Goal: Task Accomplishment & Management: Manage account settings

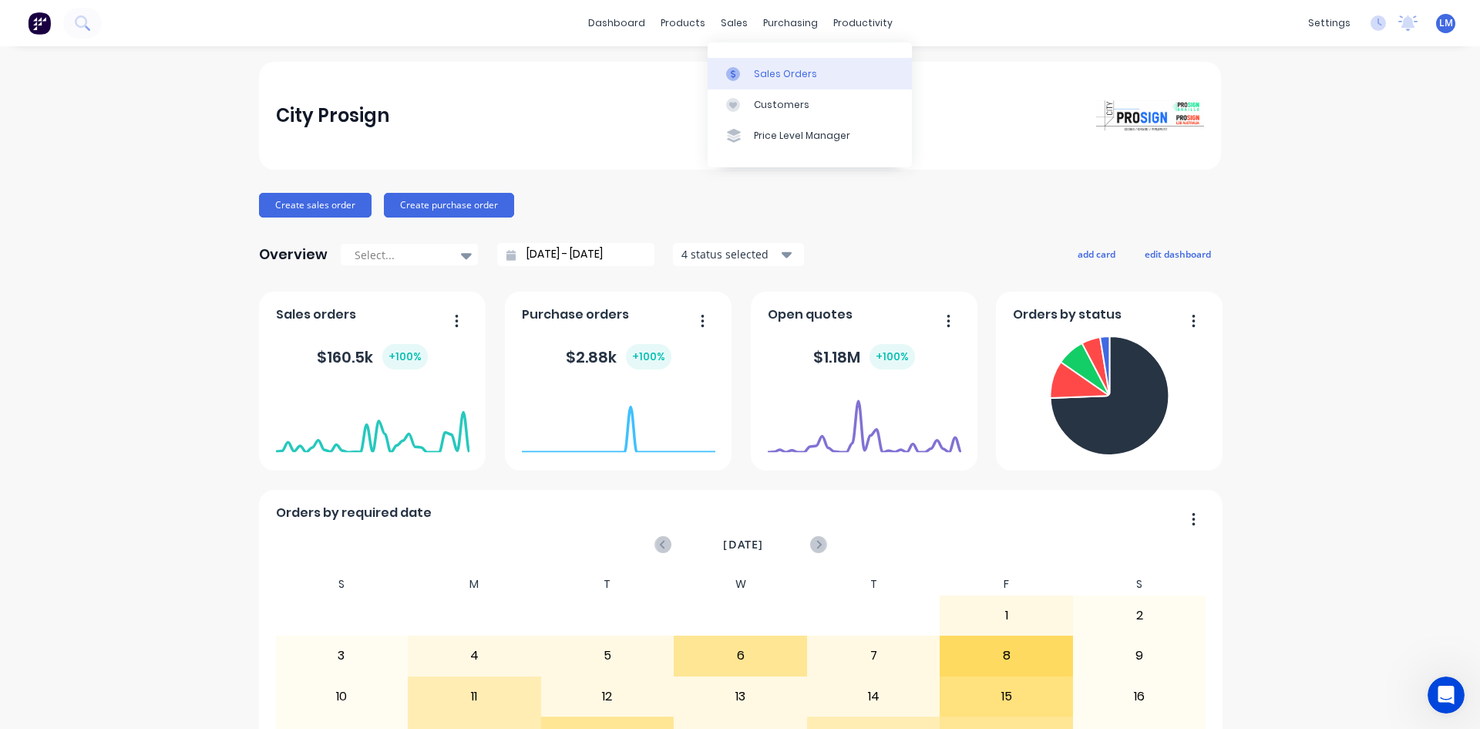
click at [769, 71] on div "Sales Orders" at bounding box center [785, 74] width 63 height 14
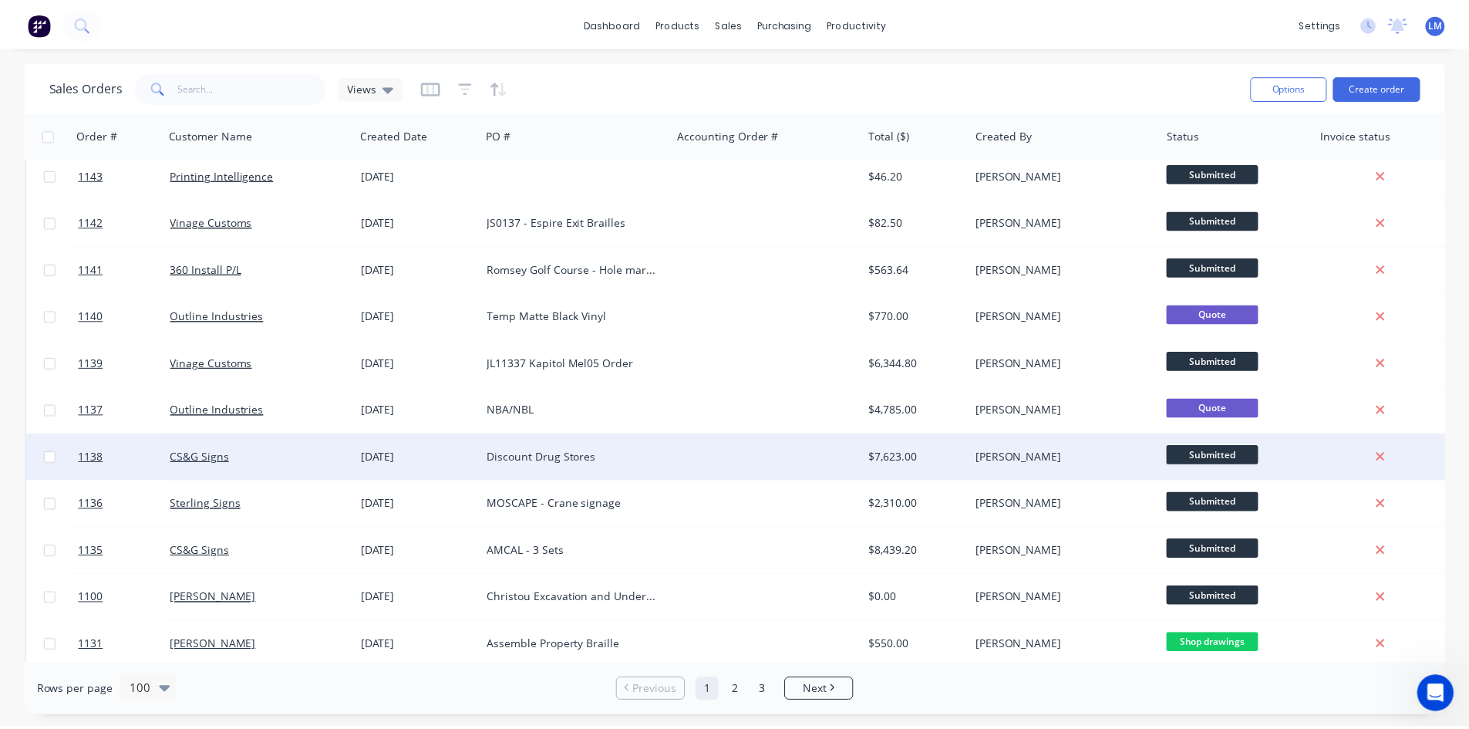
scroll to position [154, 0]
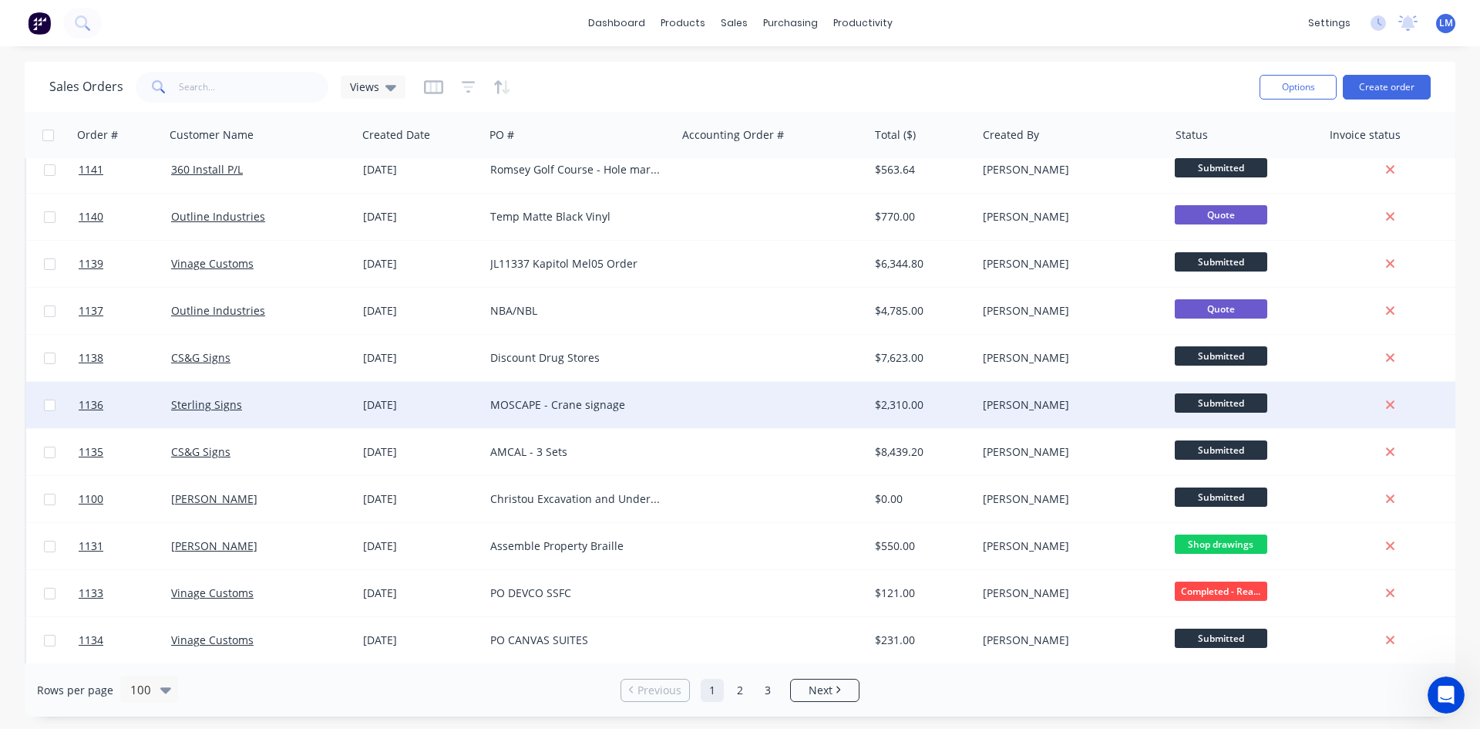
click at [799, 406] on div at bounding box center [772, 405] width 192 height 46
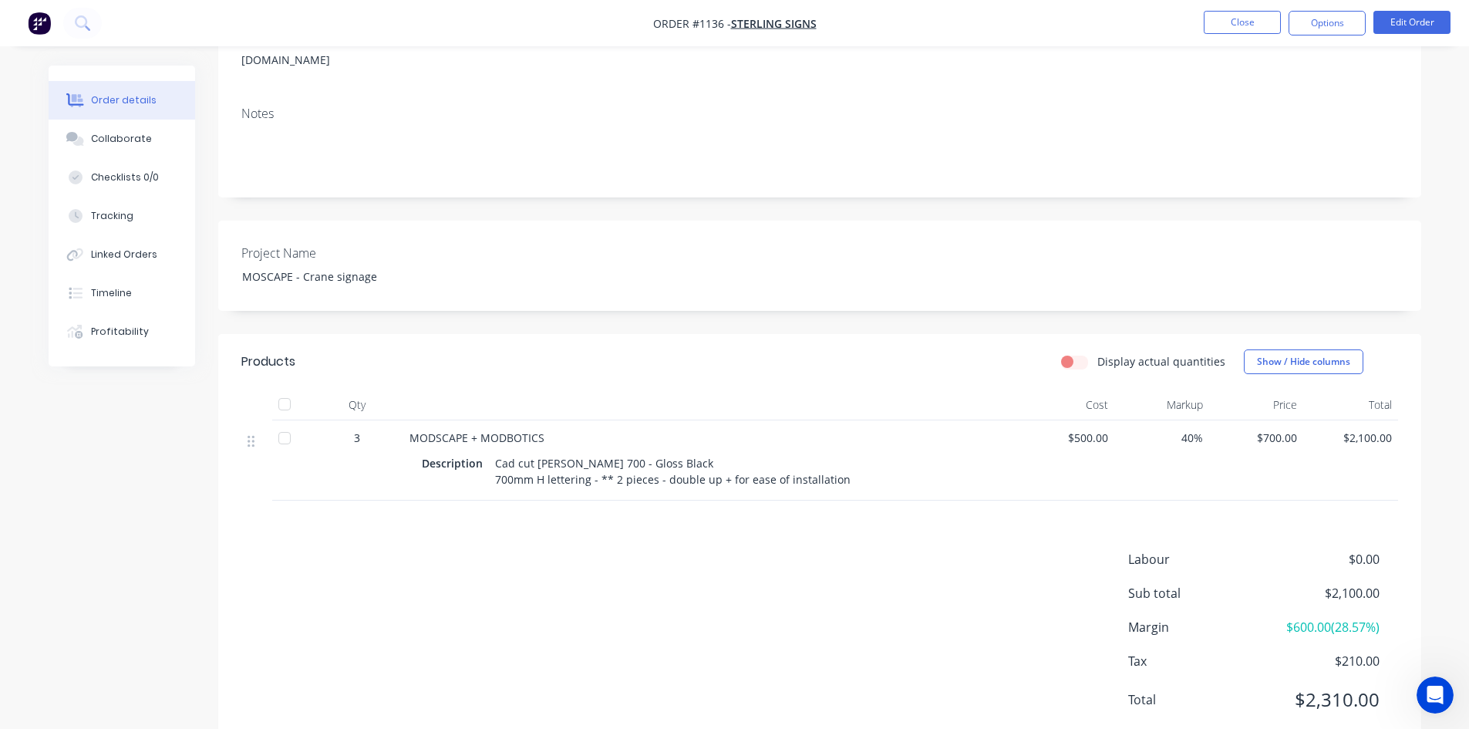
scroll to position [239, 0]
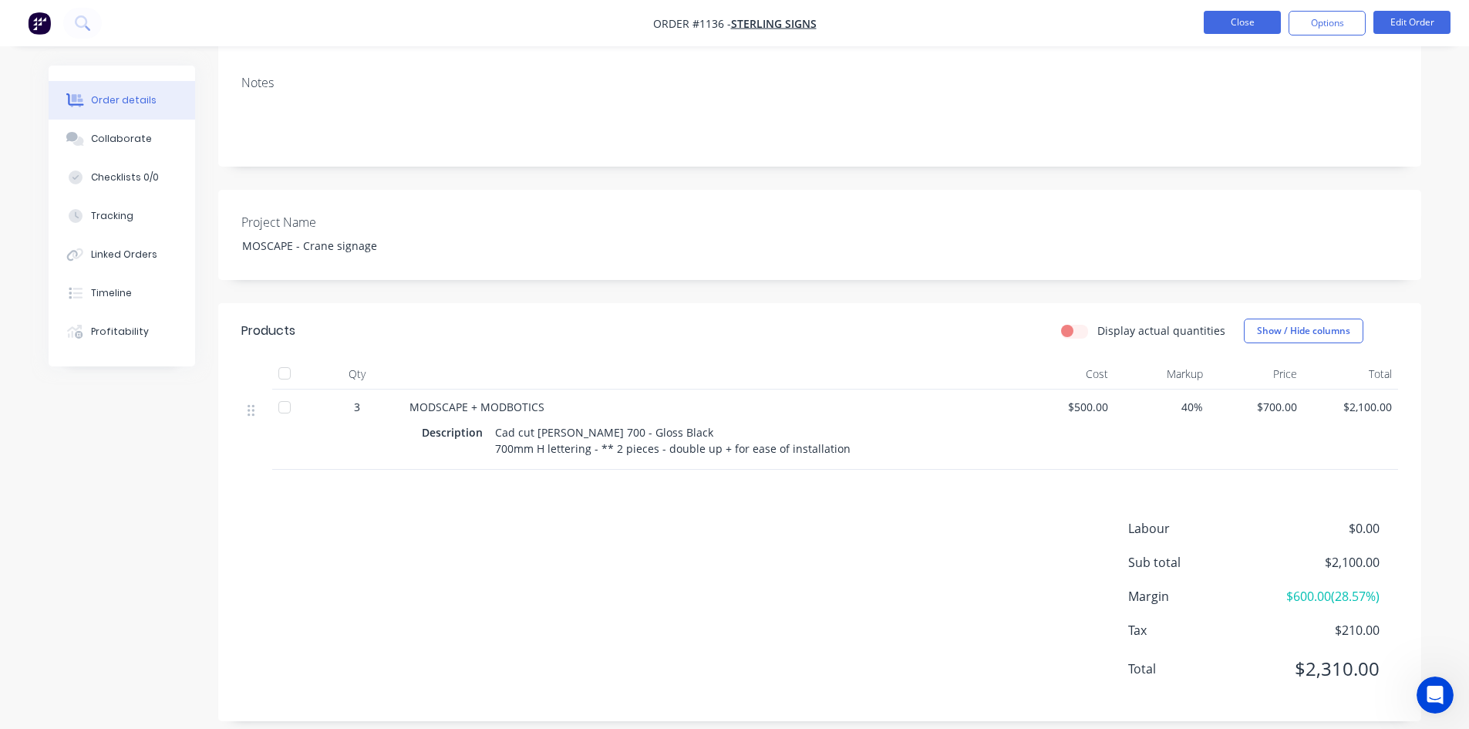
click at [1246, 27] on button "Close" at bounding box center [1242, 22] width 77 height 23
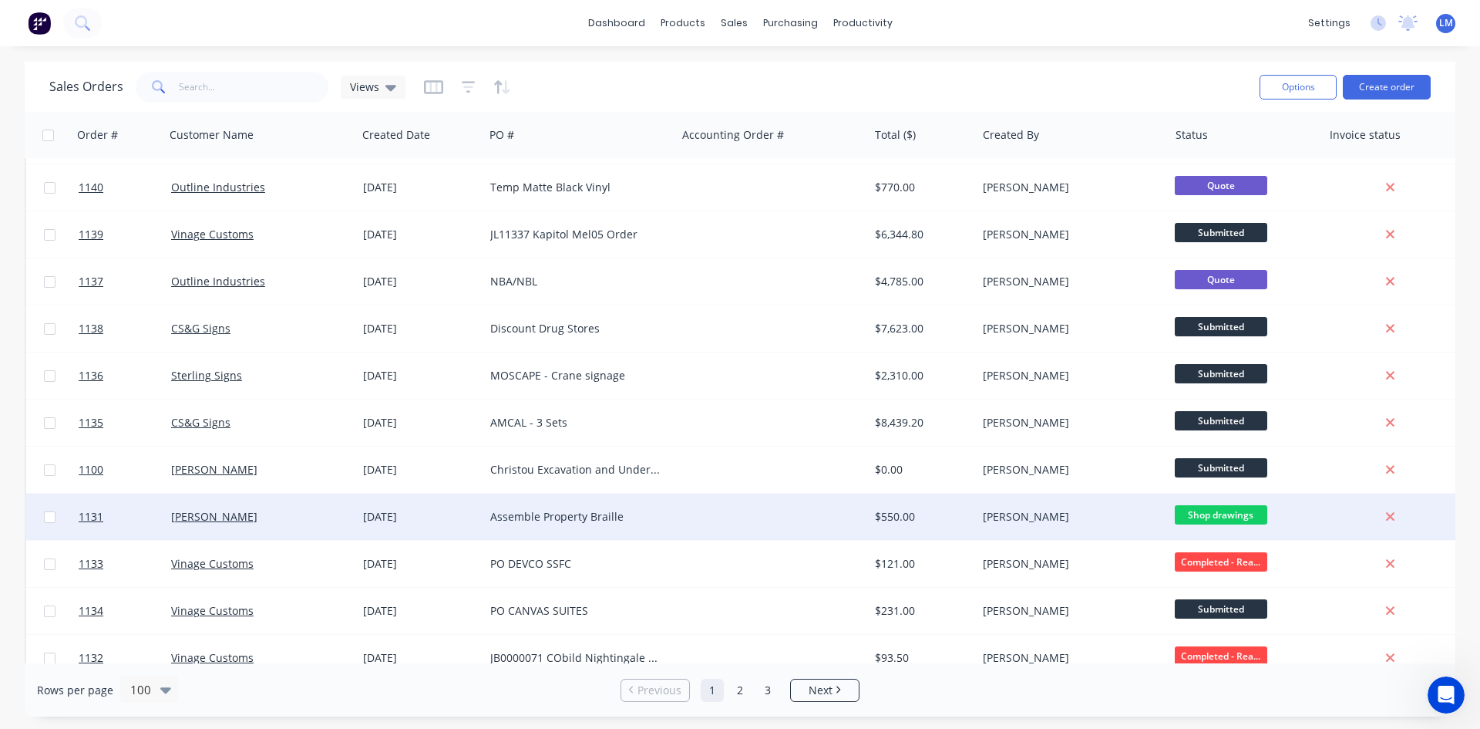
scroll to position [154, 0]
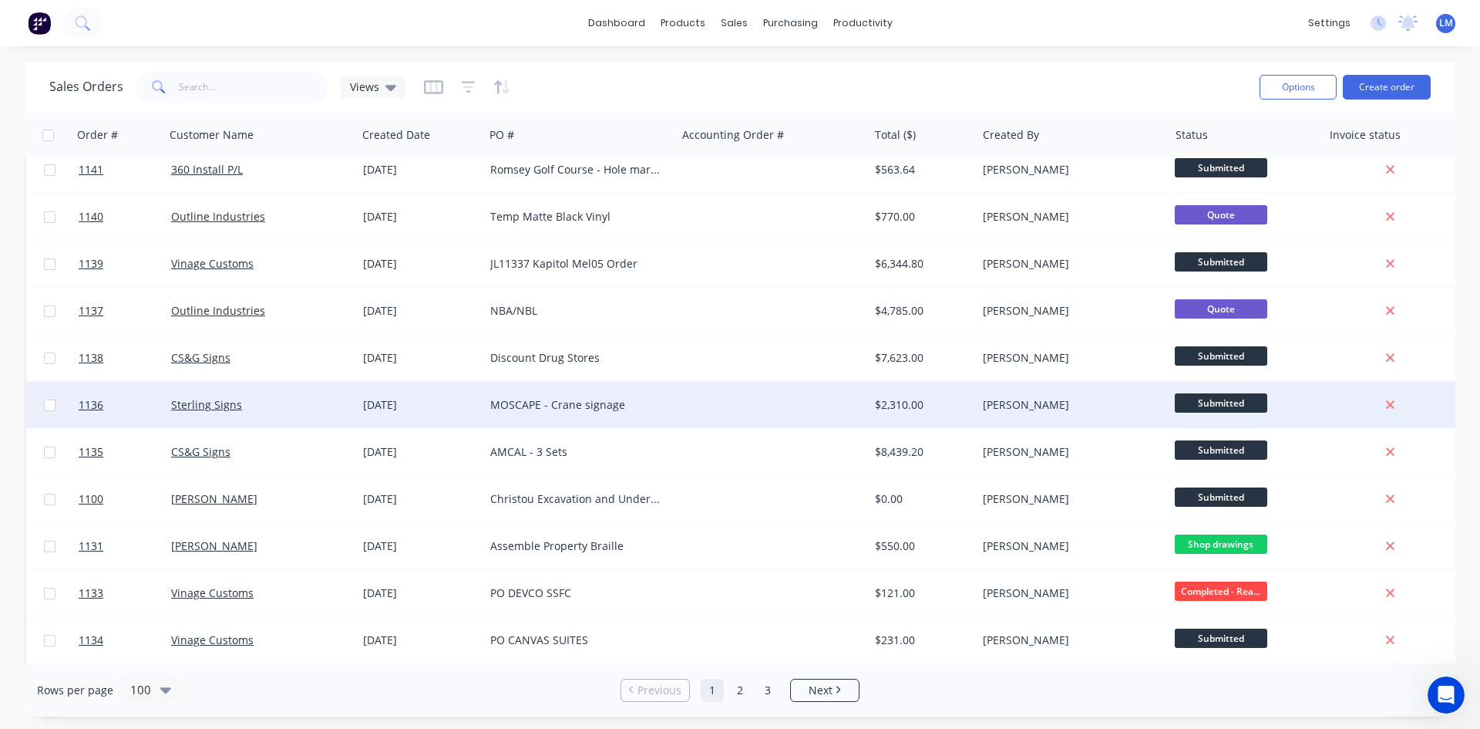
click at [1236, 403] on span "Submitted" at bounding box center [1221, 402] width 93 height 19
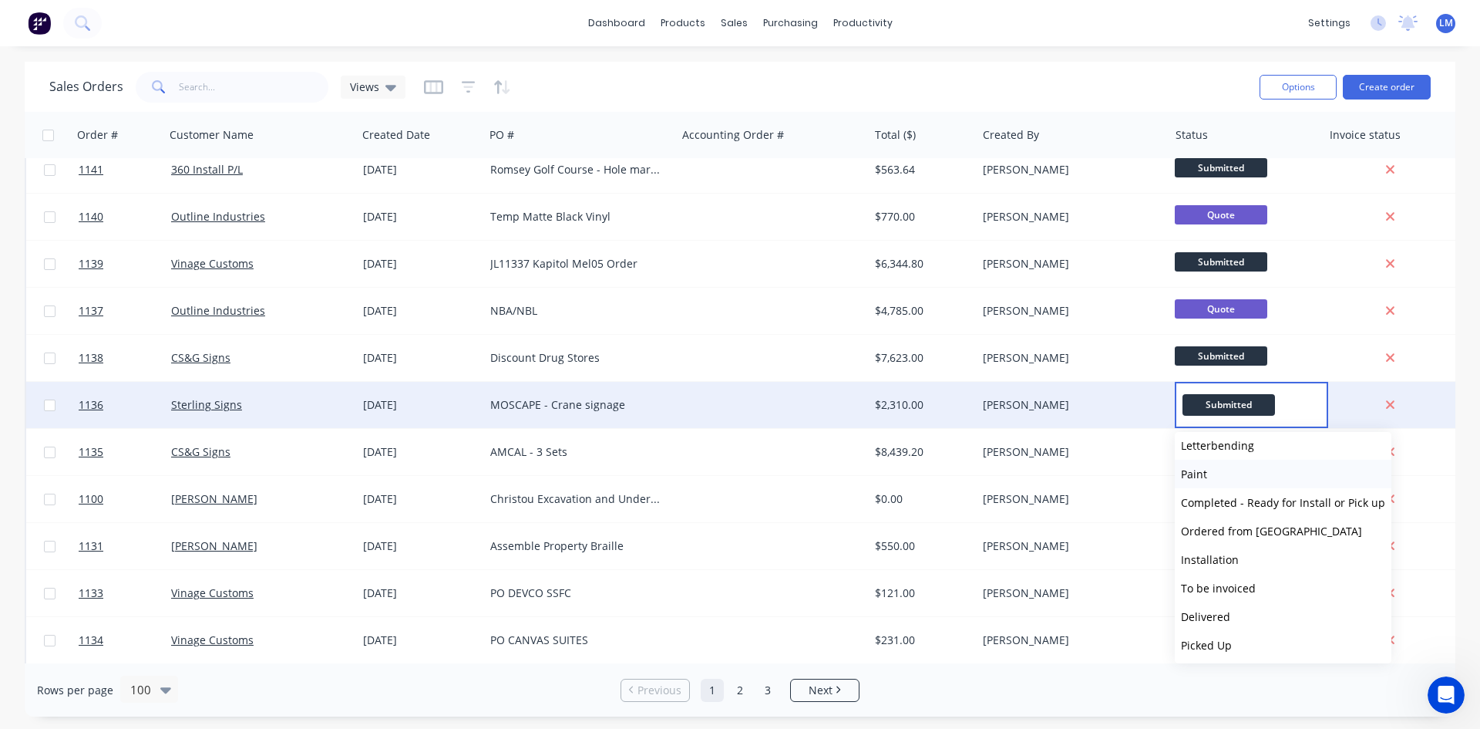
scroll to position [266, 0]
click at [1255, 584] on button "To be invoiced" at bounding box center [1283, 585] width 217 height 29
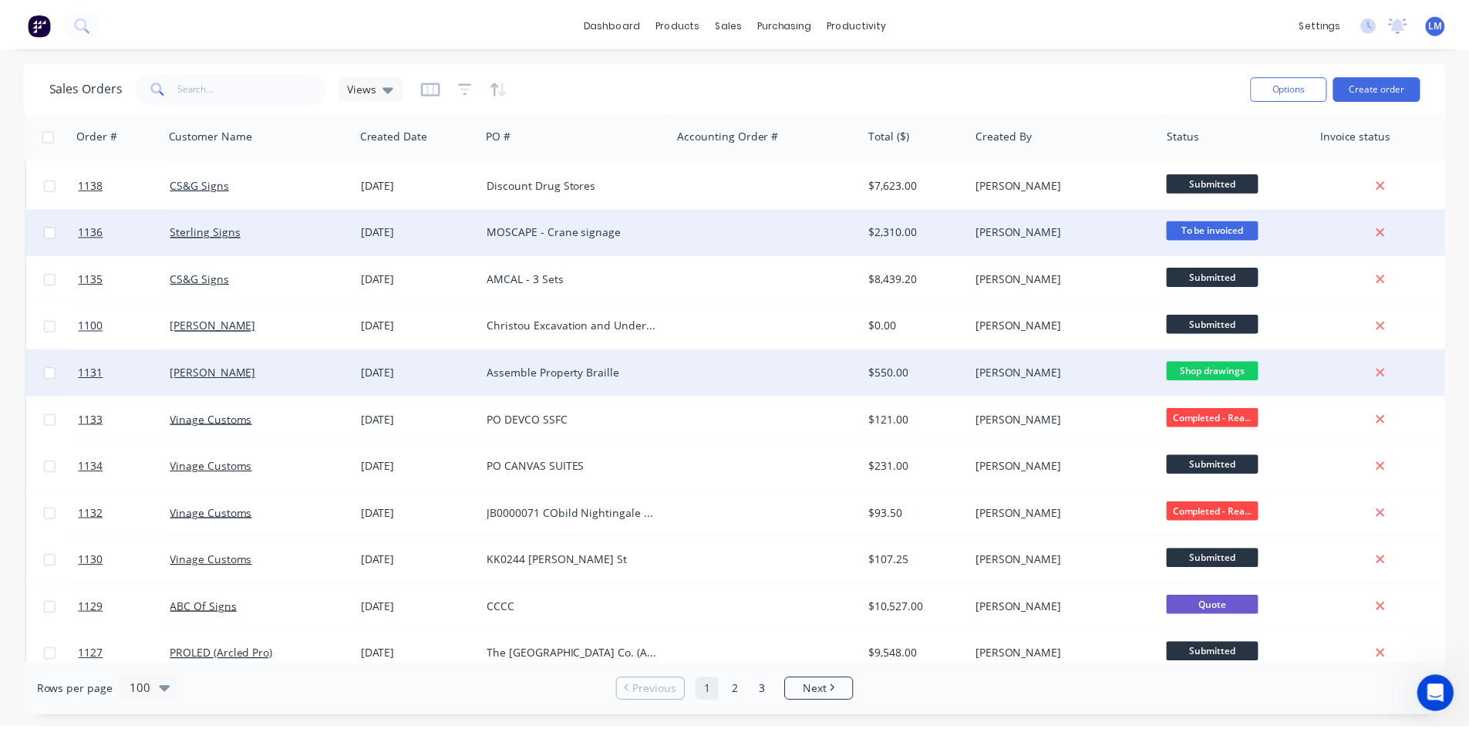
scroll to position [386, 0]
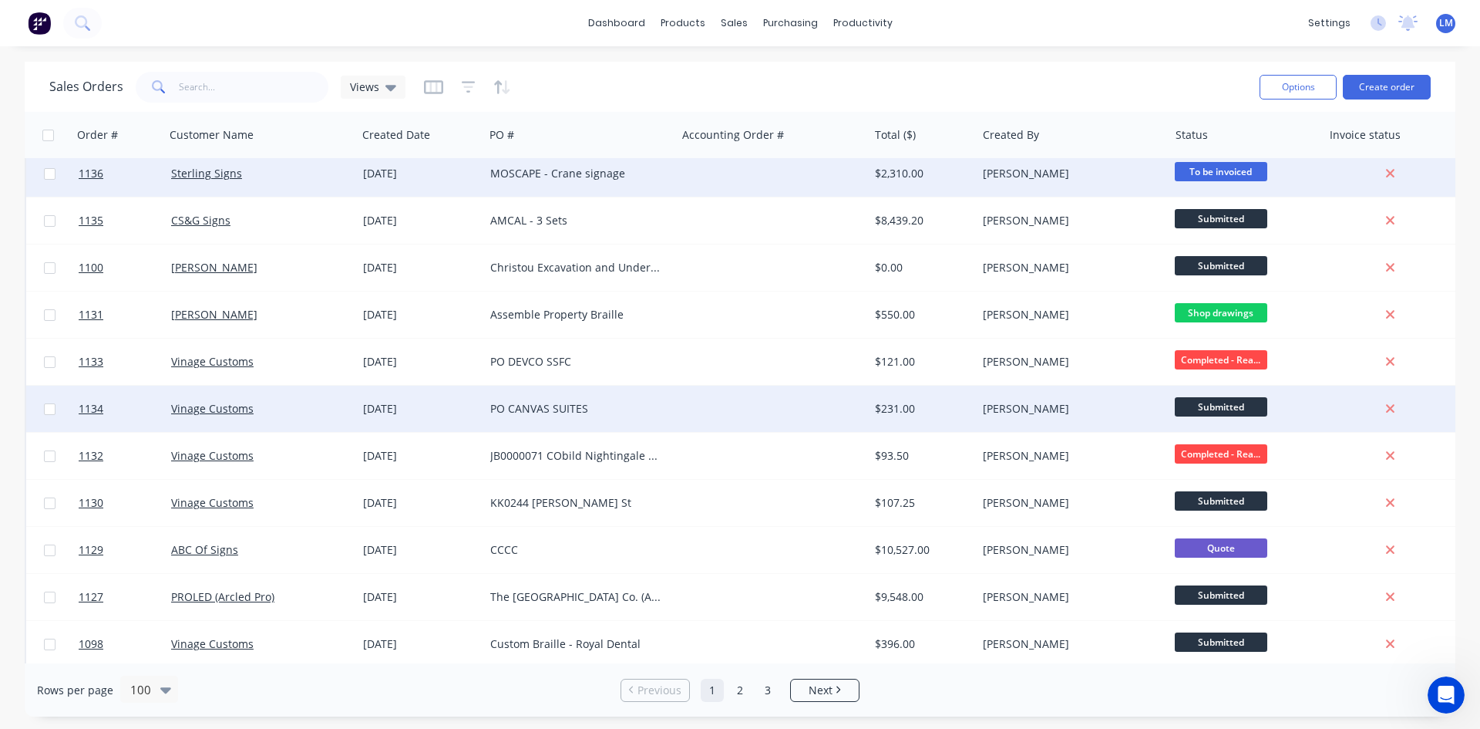
click at [1115, 406] on div "[PERSON_NAME]" at bounding box center [1068, 408] width 171 height 15
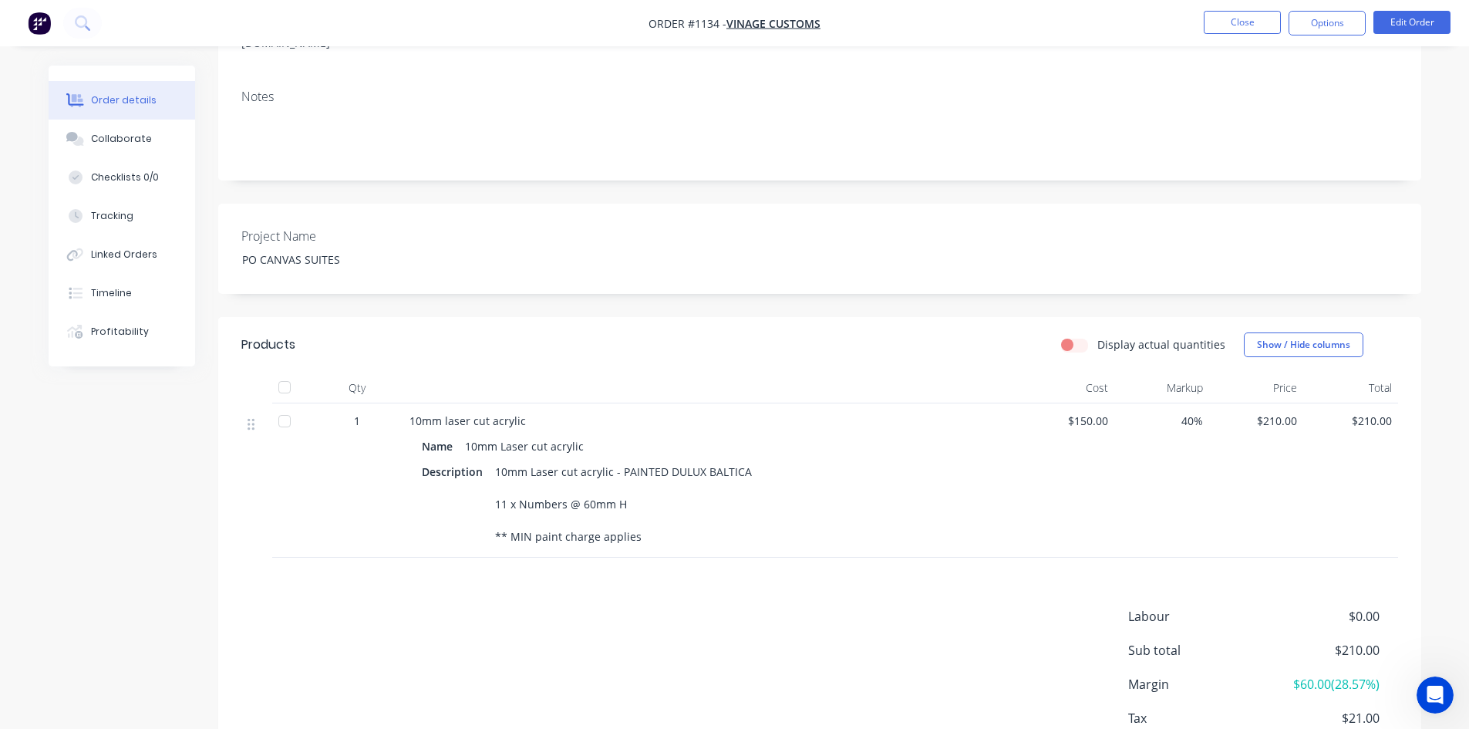
scroll to position [231, 0]
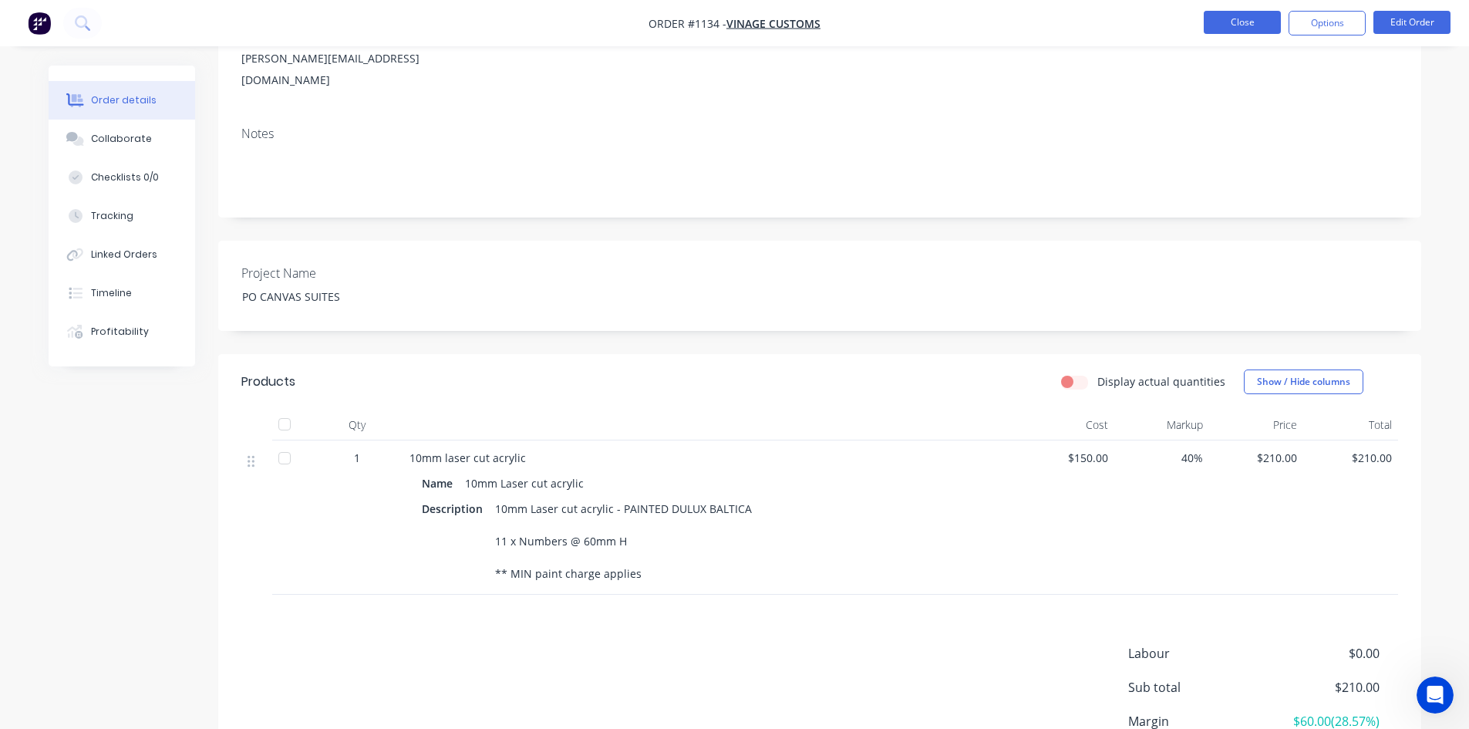
click at [1236, 25] on button "Close" at bounding box center [1242, 22] width 77 height 23
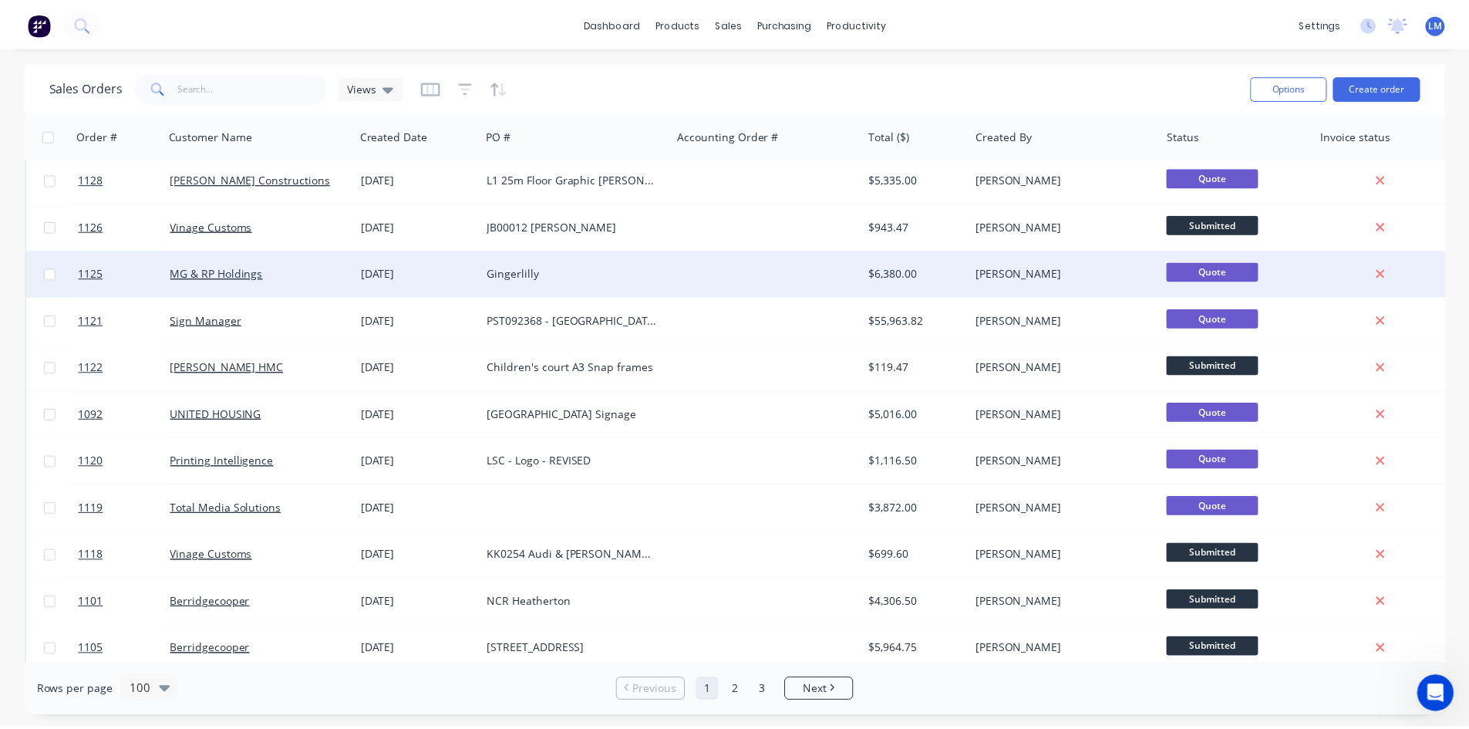
scroll to position [925, 0]
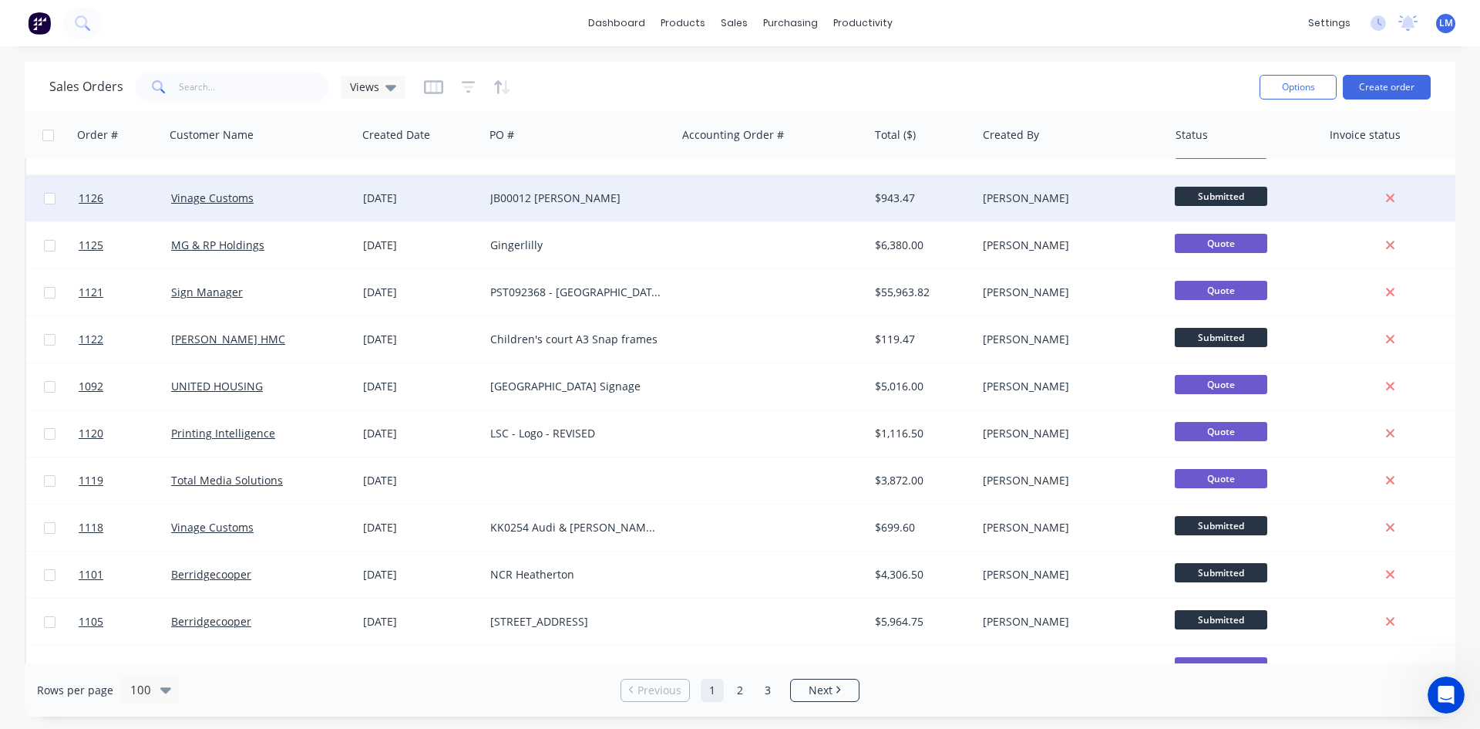
click at [666, 200] on div "JB00012 [PERSON_NAME]" at bounding box center [580, 197] width 180 height 15
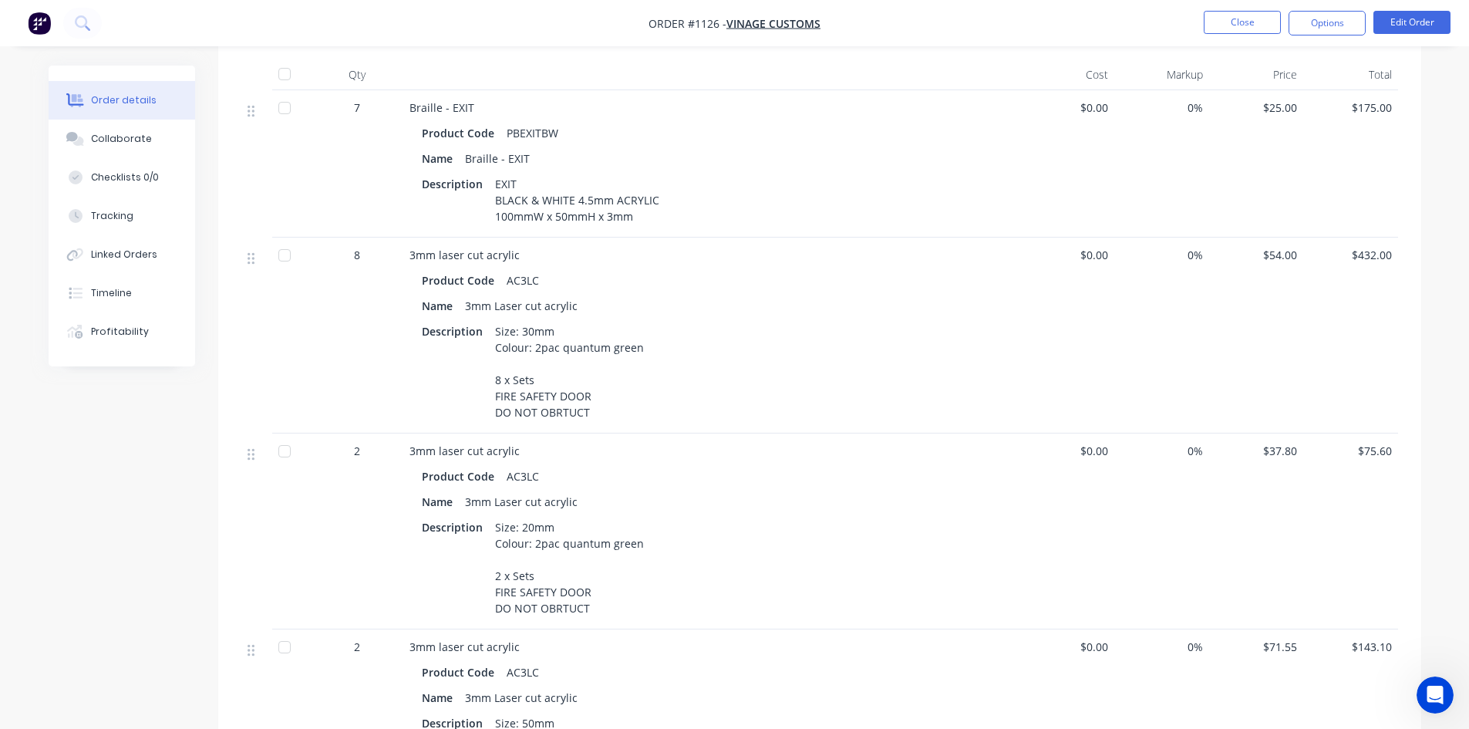
scroll to position [463, 0]
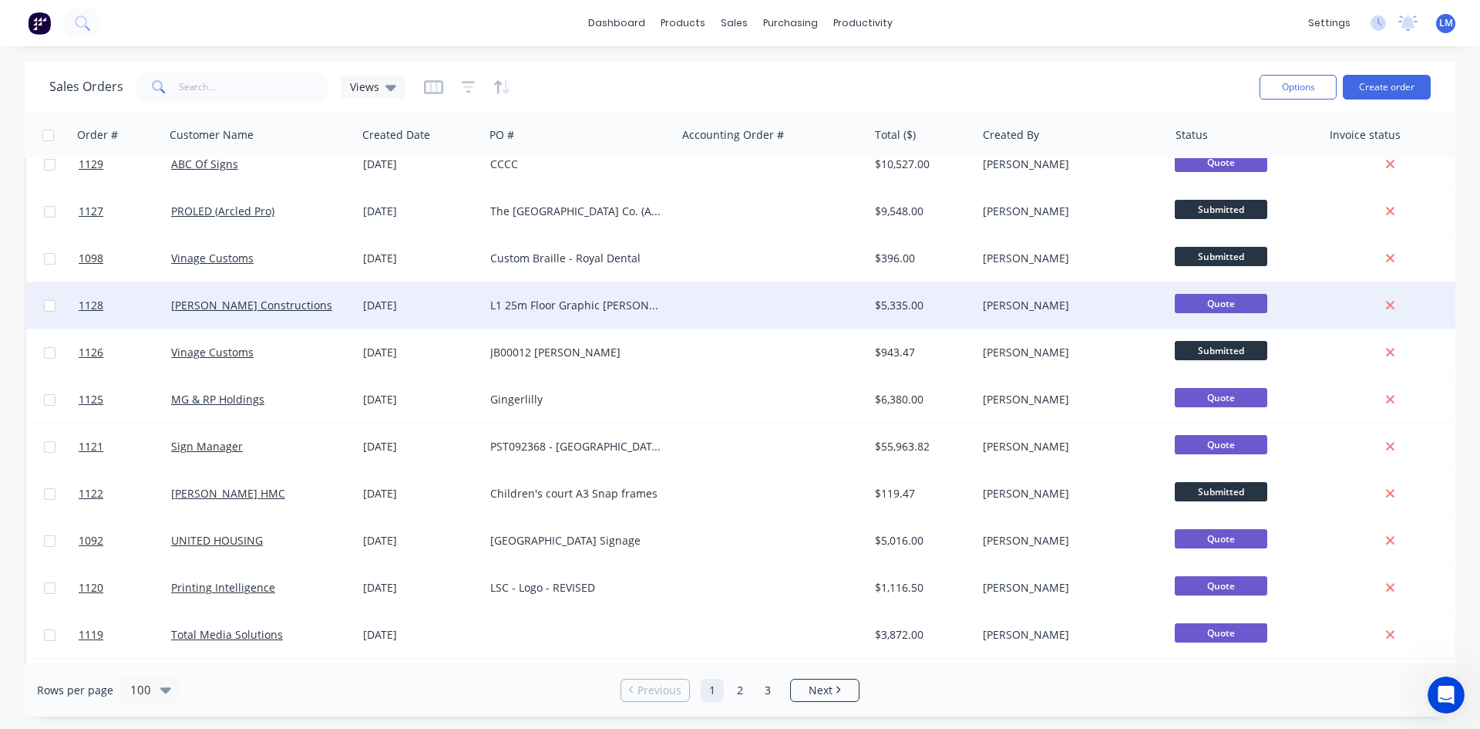
scroll to position [694, 0]
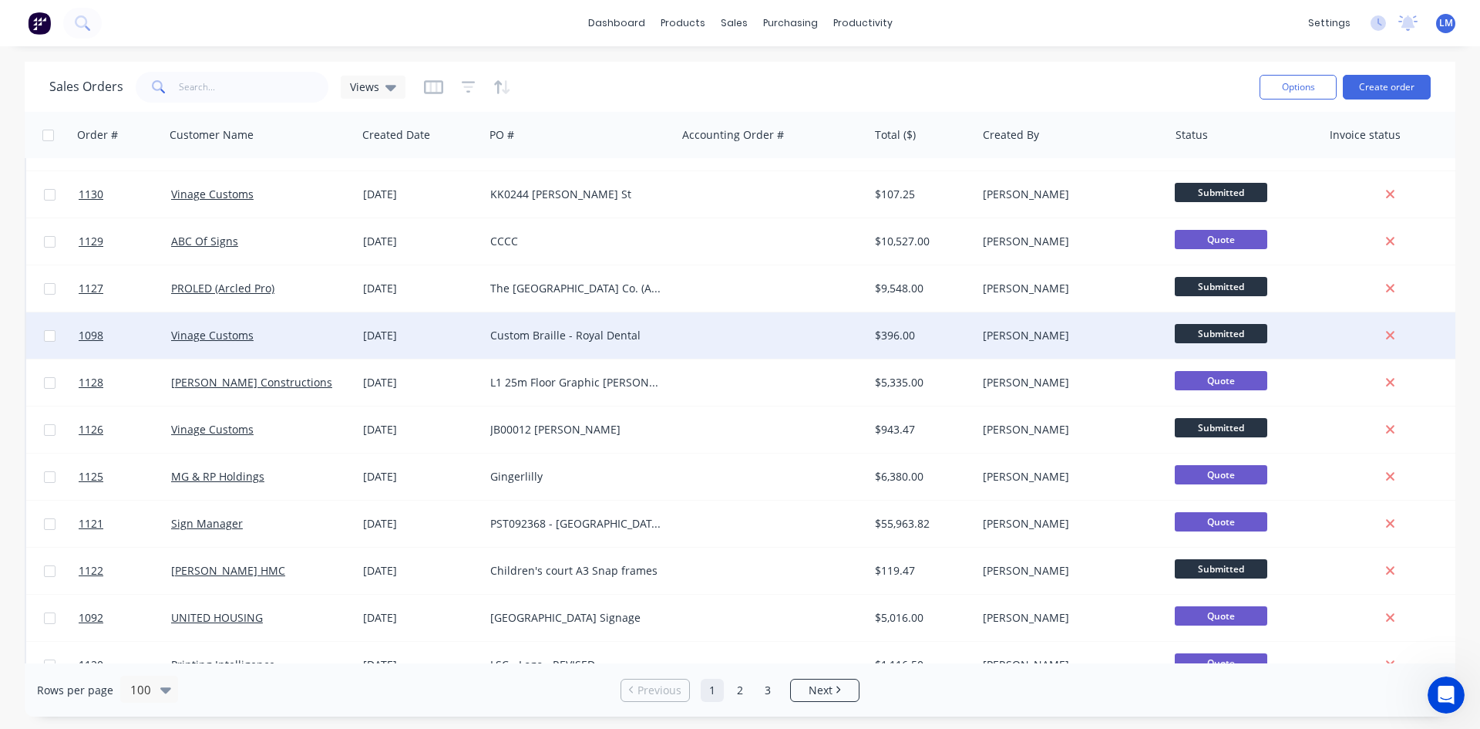
click at [1247, 328] on span "Submitted" at bounding box center [1221, 333] width 93 height 19
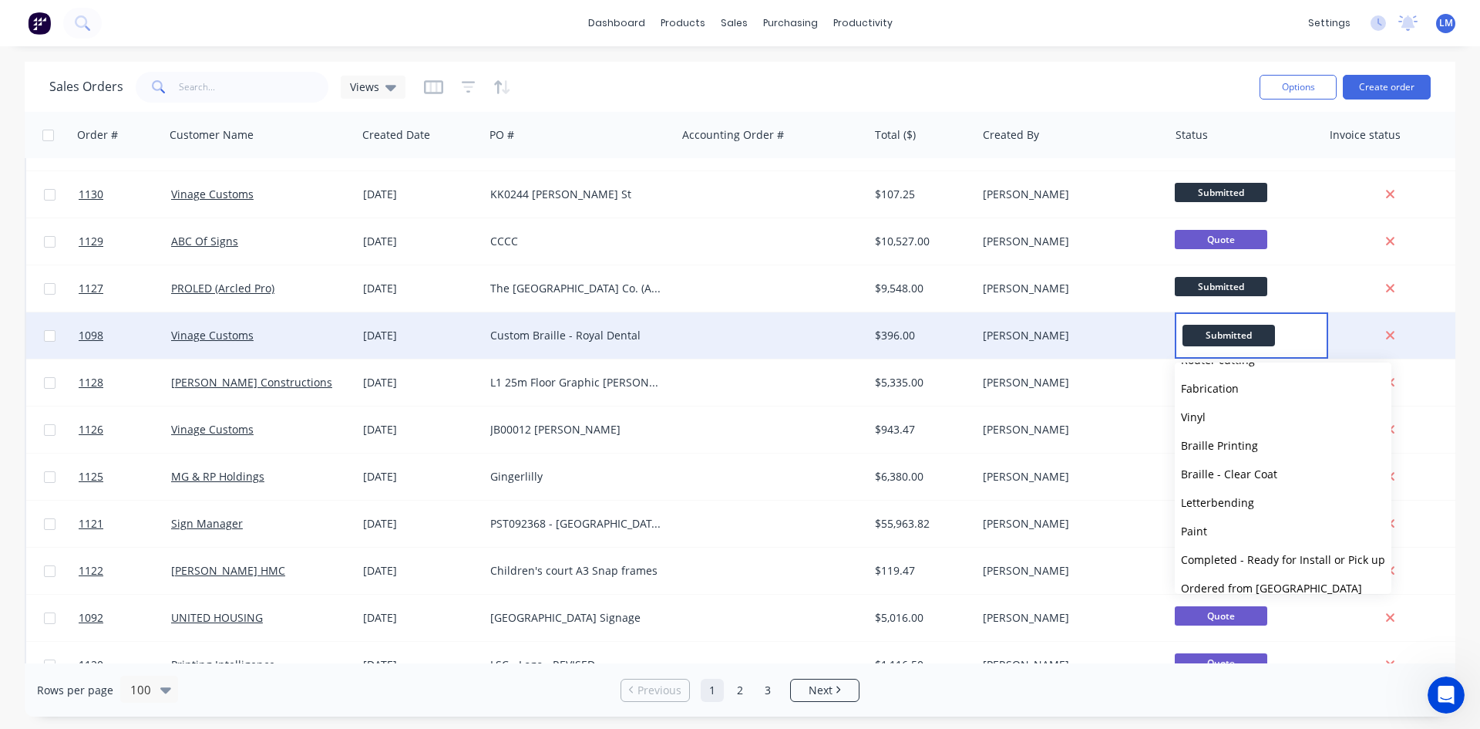
scroll to position [266, 0]
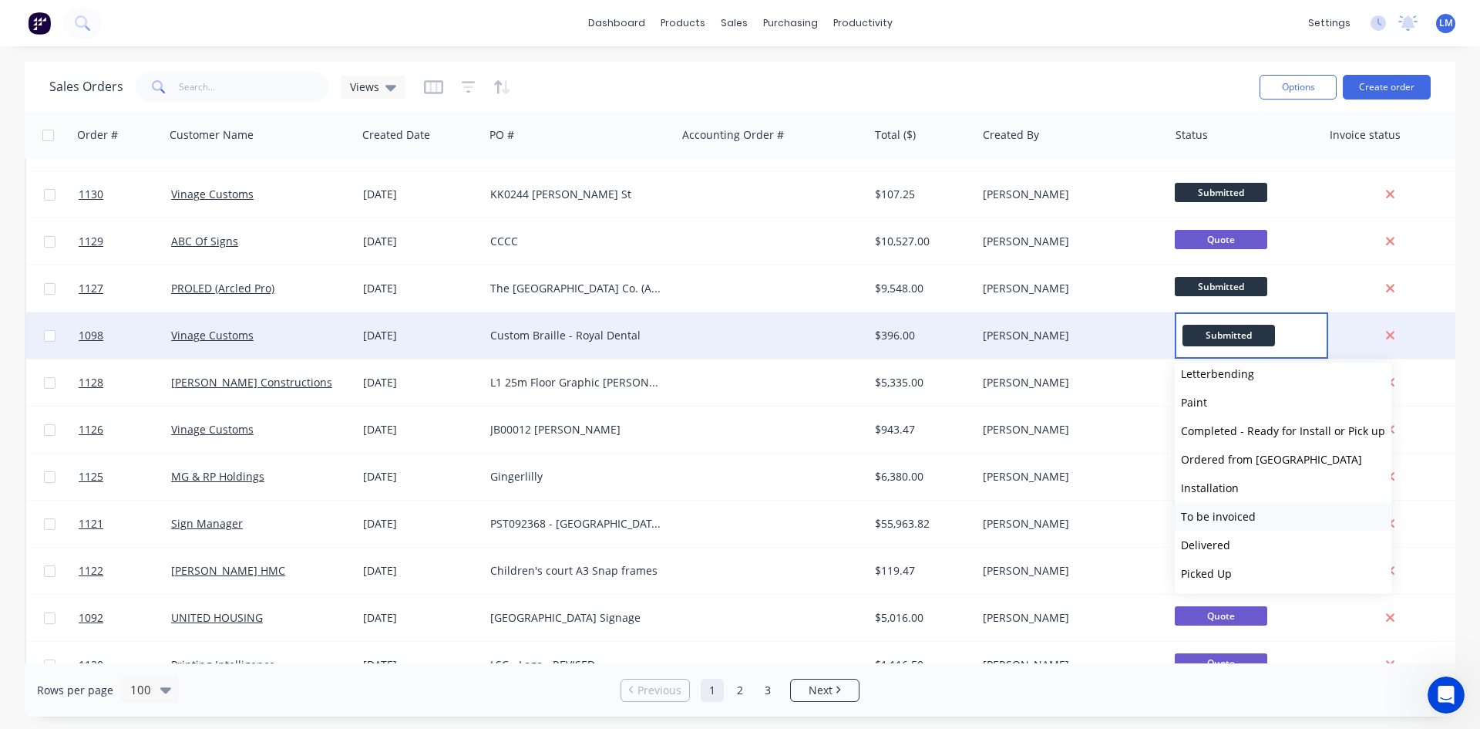
click at [1241, 512] on span "To be invoiced" at bounding box center [1218, 516] width 75 height 15
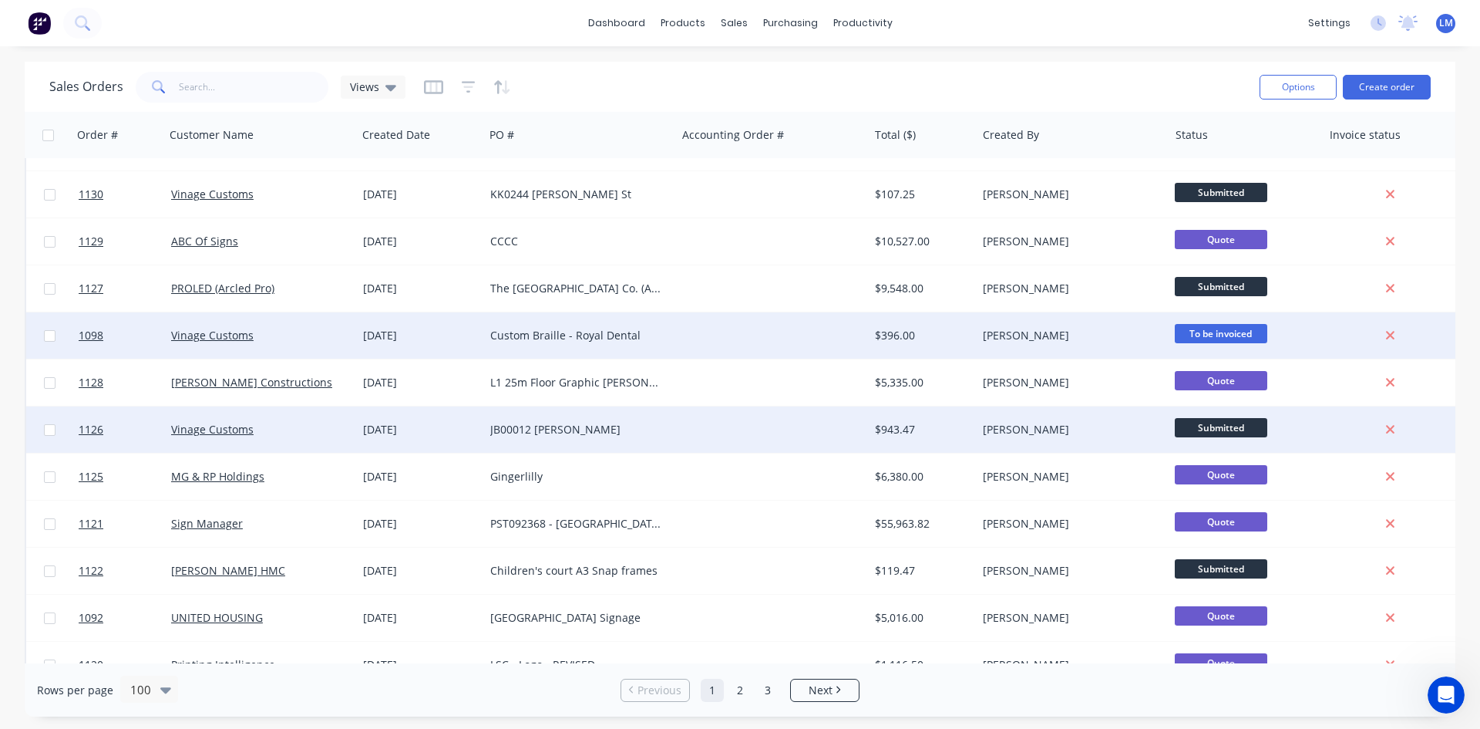
click at [1208, 423] on span "Submitted" at bounding box center [1221, 427] width 93 height 19
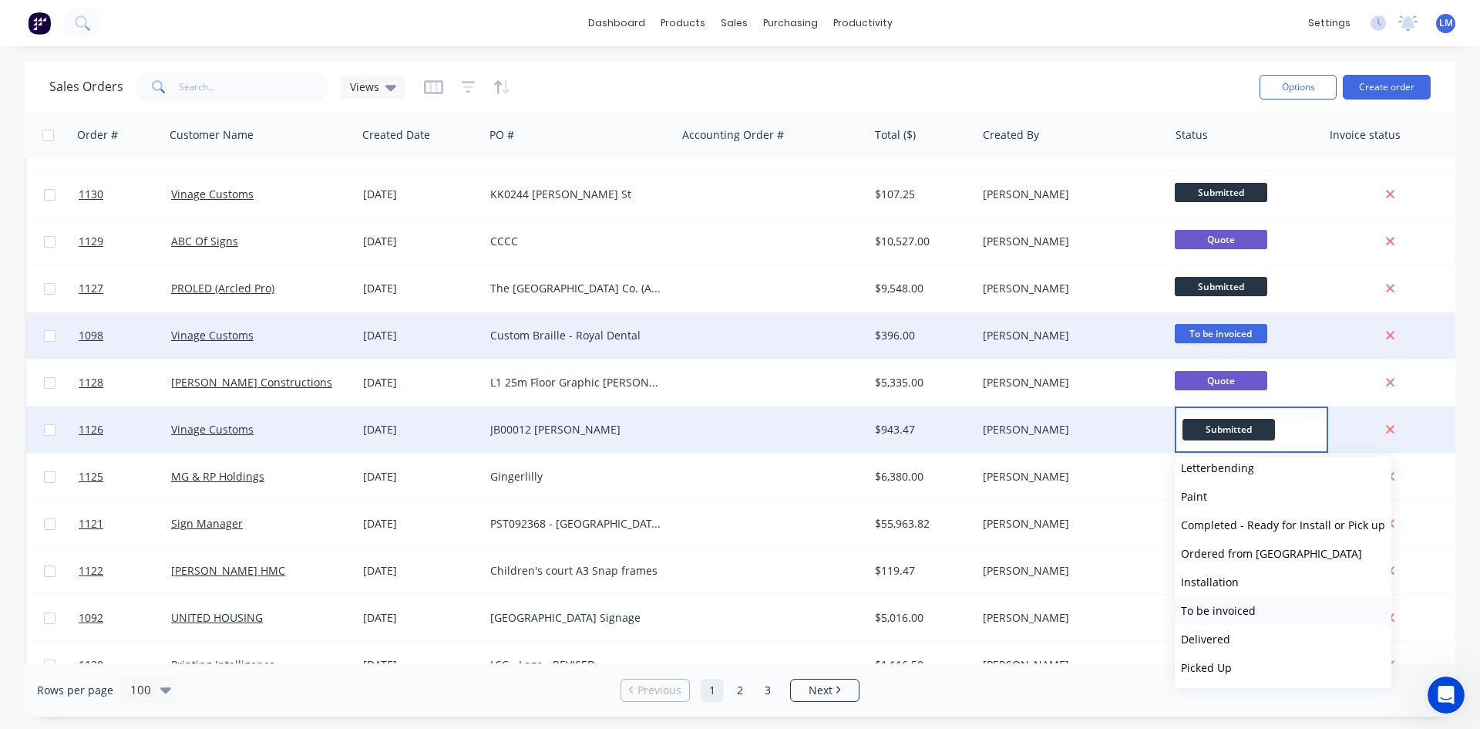
click at [1245, 603] on span "To be invoiced" at bounding box center [1218, 610] width 75 height 15
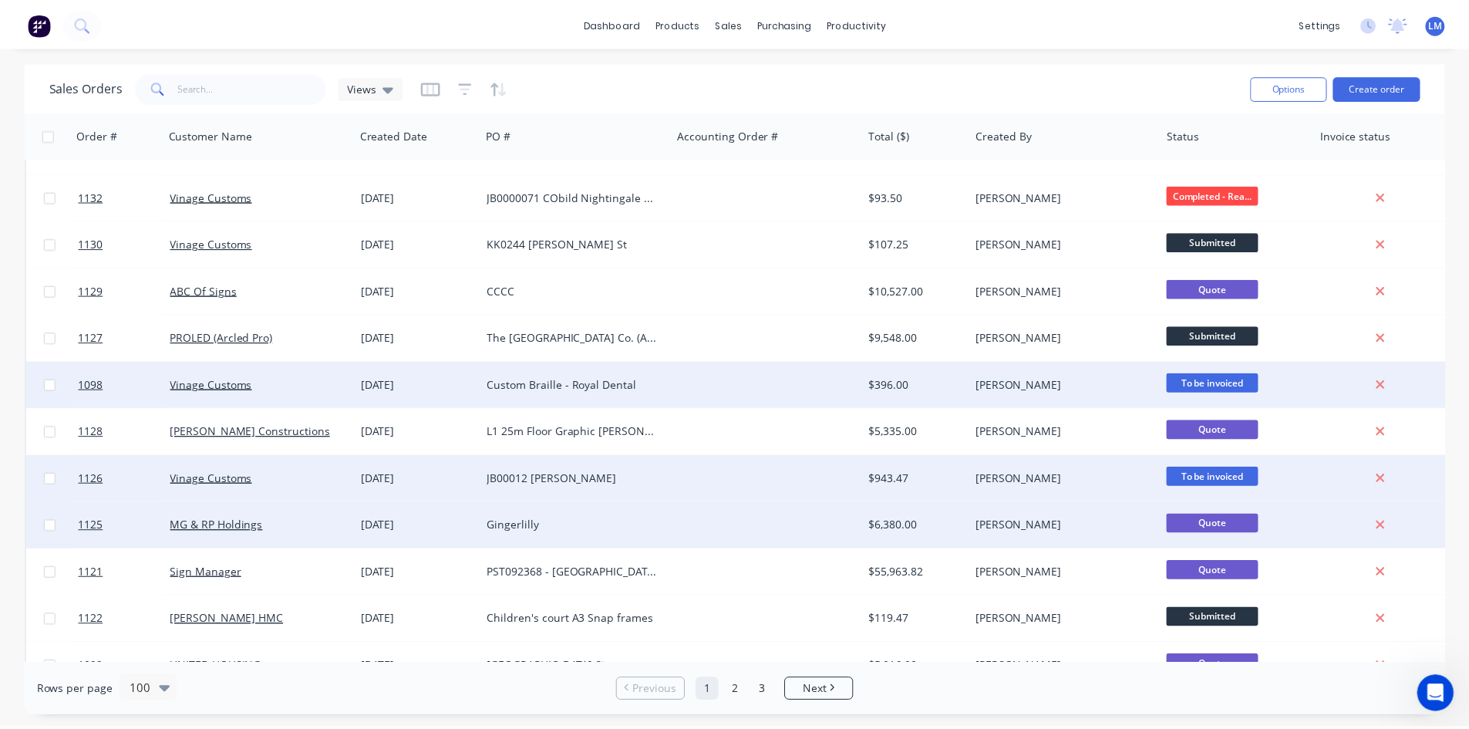
scroll to position [617, 0]
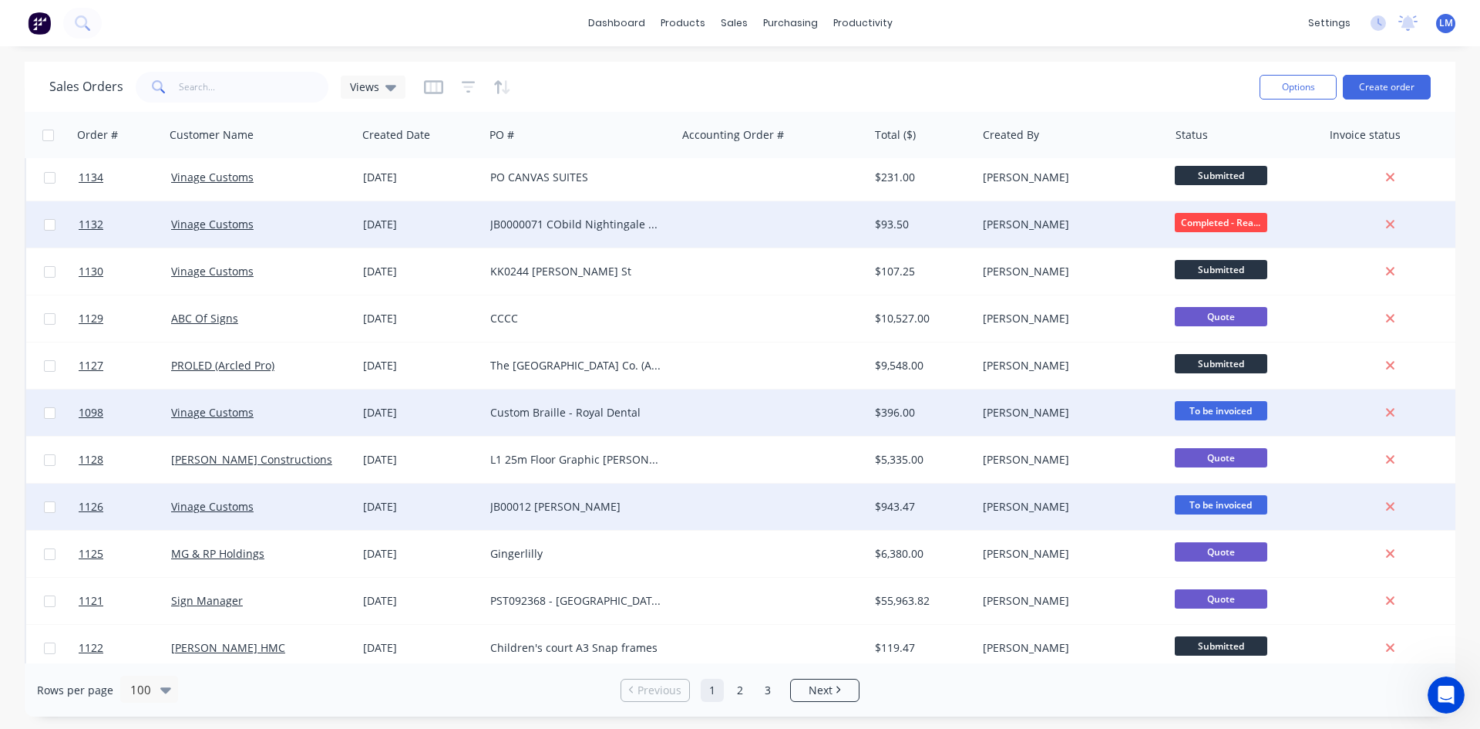
click at [1133, 219] on div "[PERSON_NAME]" at bounding box center [1068, 224] width 171 height 15
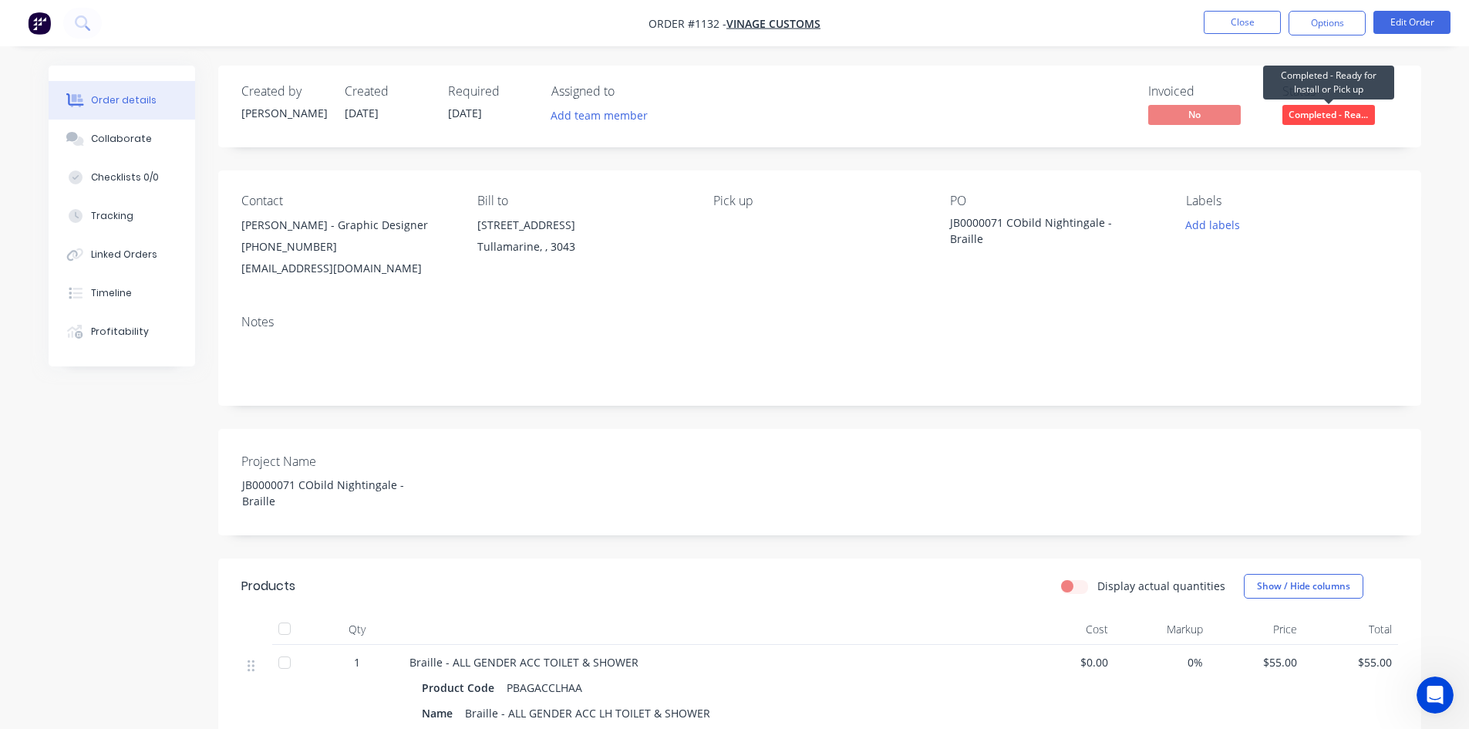
click at [1321, 113] on span "Completed - Rea..." at bounding box center [1328, 114] width 93 height 19
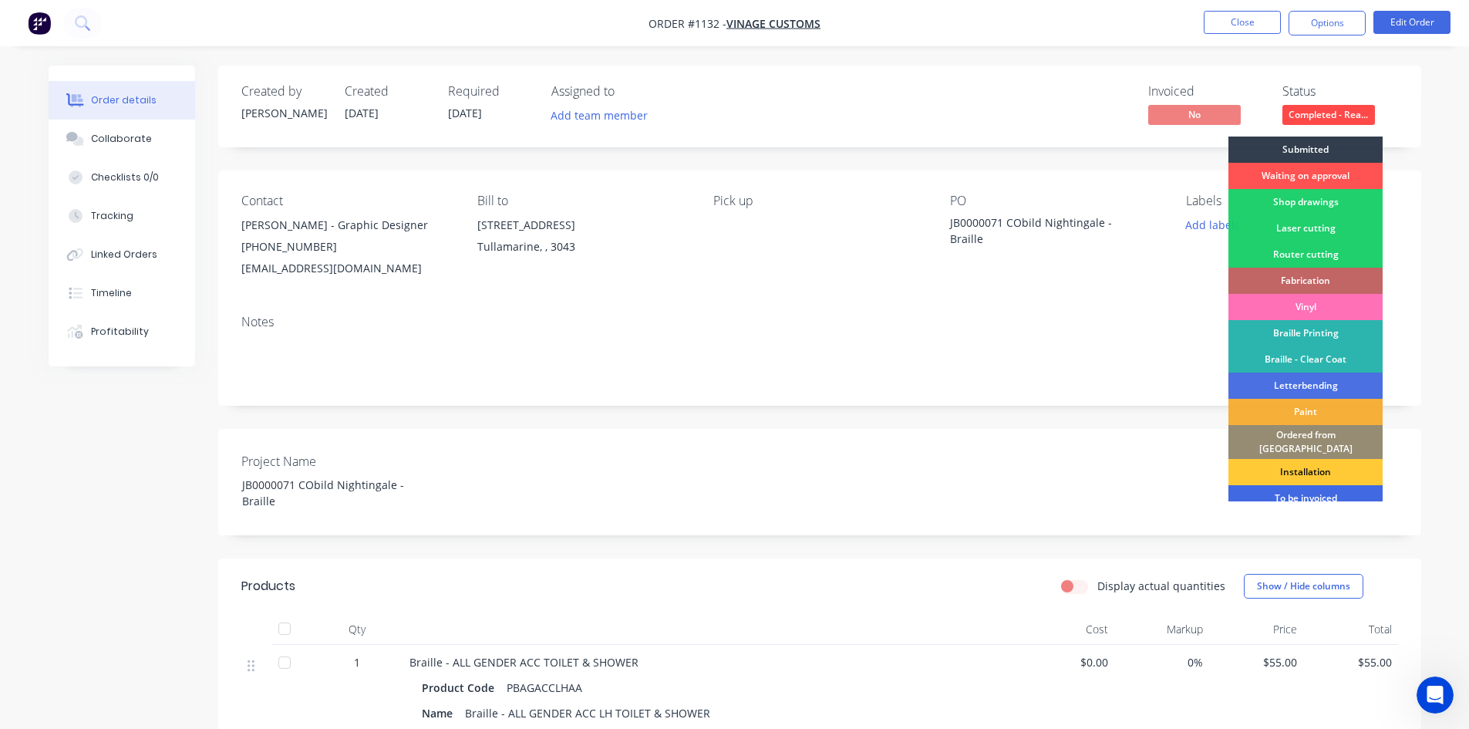
click at [1315, 488] on div "To be invoiced" at bounding box center [1305, 498] width 154 height 26
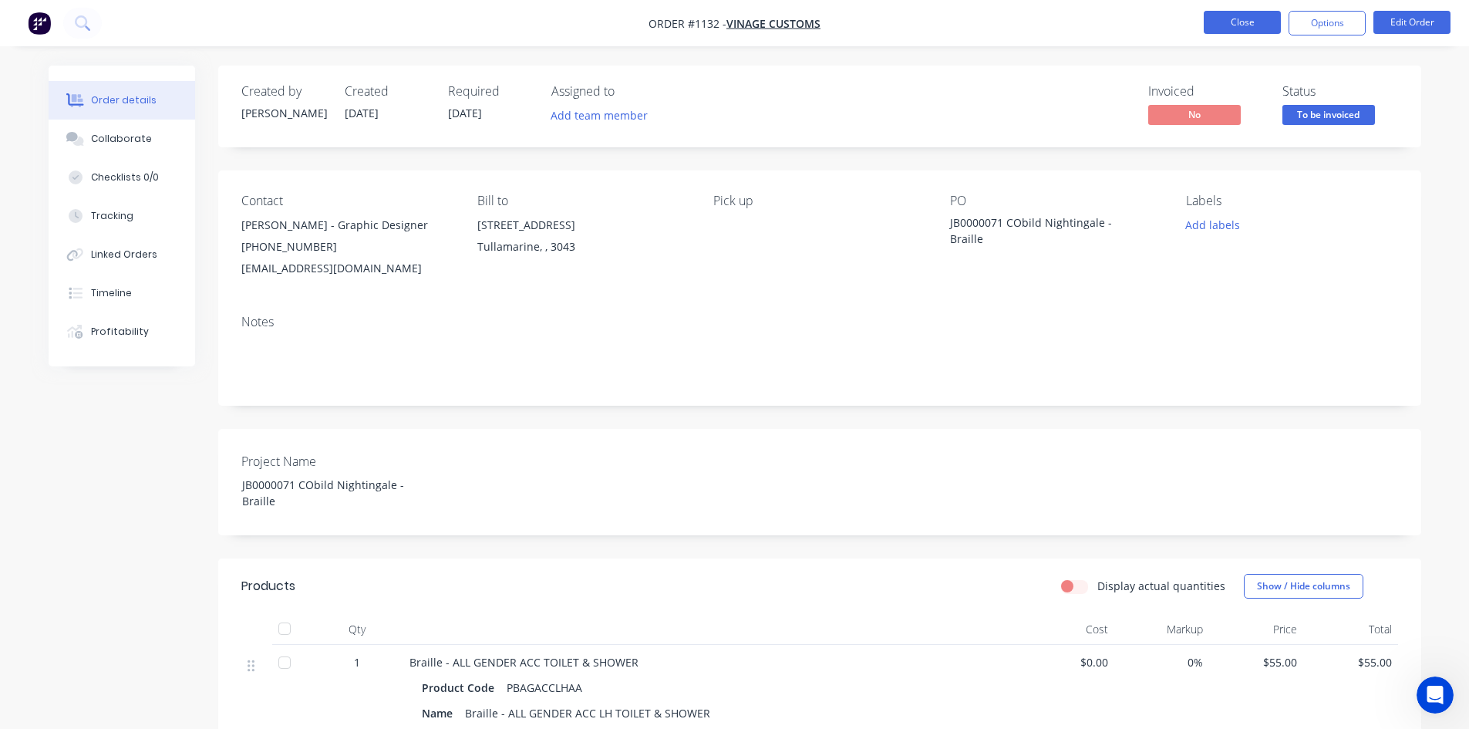
click at [1225, 25] on button "Close" at bounding box center [1242, 22] width 77 height 23
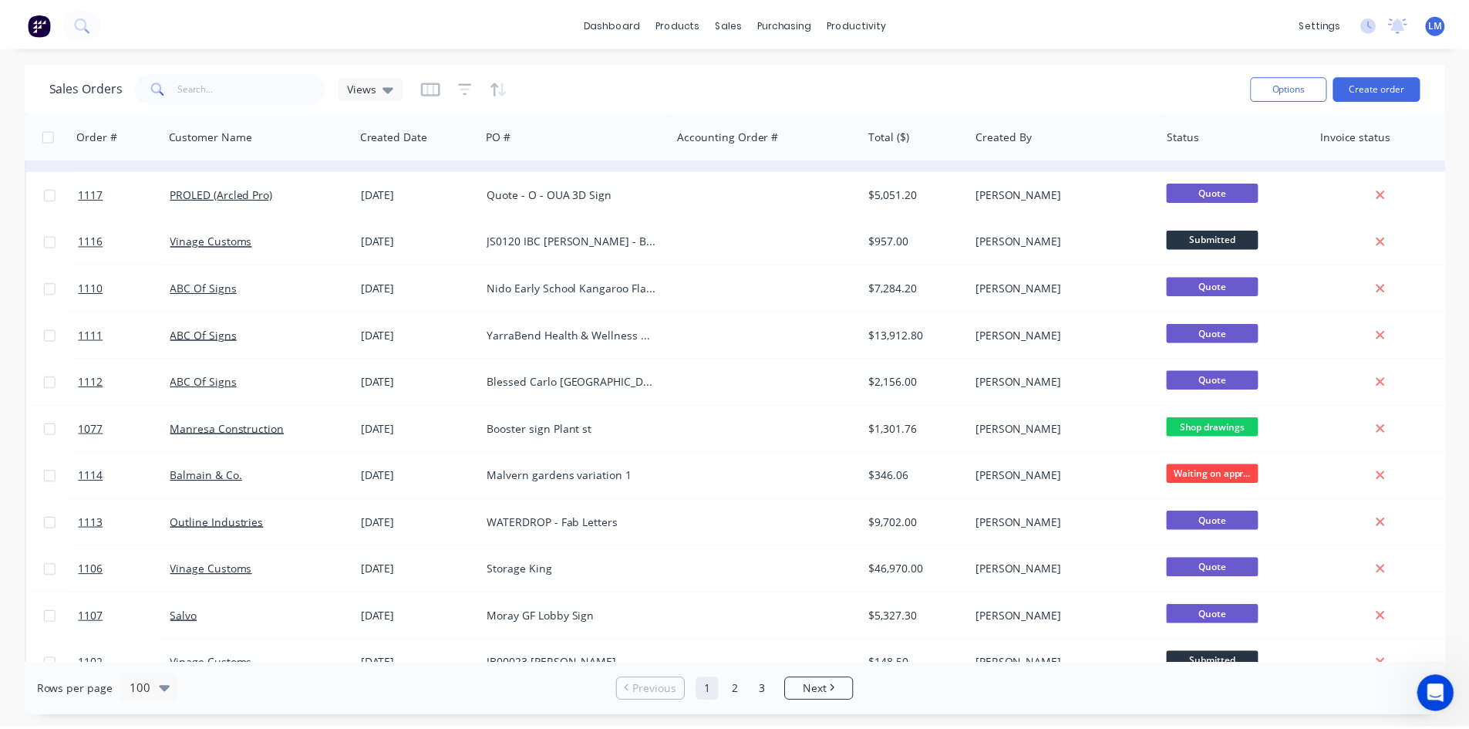
scroll to position [1388, 0]
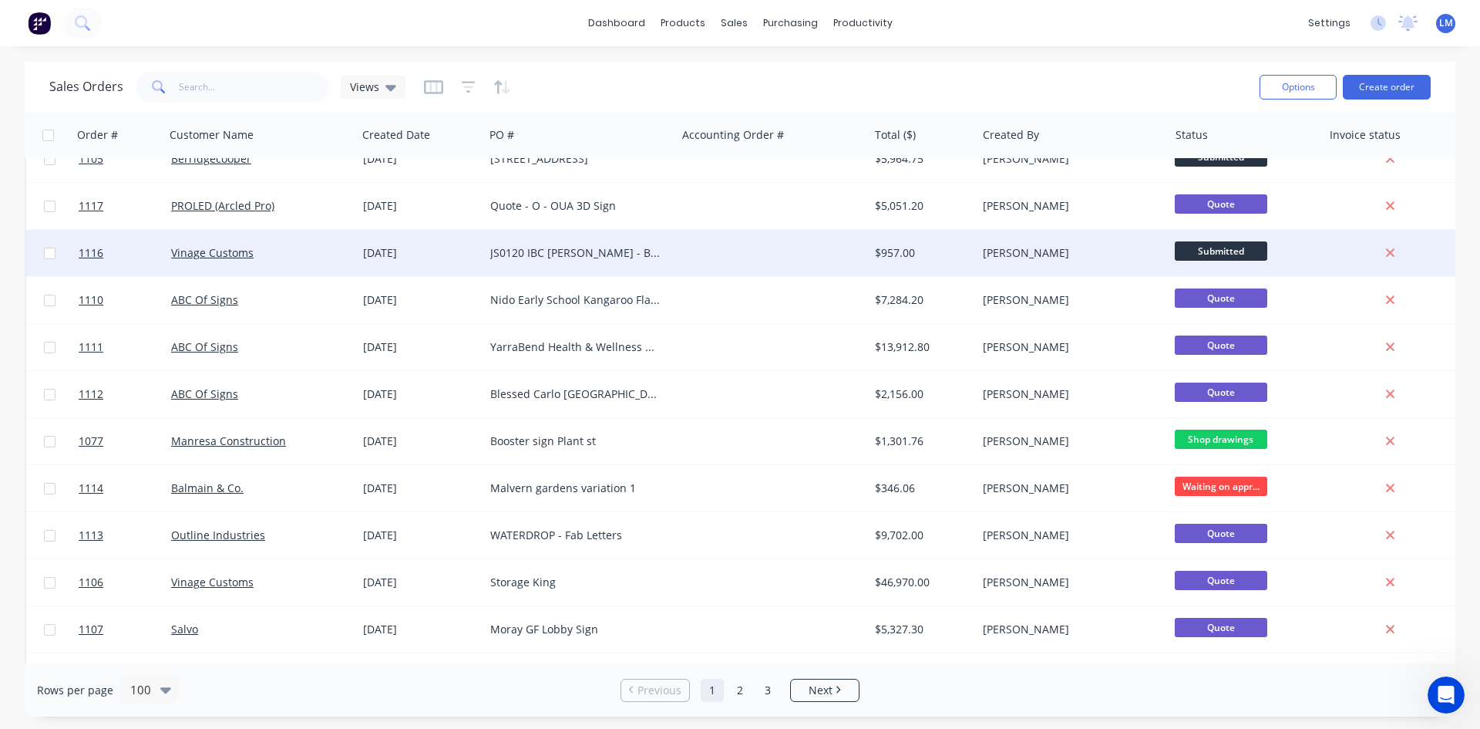
click at [737, 269] on div at bounding box center [772, 253] width 192 height 46
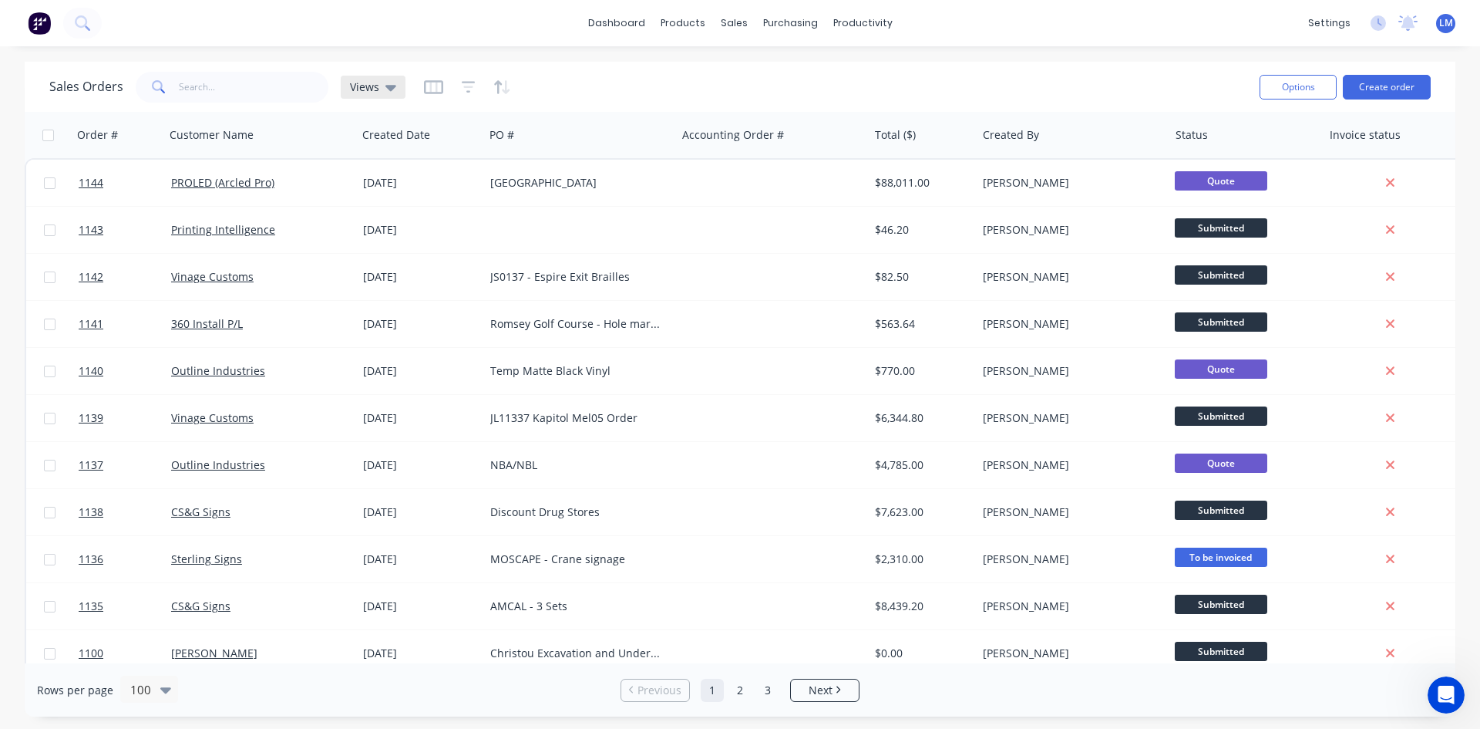
click at [389, 84] on icon at bounding box center [391, 87] width 11 height 17
click at [409, 284] on button "In Progress only" at bounding box center [433, 280] width 176 height 18
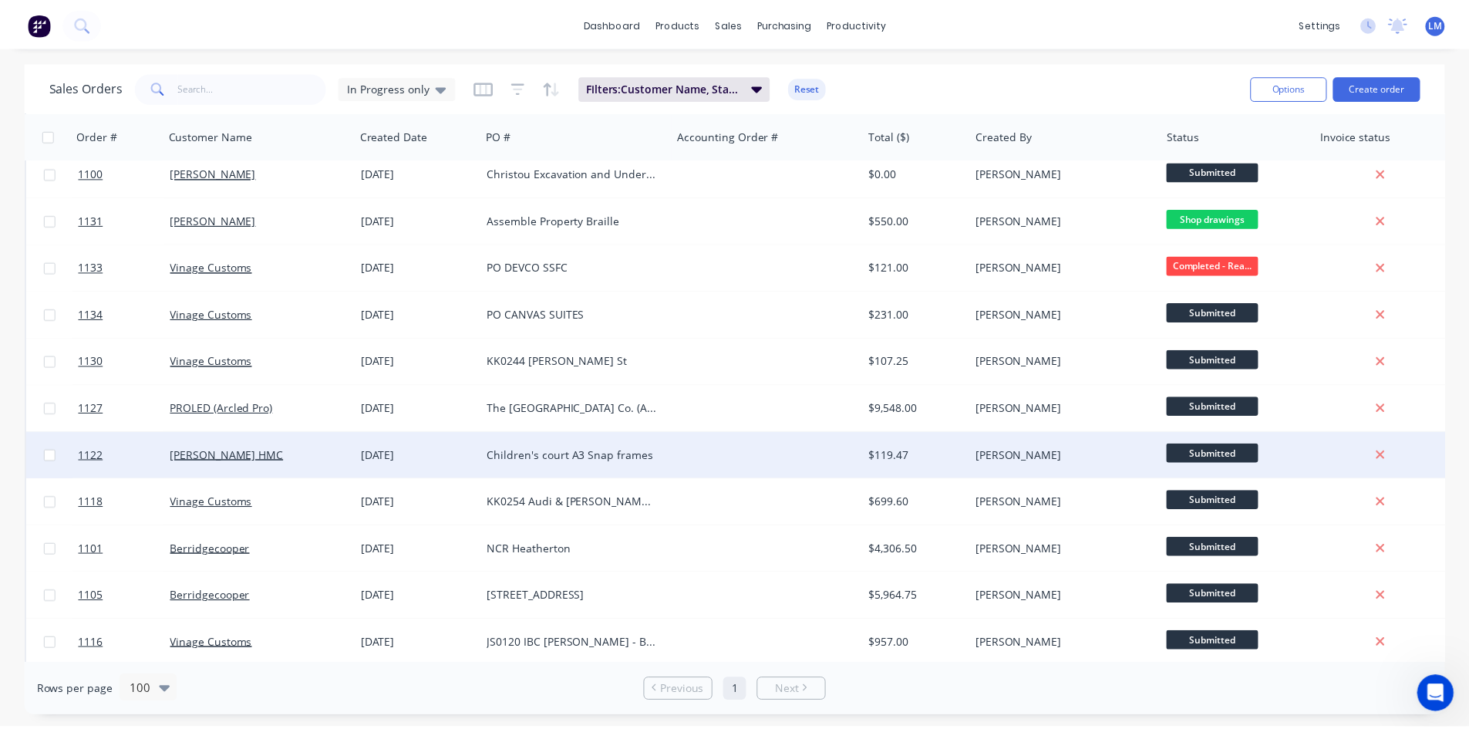
scroll to position [308, 0]
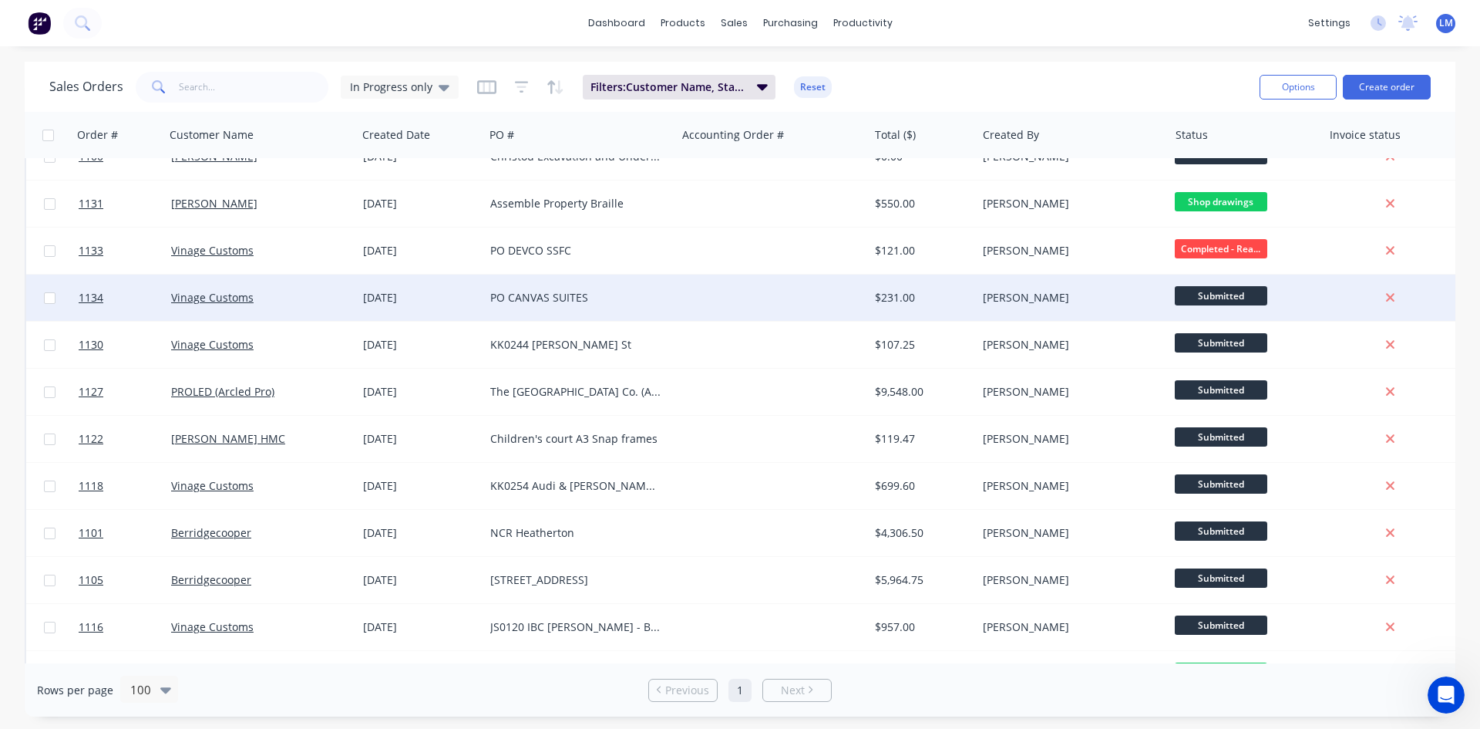
click at [779, 291] on div at bounding box center [772, 298] width 192 height 46
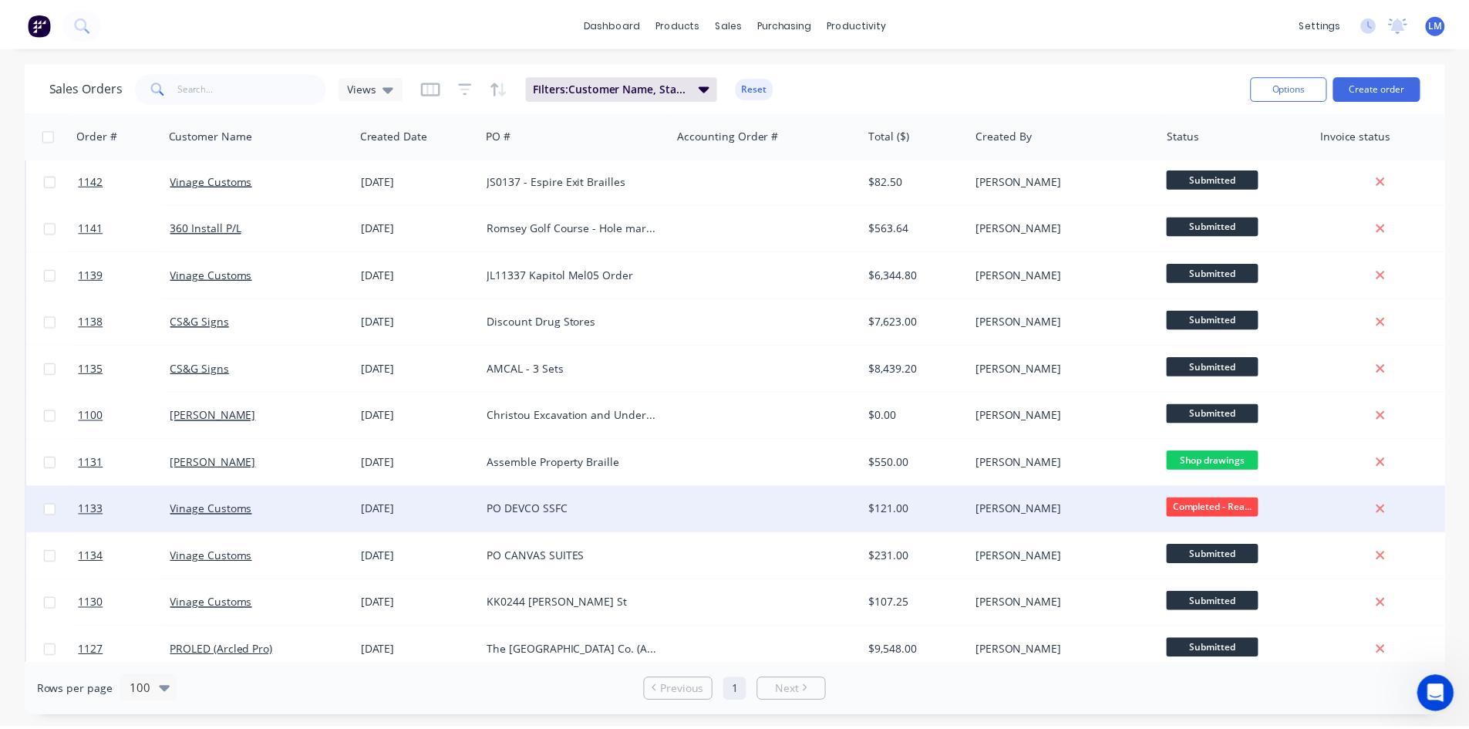
scroll to position [77, 0]
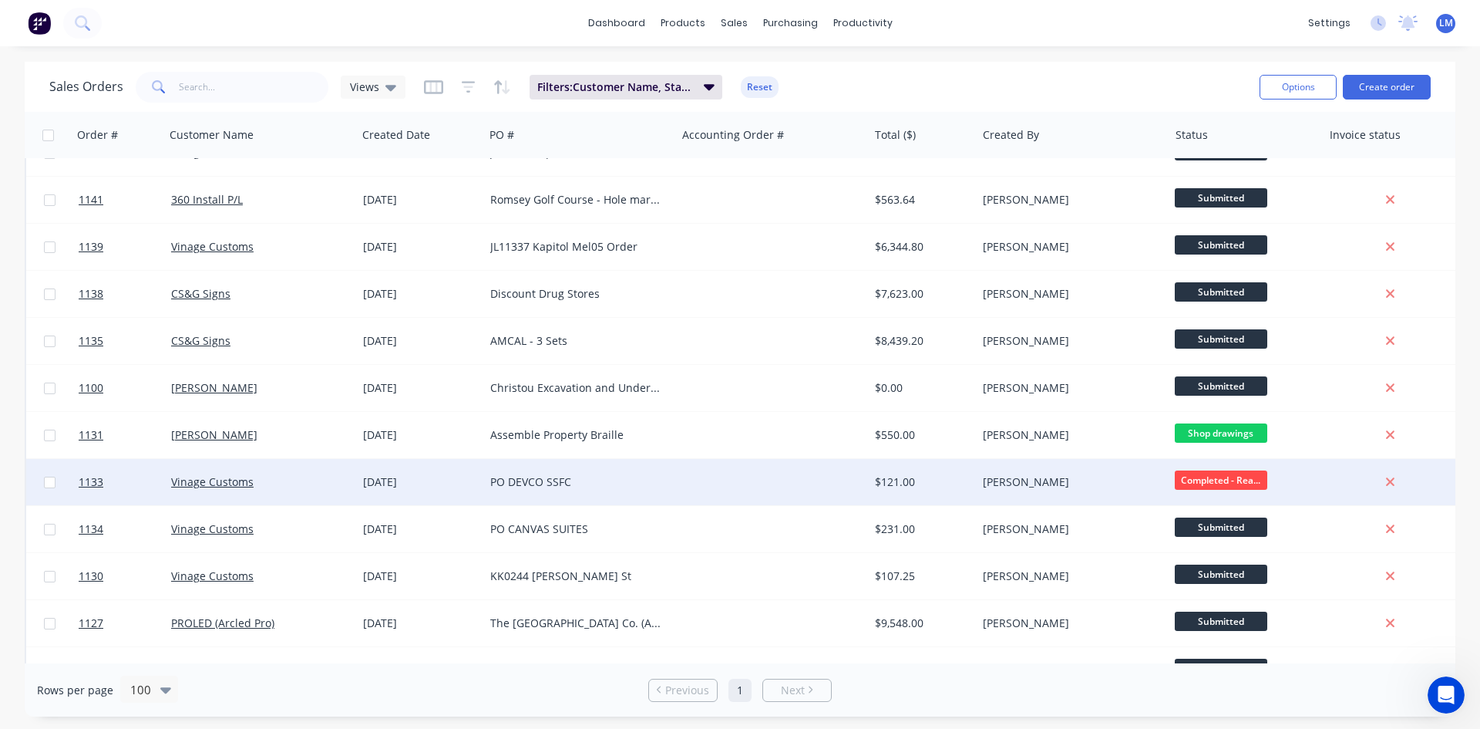
drag, startPoint x: 780, startPoint y: 480, endPoint x: 802, endPoint y: 504, distance: 31.6
click at [802, 504] on div at bounding box center [772, 482] width 192 height 46
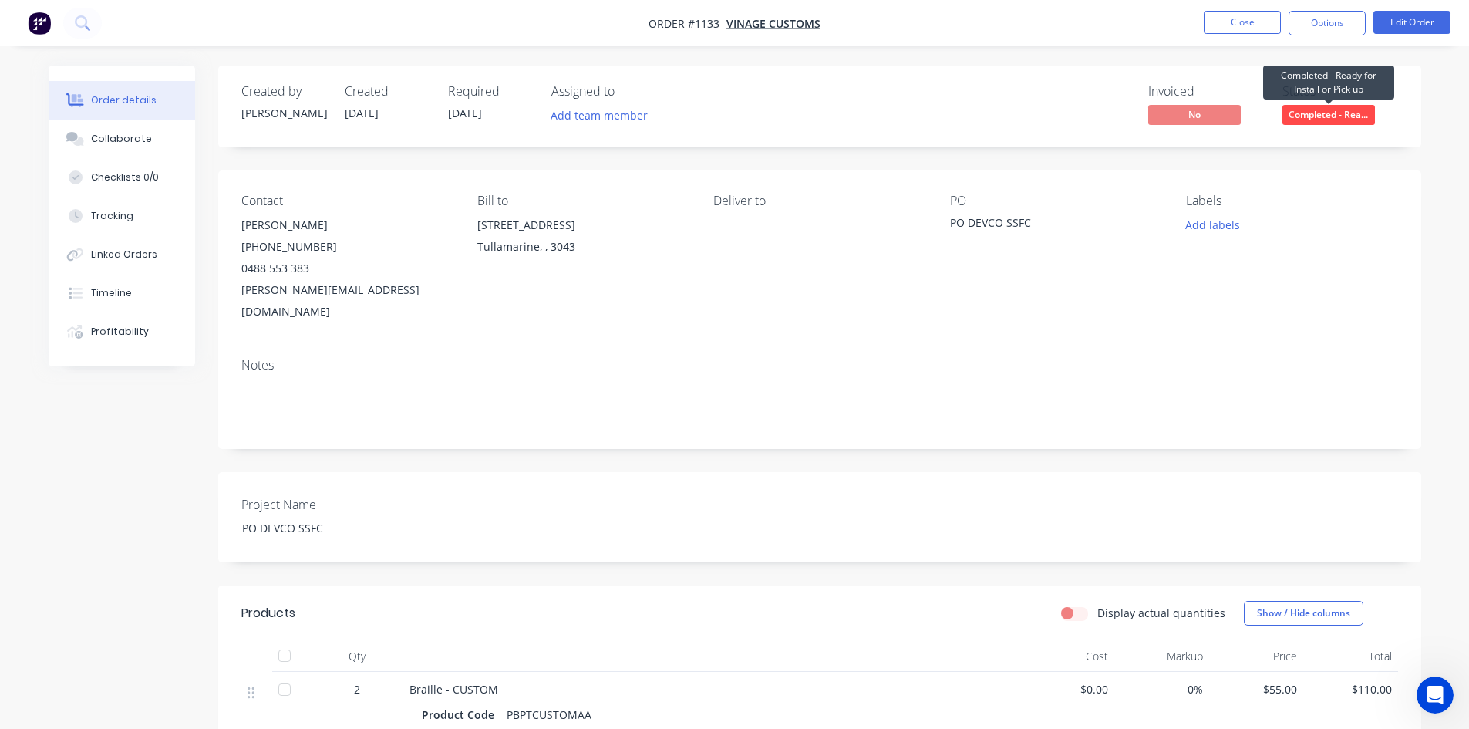
click at [1319, 111] on span "Completed - Rea..." at bounding box center [1328, 114] width 93 height 19
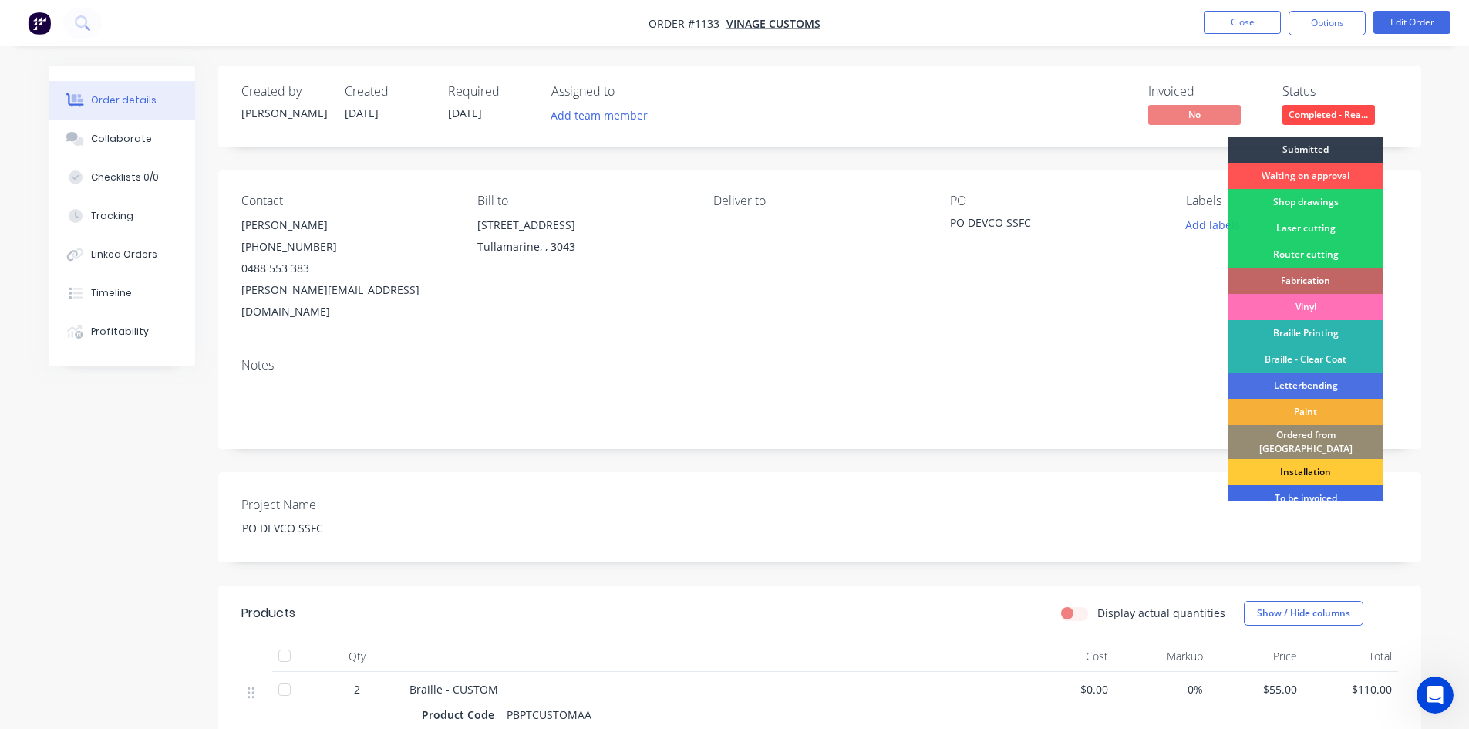
click at [1328, 487] on div "To be invoiced" at bounding box center [1305, 498] width 154 height 26
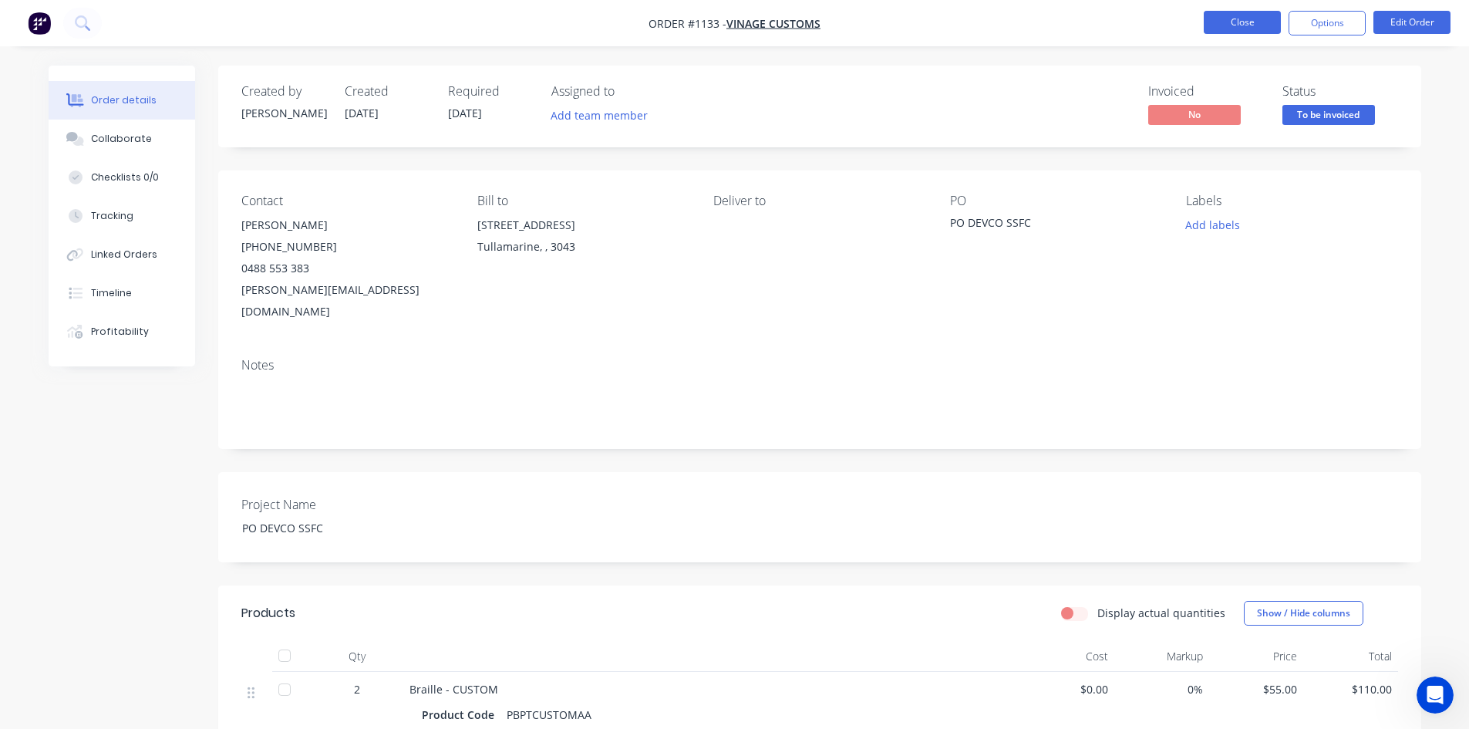
click at [1233, 17] on button "Close" at bounding box center [1242, 22] width 77 height 23
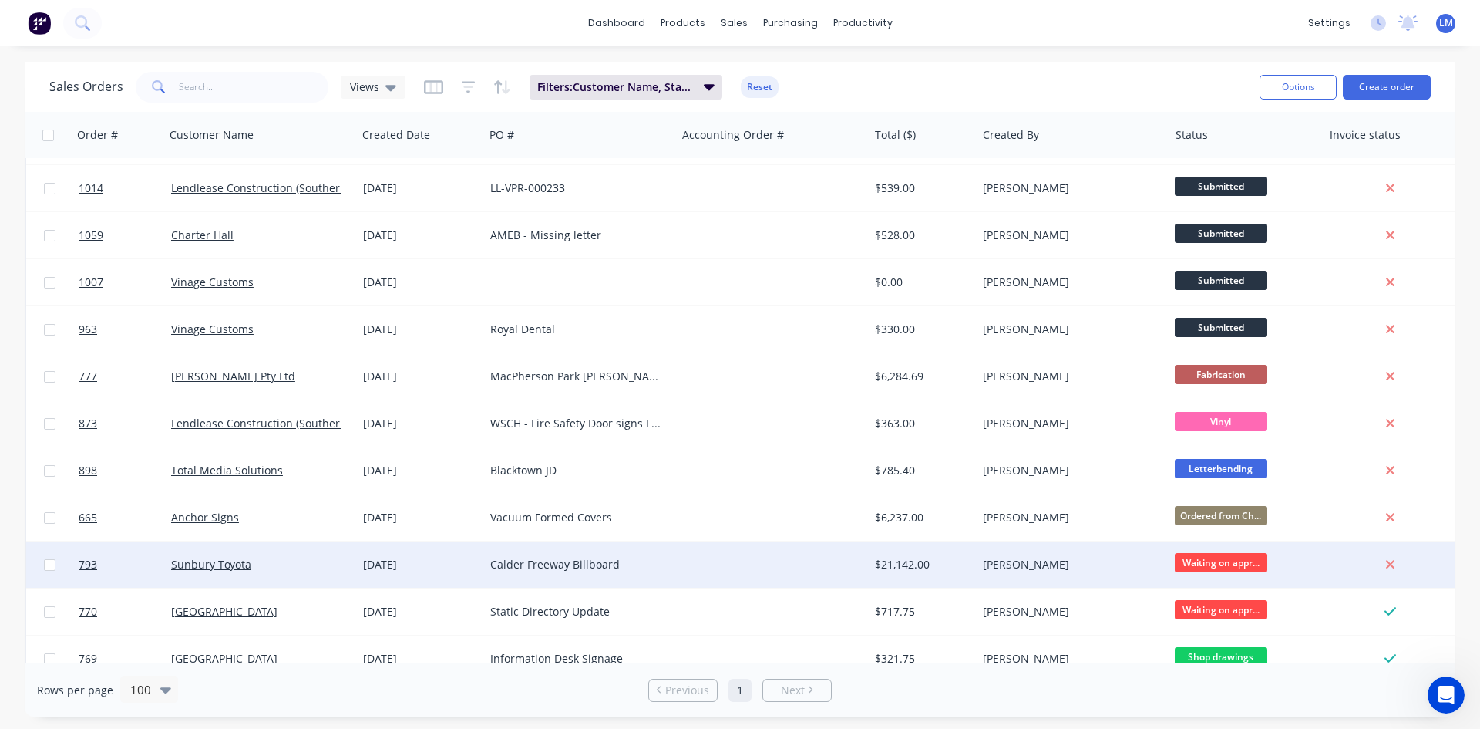
scroll to position [1358, 0]
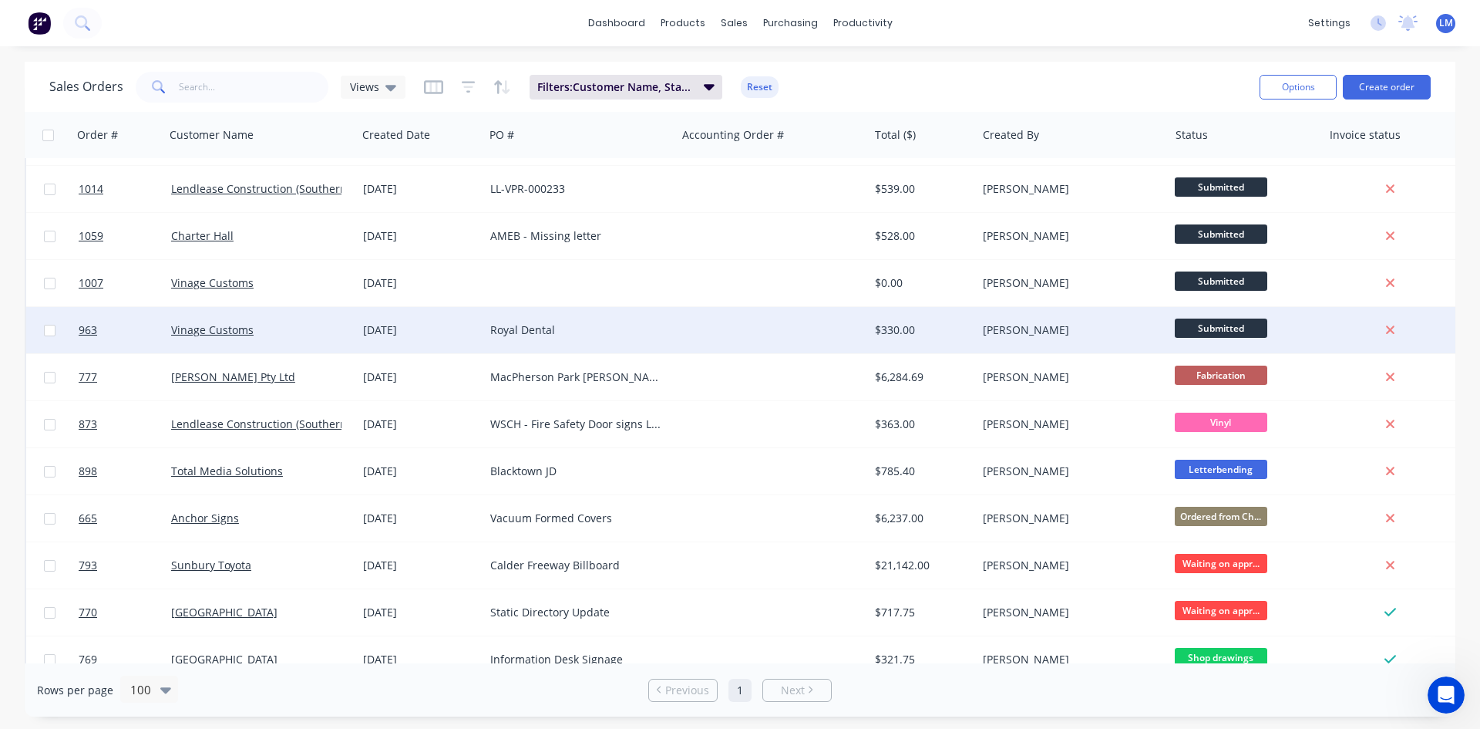
click at [1200, 330] on span "Submitted" at bounding box center [1221, 327] width 93 height 19
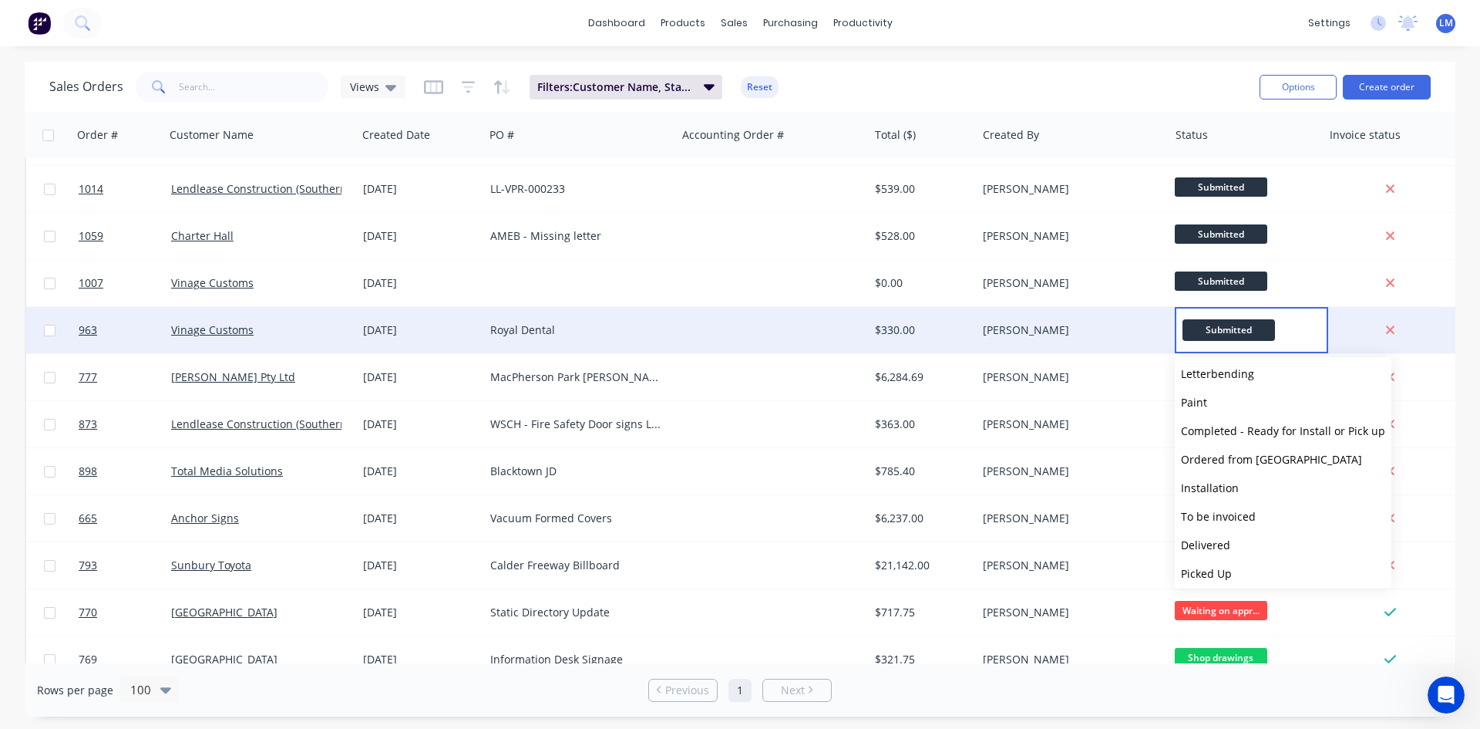
scroll to position [266, 0]
click at [1214, 510] on span "To be invoiced" at bounding box center [1218, 511] width 75 height 15
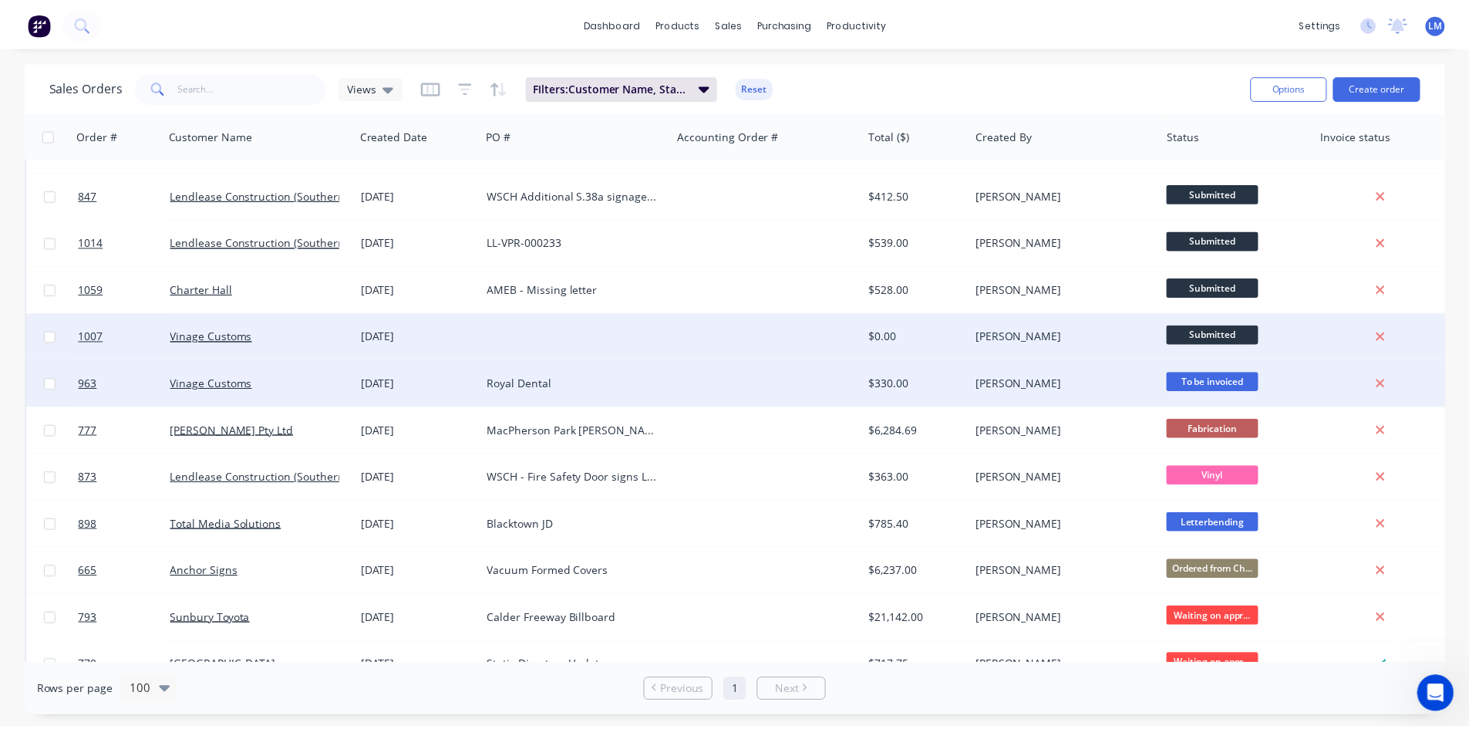
scroll to position [1281, 0]
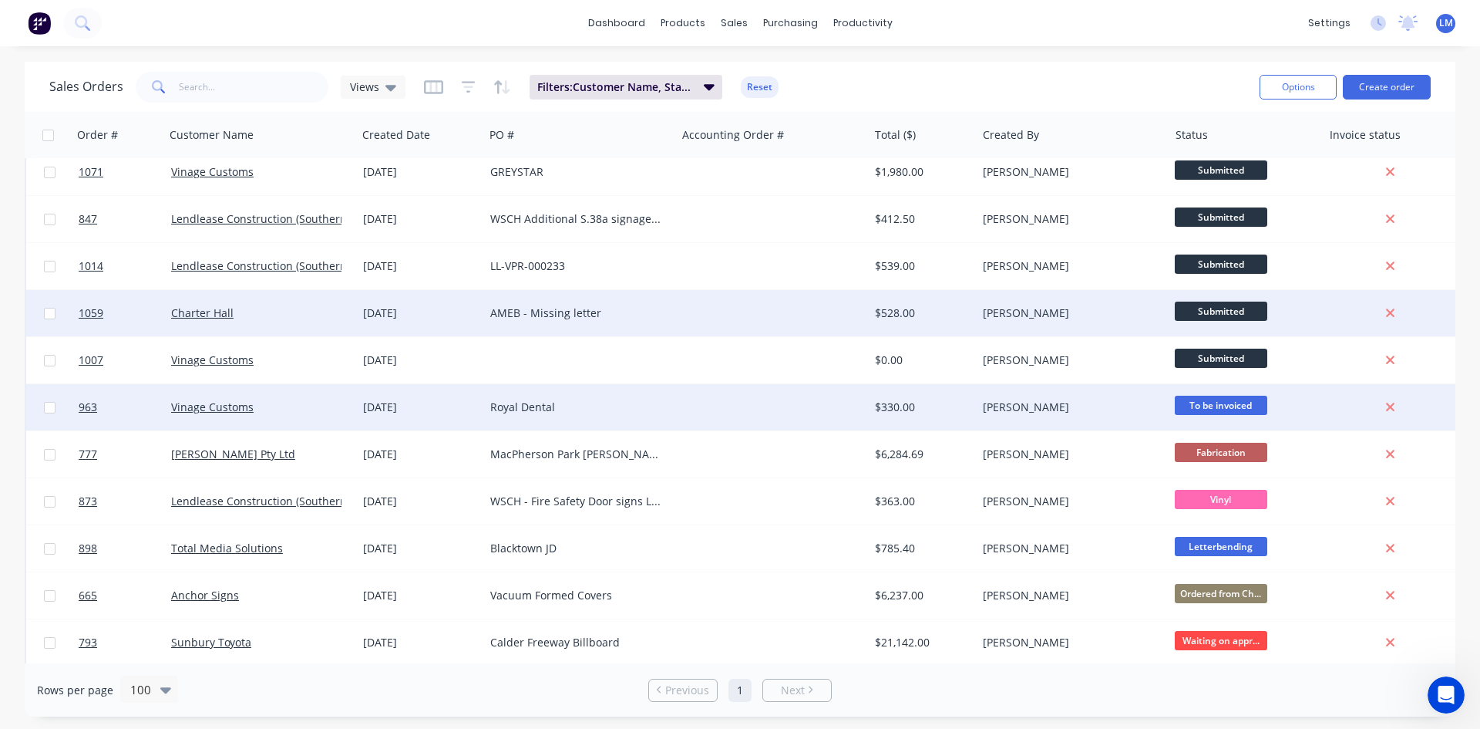
click at [679, 312] on div at bounding box center [772, 313] width 192 height 46
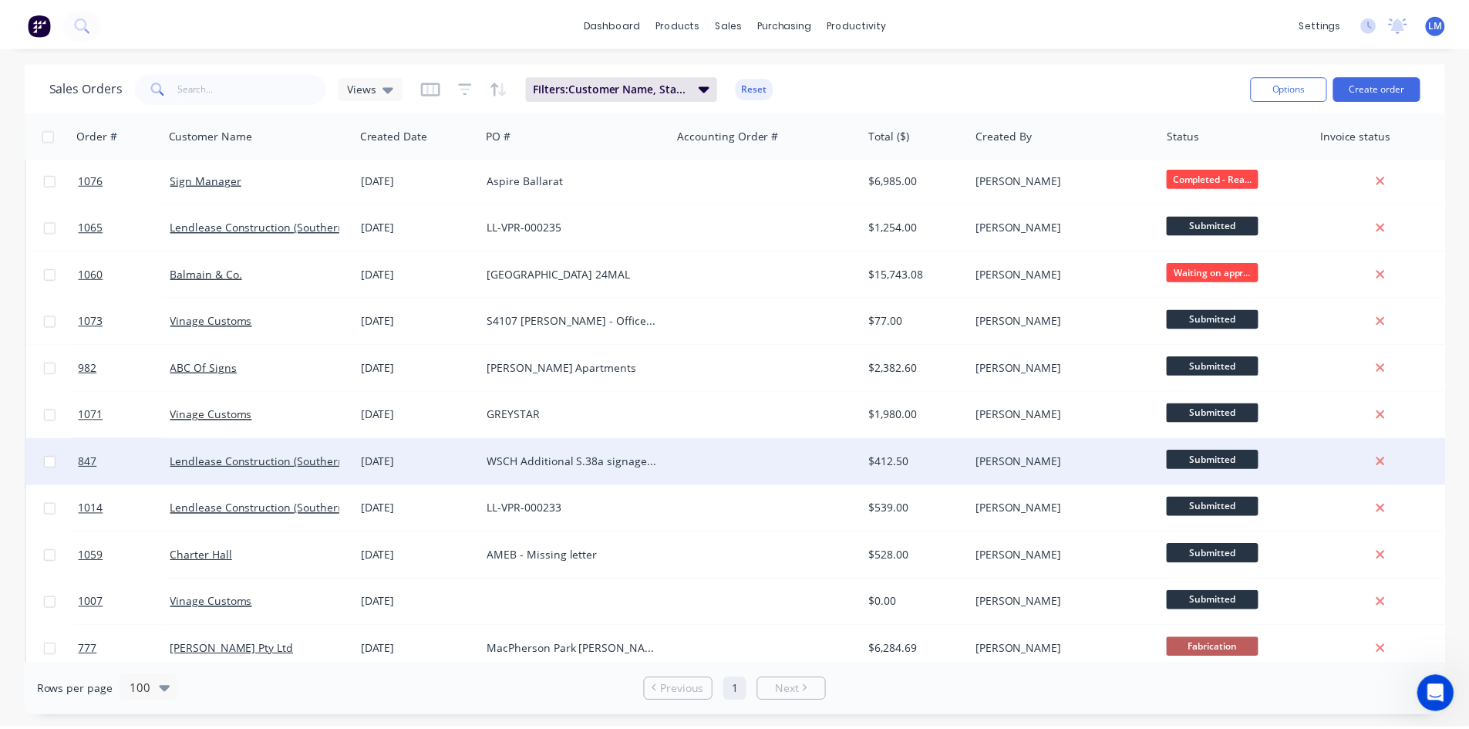
scroll to position [1002, 0]
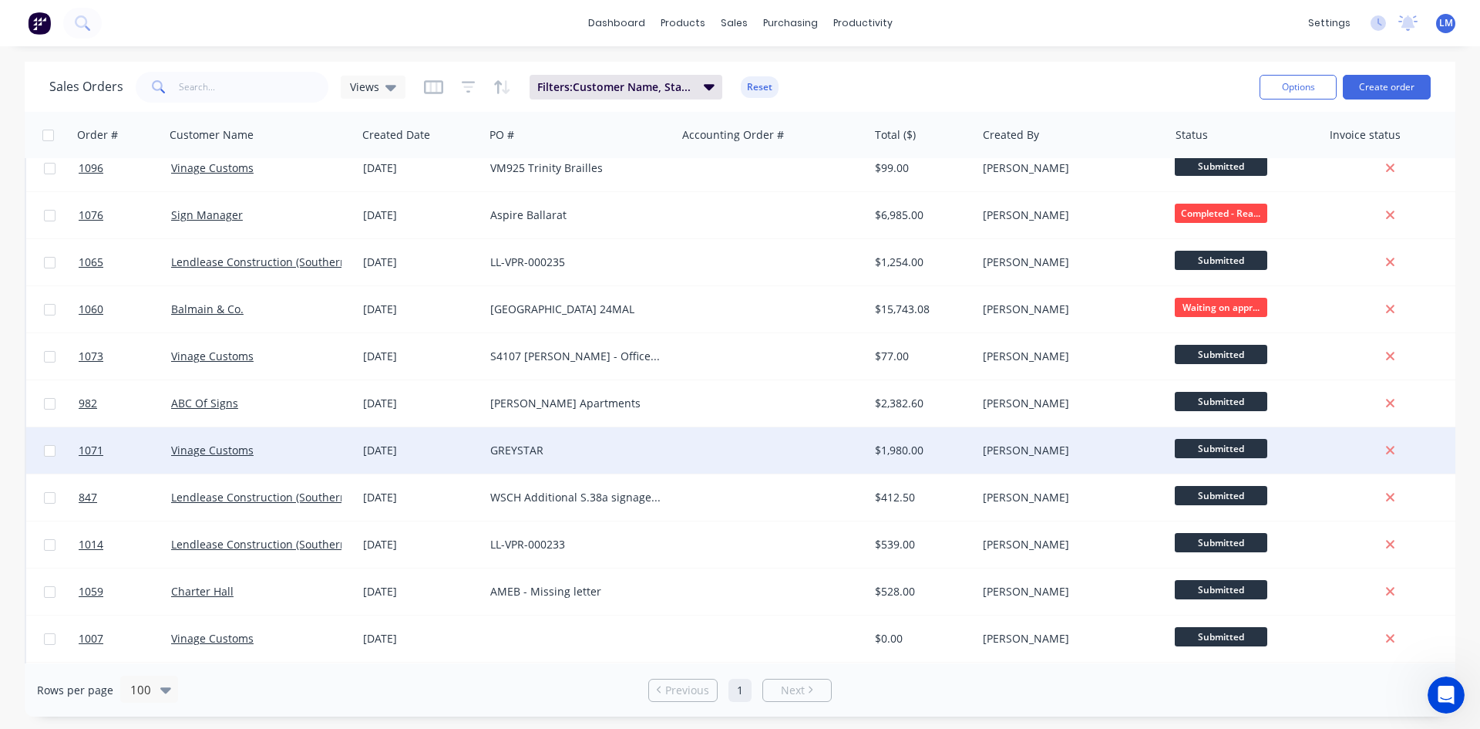
click at [712, 443] on div at bounding box center [772, 450] width 192 height 46
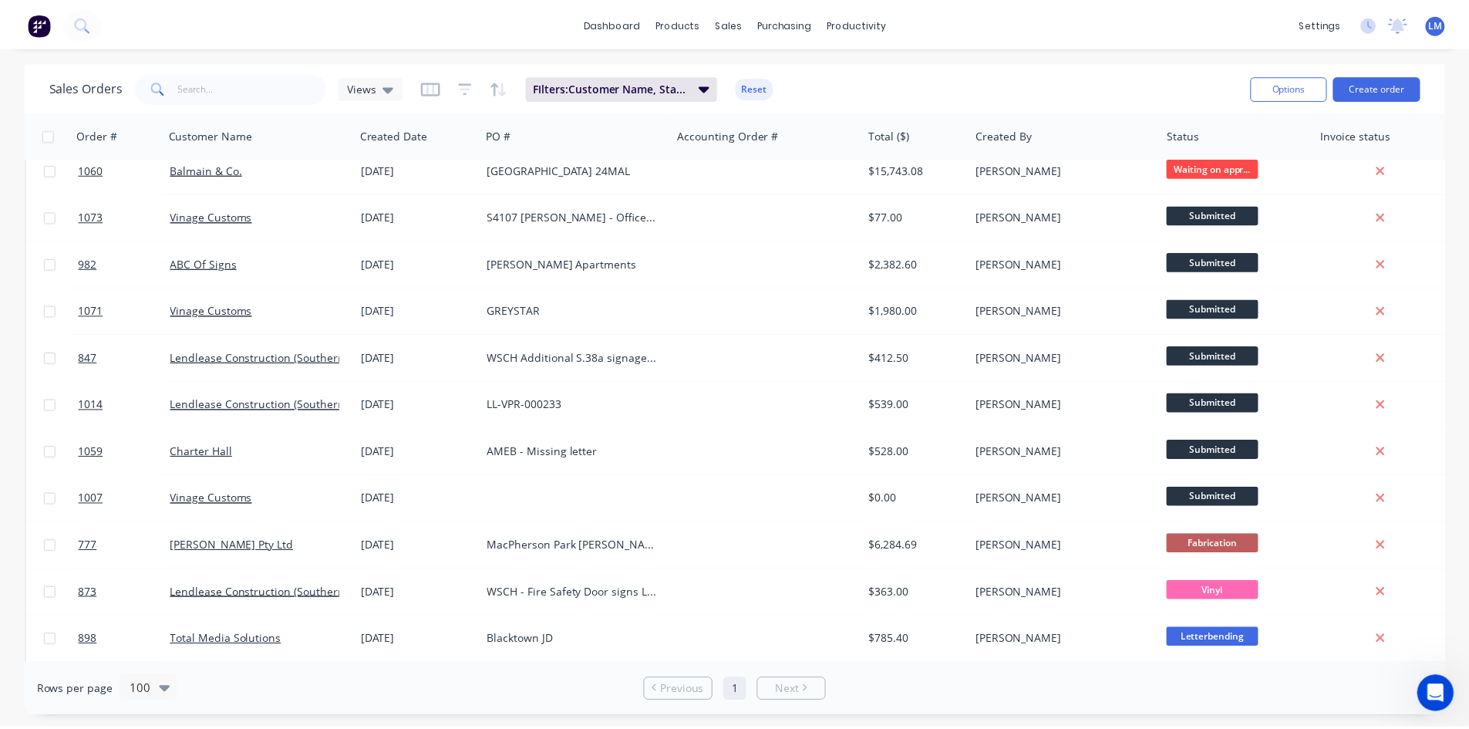
scroll to position [1080, 0]
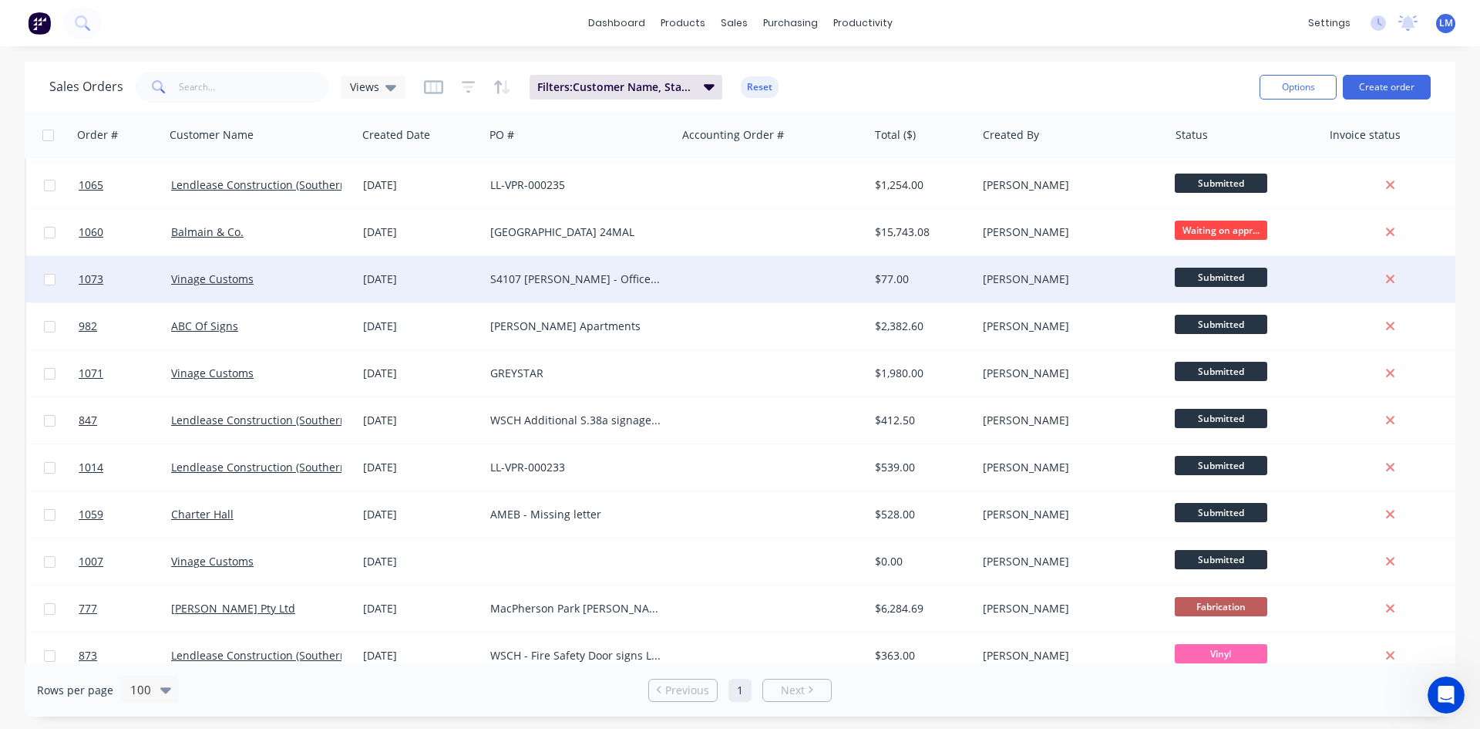
click at [804, 275] on div at bounding box center [772, 279] width 192 height 46
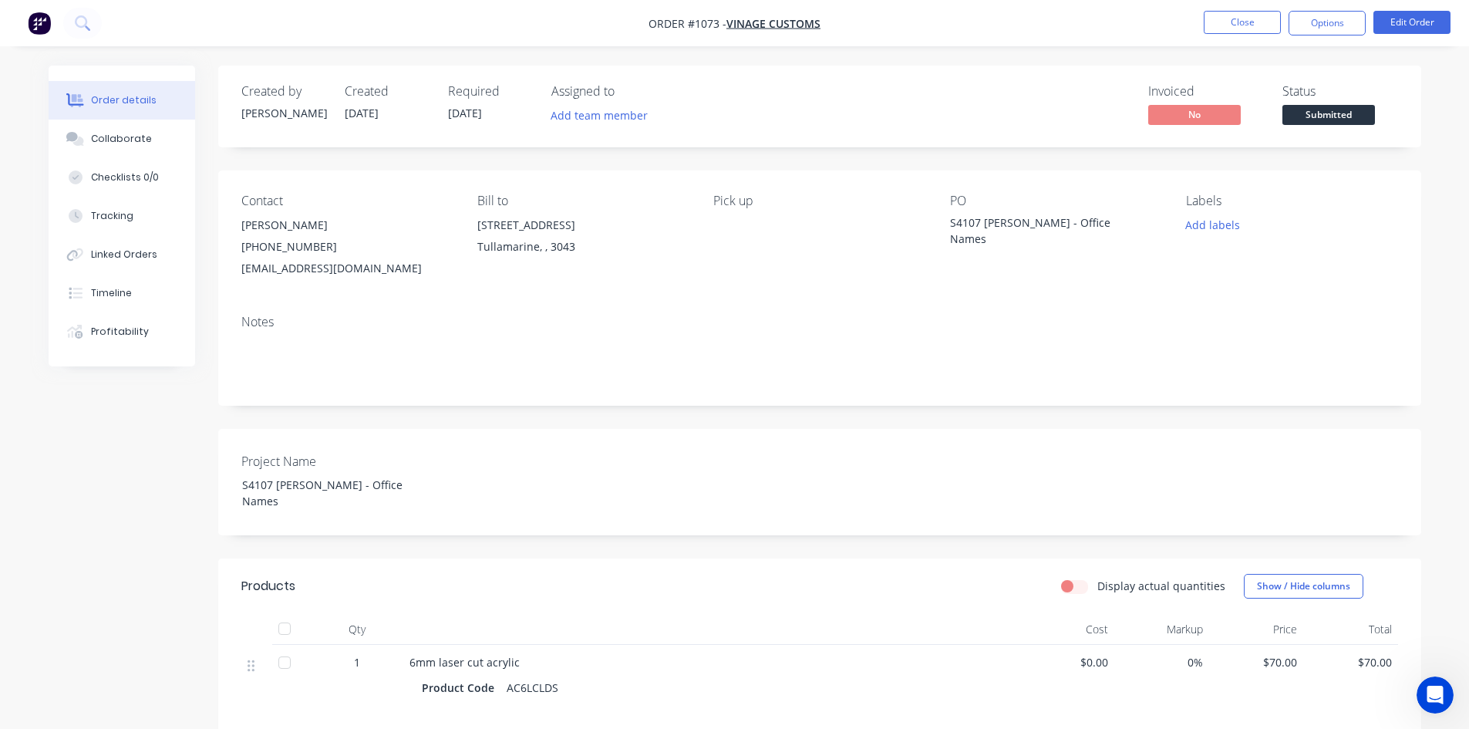
click at [1325, 114] on span "Submitted" at bounding box center [1328, 114] width 93 height 19
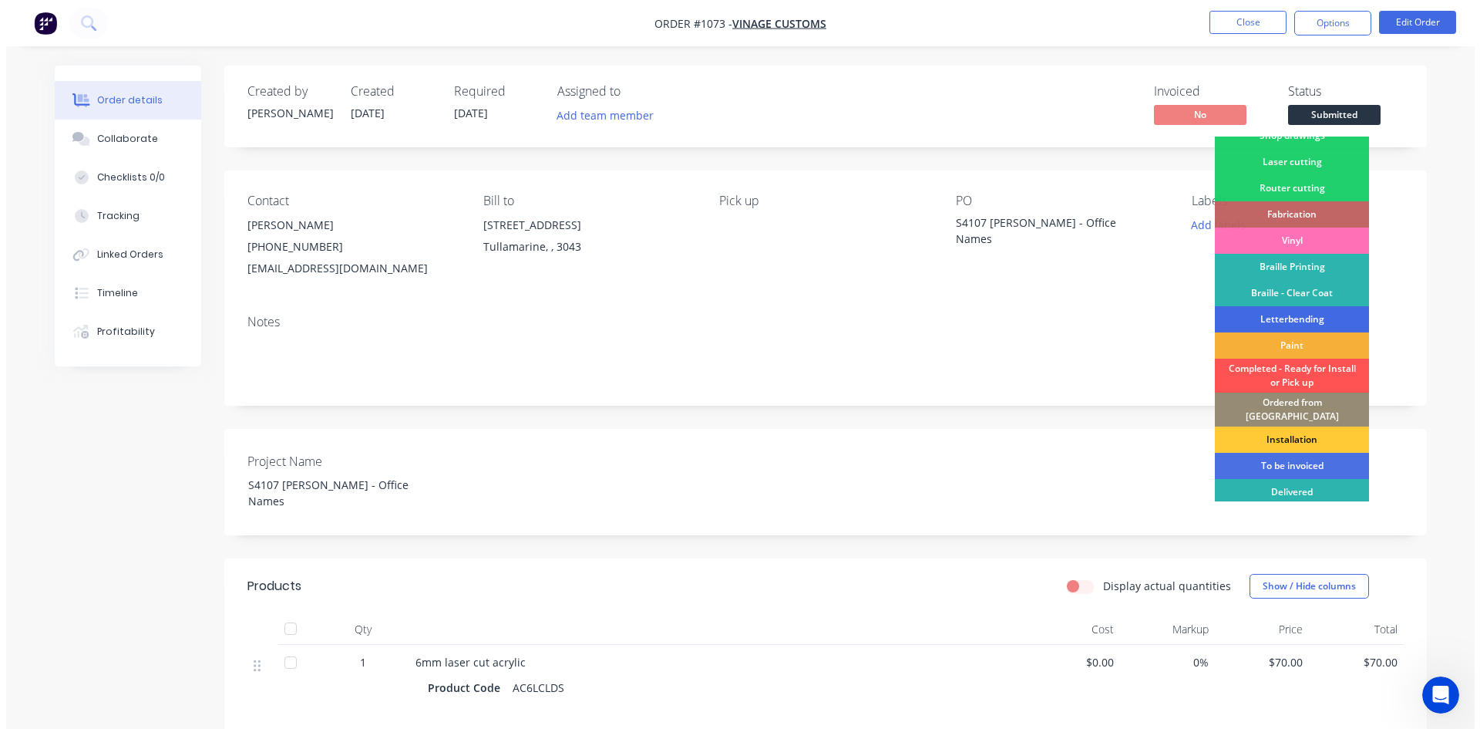
scroll to position [62, 0]
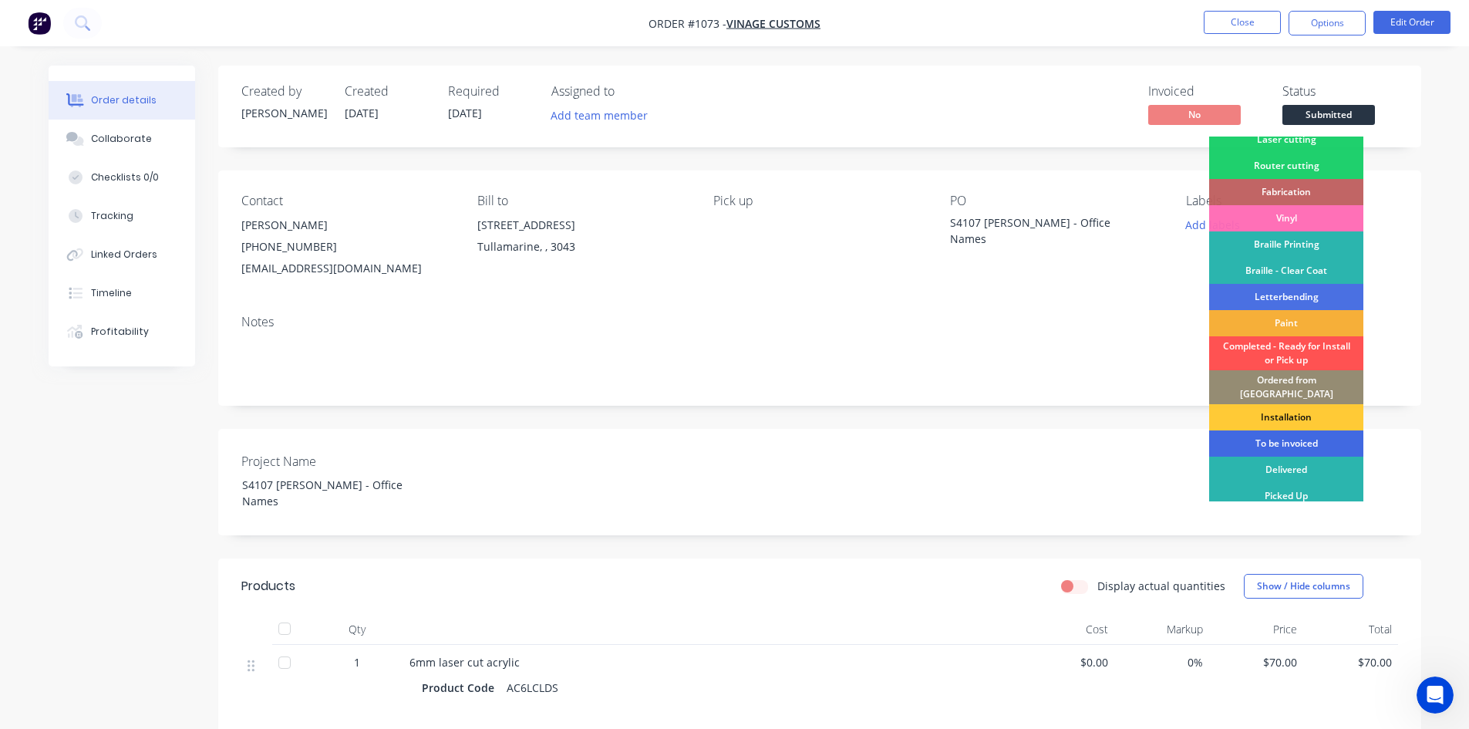
click at [1300, 430] on div "To be invoiced" at bounding box center [1286, 443] width 154 height 26
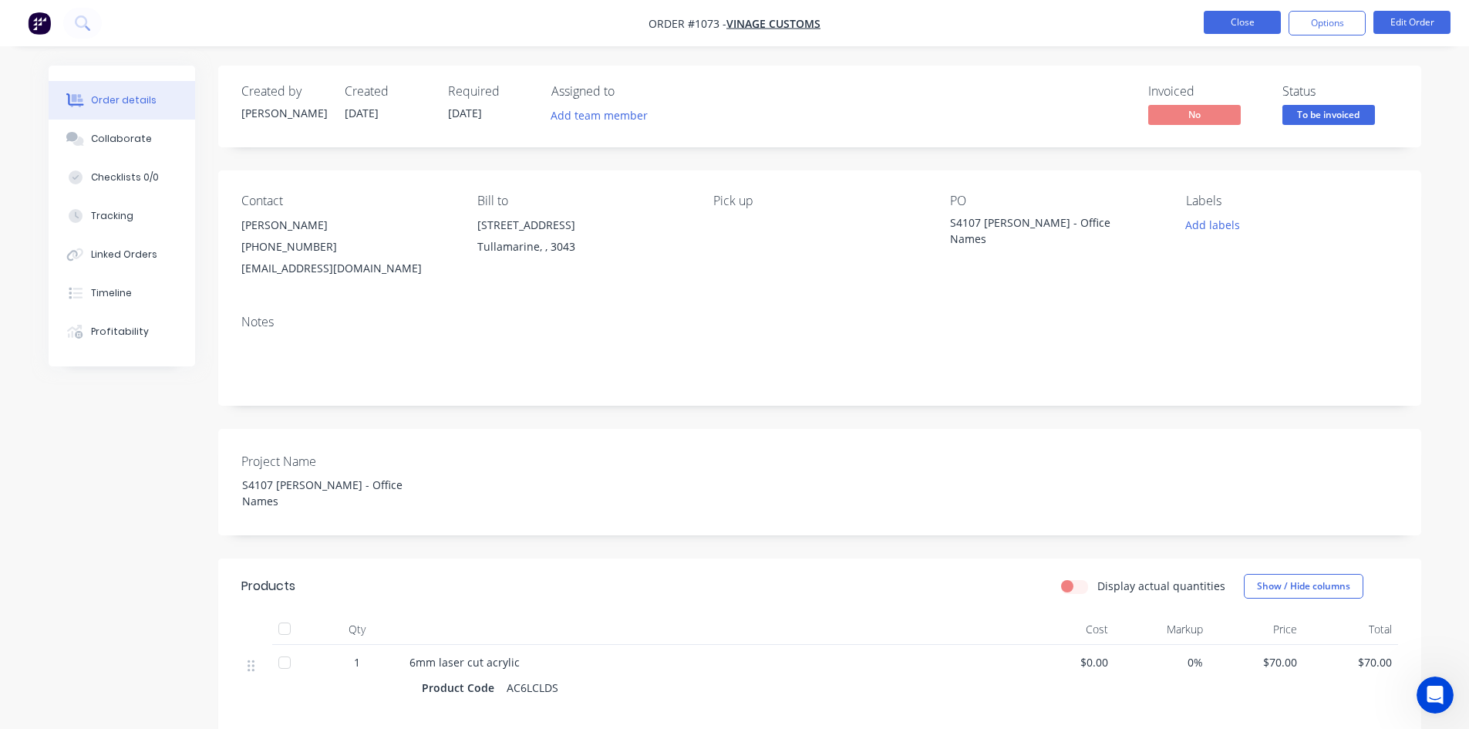
click at [1258, 28] on button "Close" at bounding box center [1242, 22] width 77 height 23
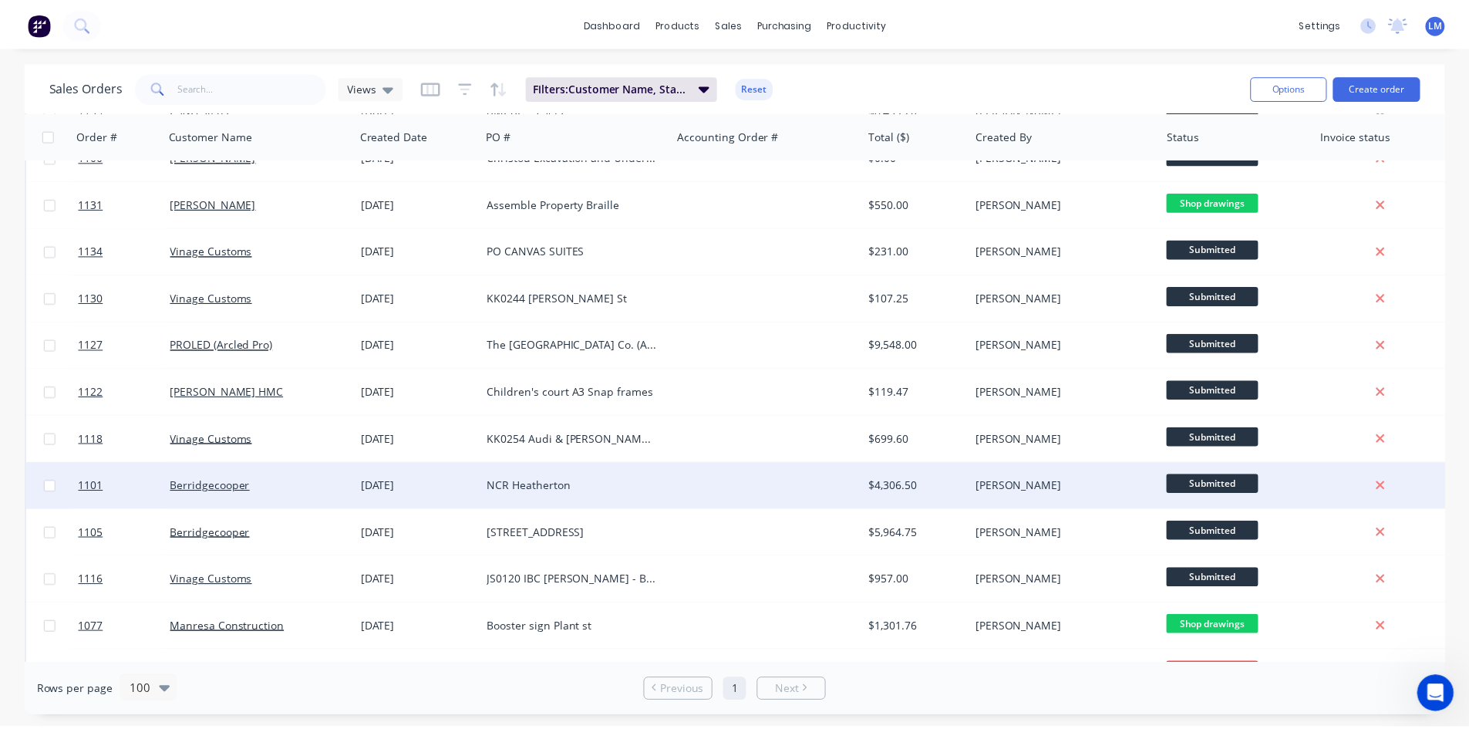
scroll to position [540, 0]
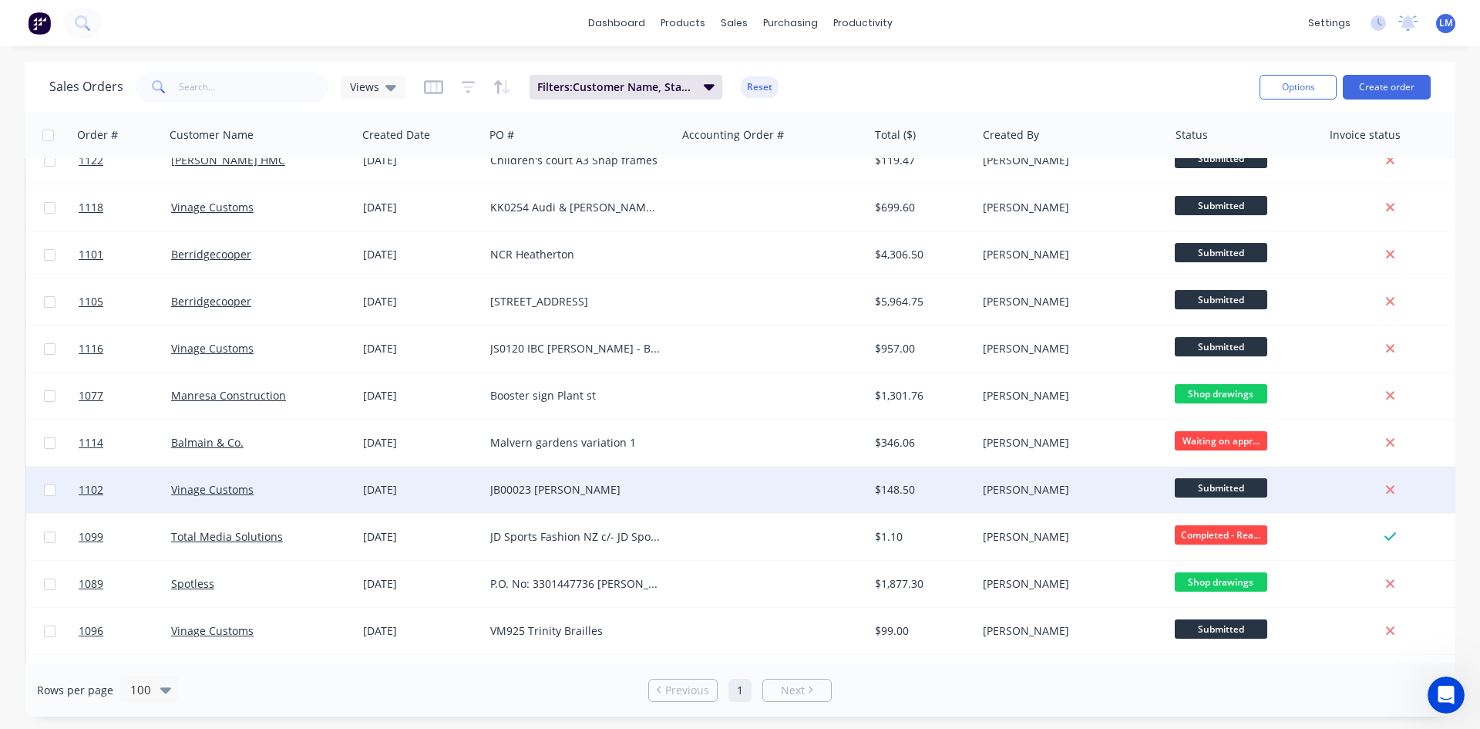
click at [836, 490] on div at bounding box center [772, 490] width 192 height 46
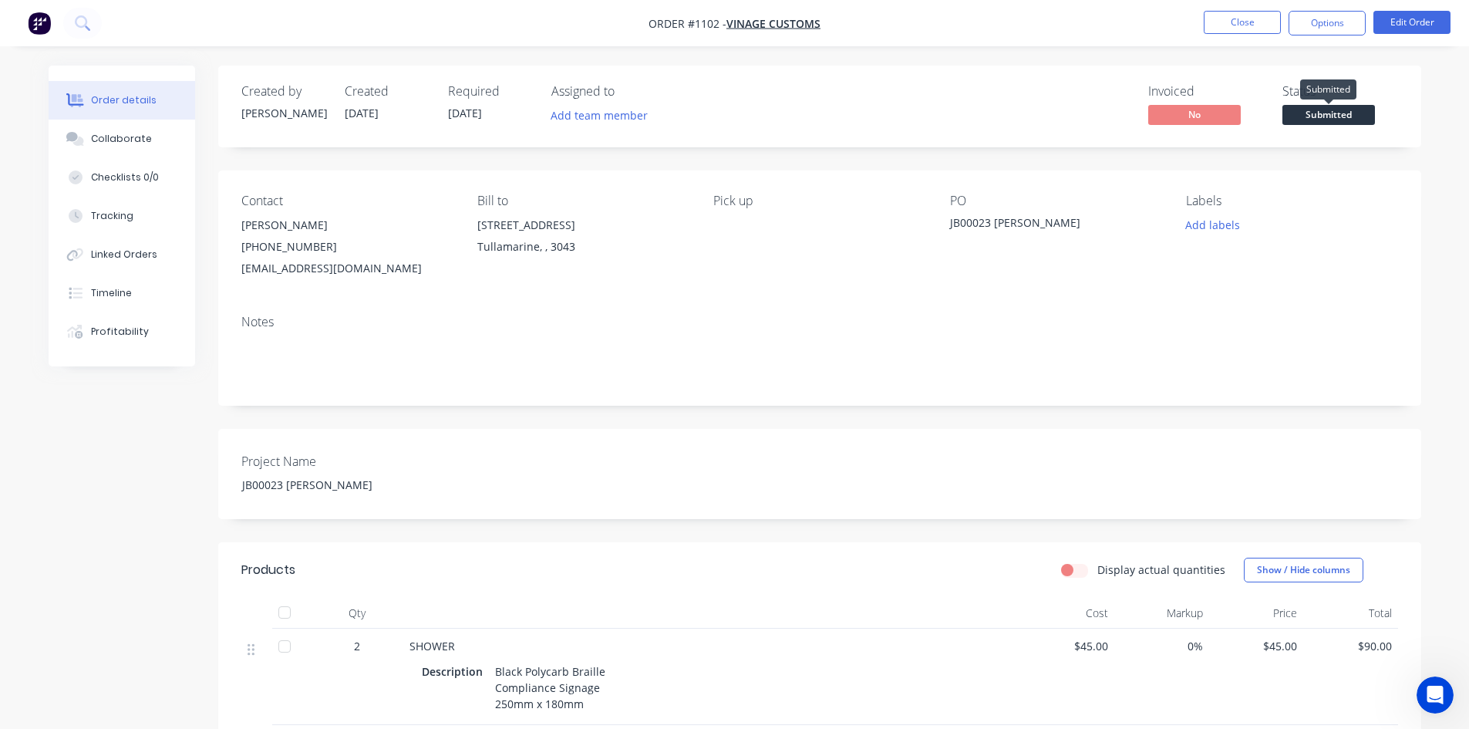
click at [1335, 114] on span "Submitted" at bounding box center [1328, 114] width 93 height 19
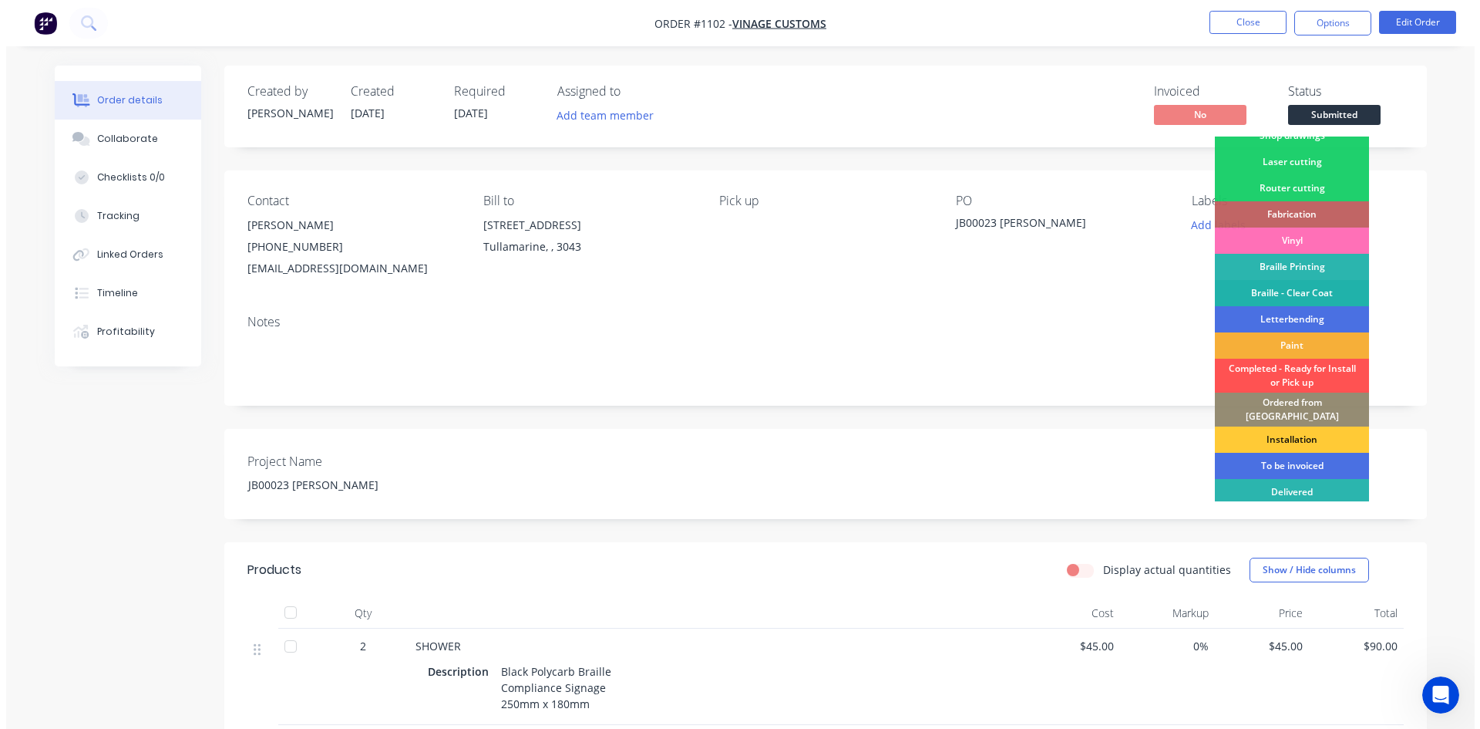
scroll to position [62, 0]
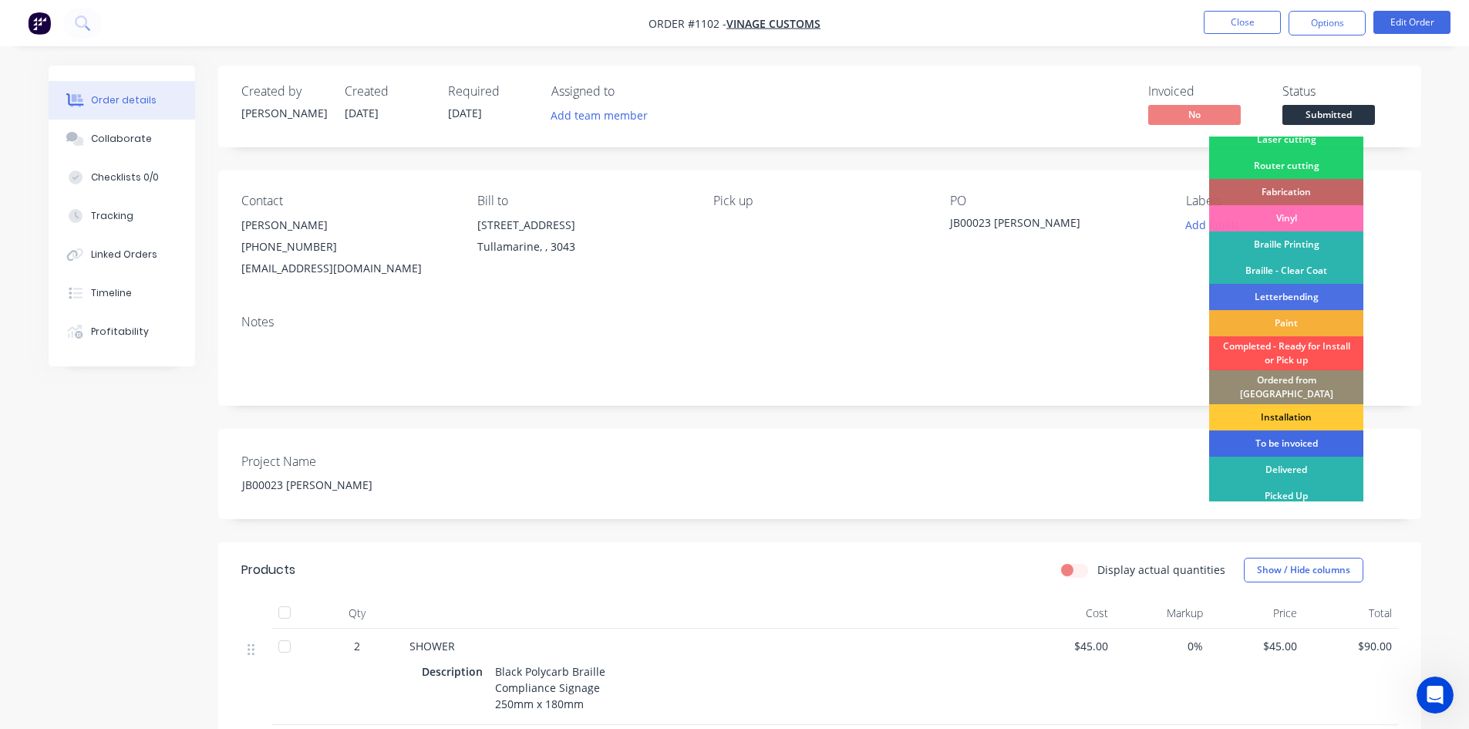
click at [1313, 430] on div "To be invoiced" at bounding box center [1286, 443] width 154 height 26
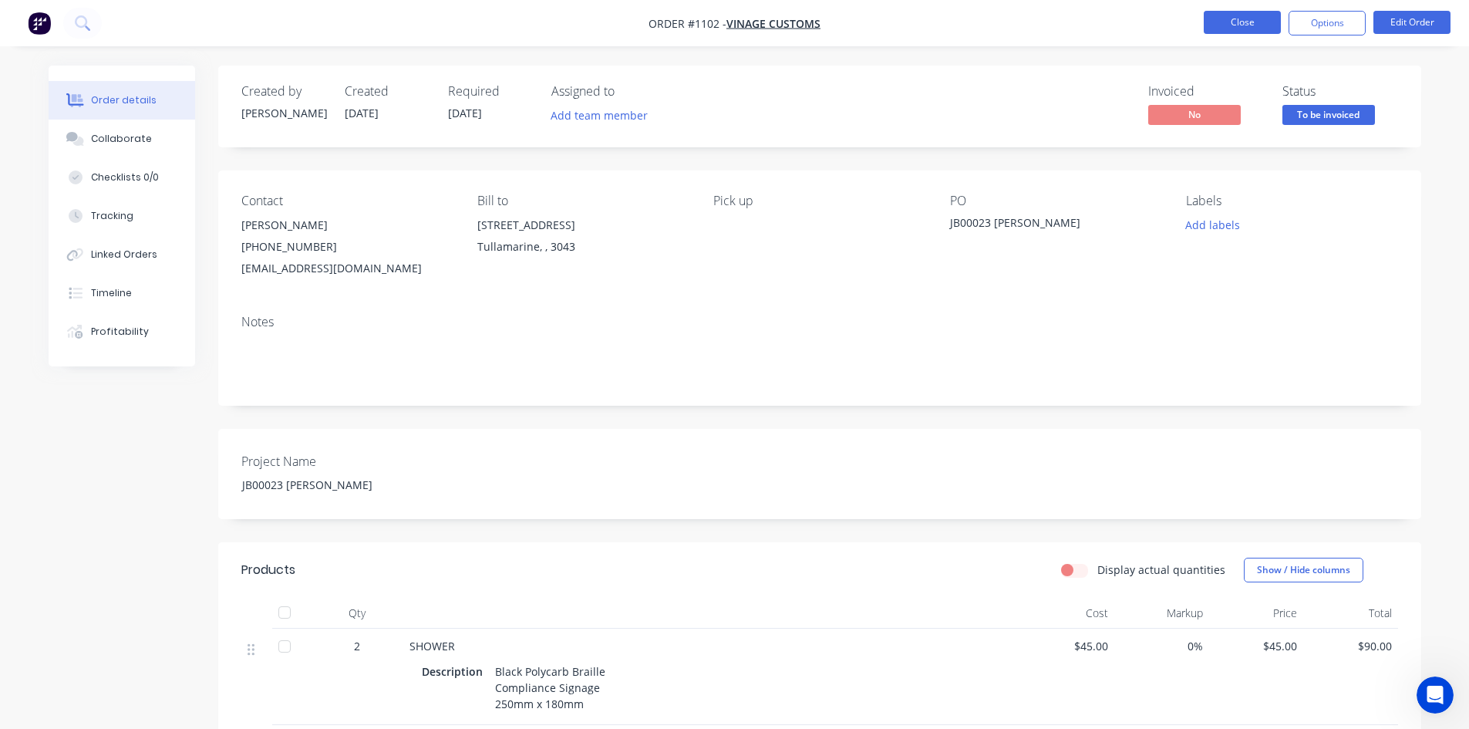
click at [1242, 27] on button "Close" at bounding box center [1242, 22] width 77 height 23
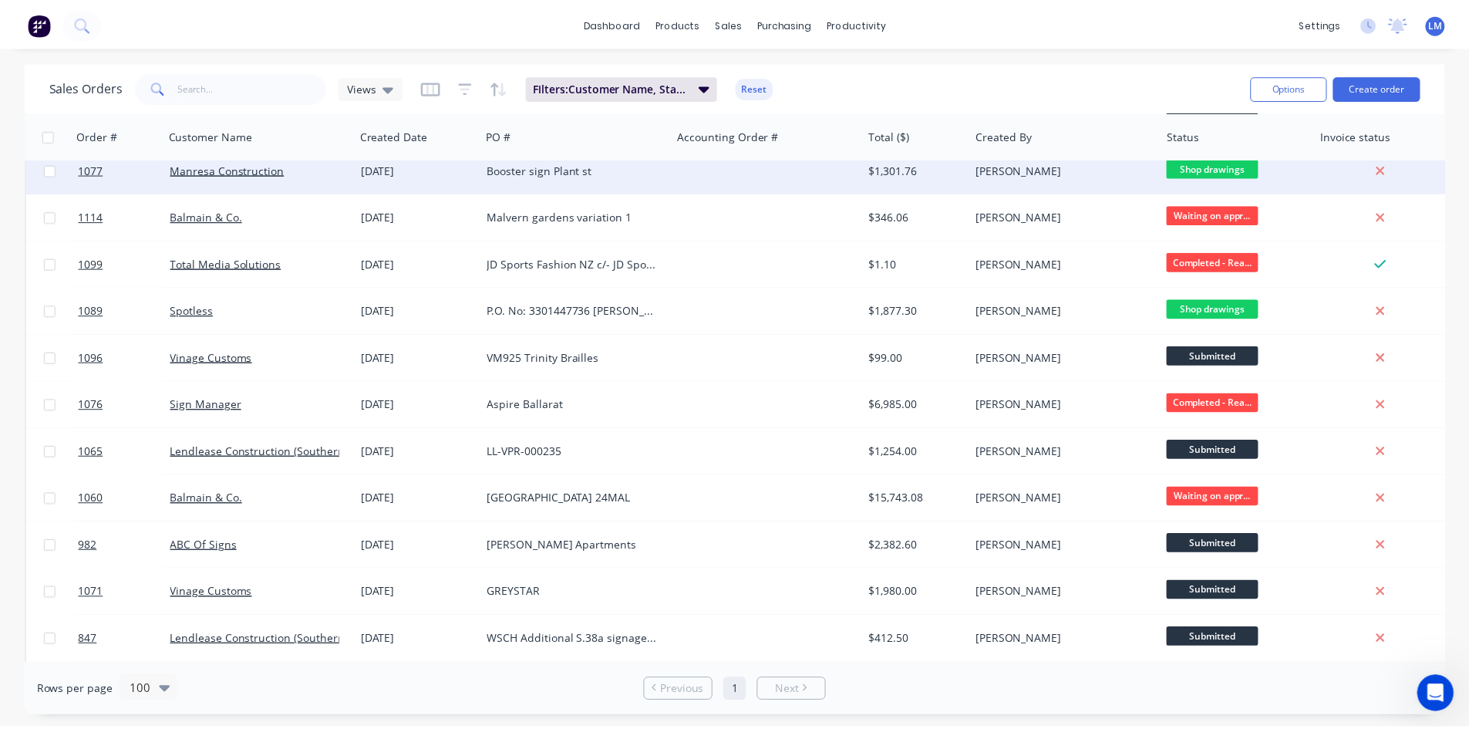
scroll to position [771, 0]
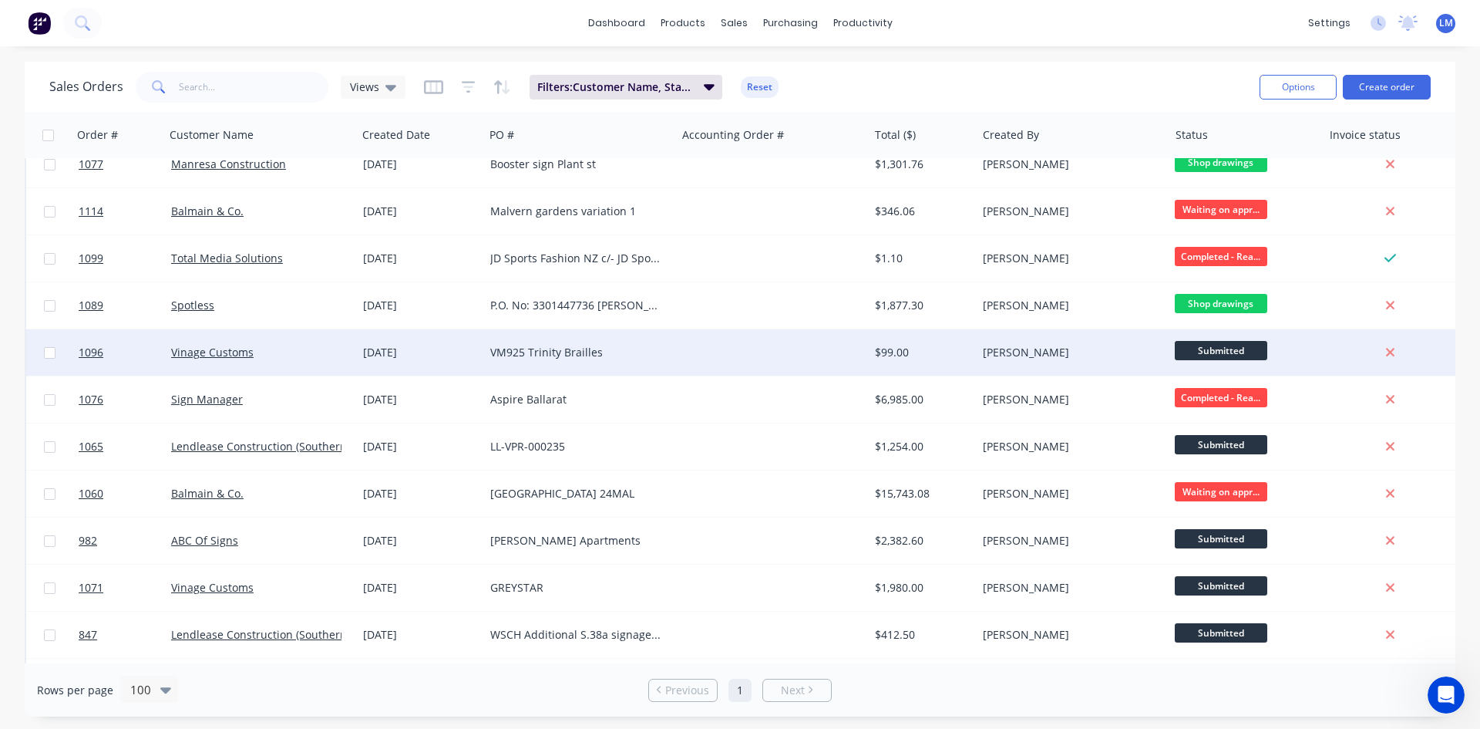
click at [804, 349] on div at bounding box center [772, 352] width 192 height 46
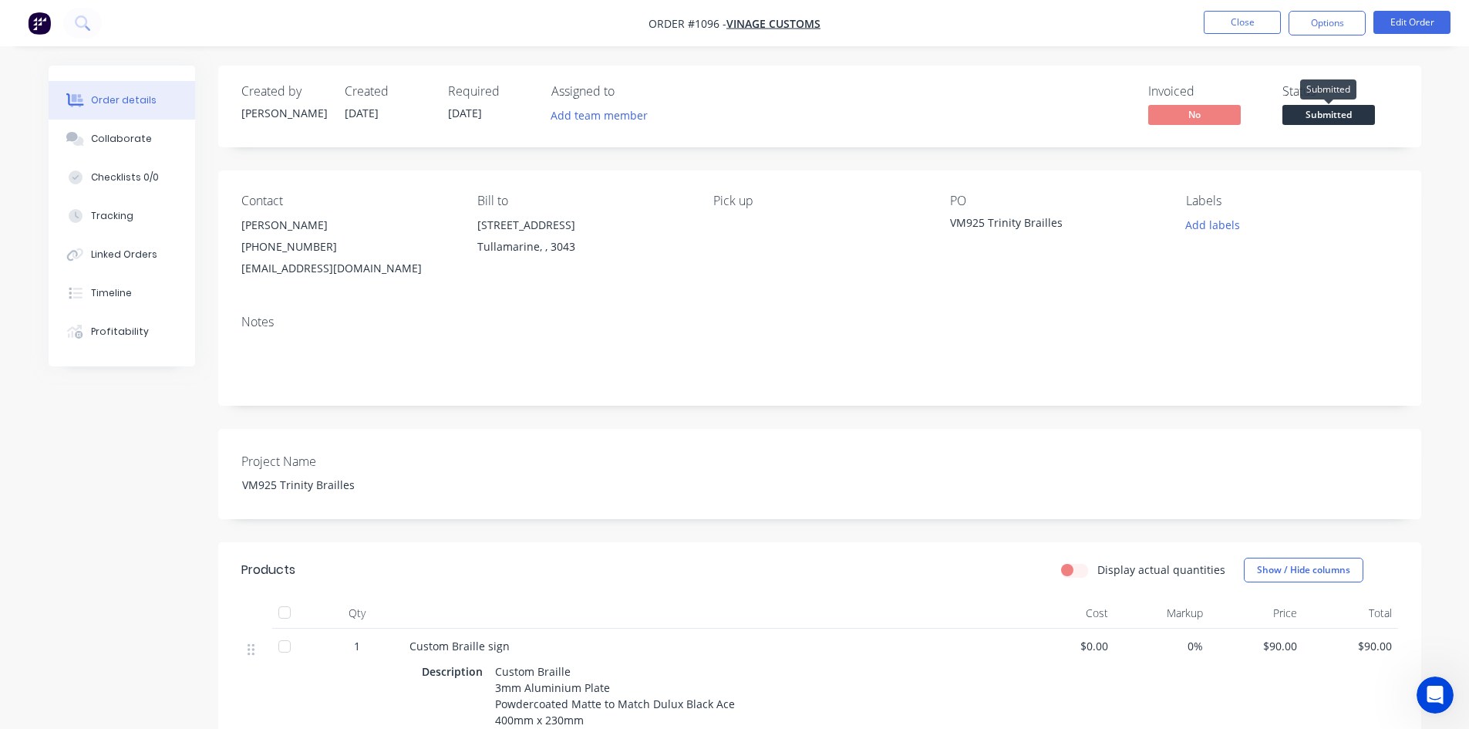
click at [1320, 120] on span "Submitted" at bounding box center [1328, 114] width 93 height 19
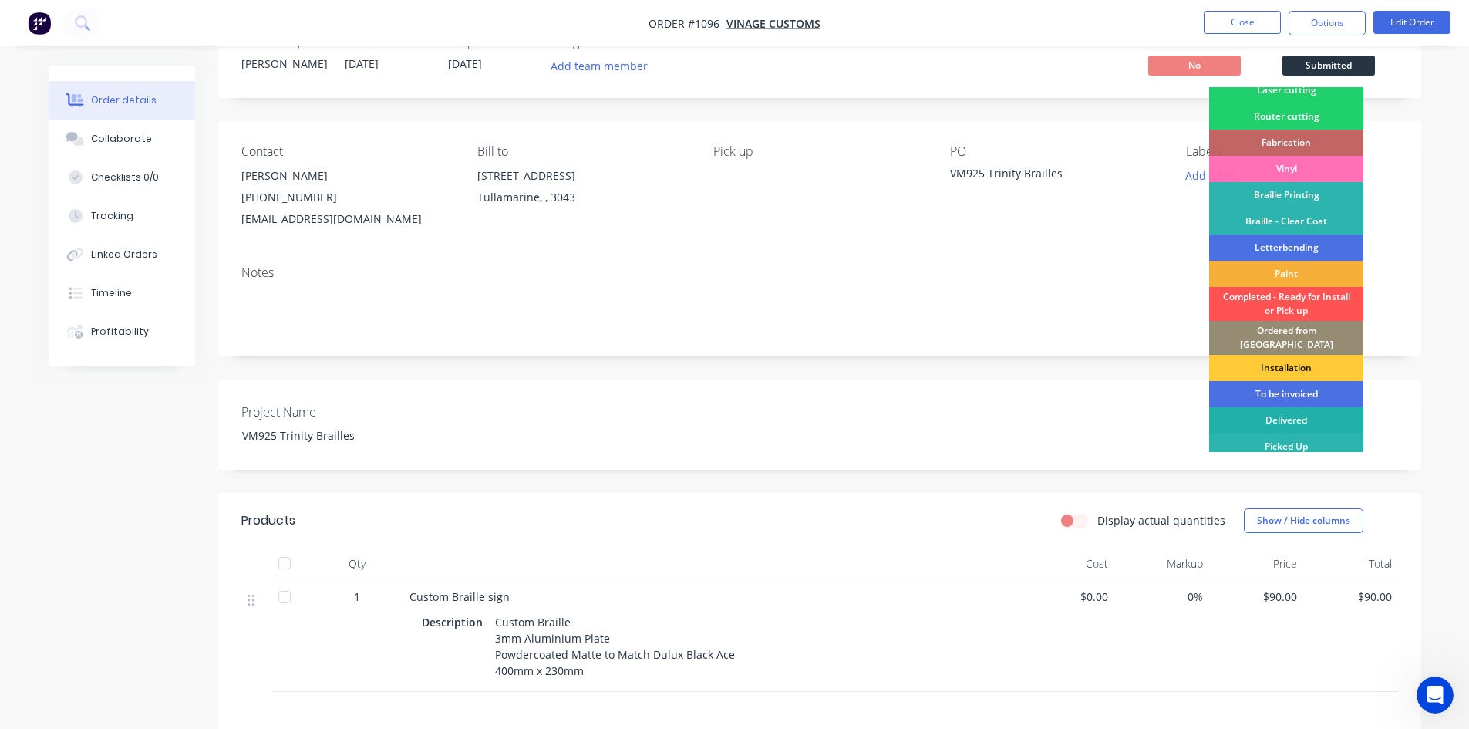
scroll to position [77, 0]
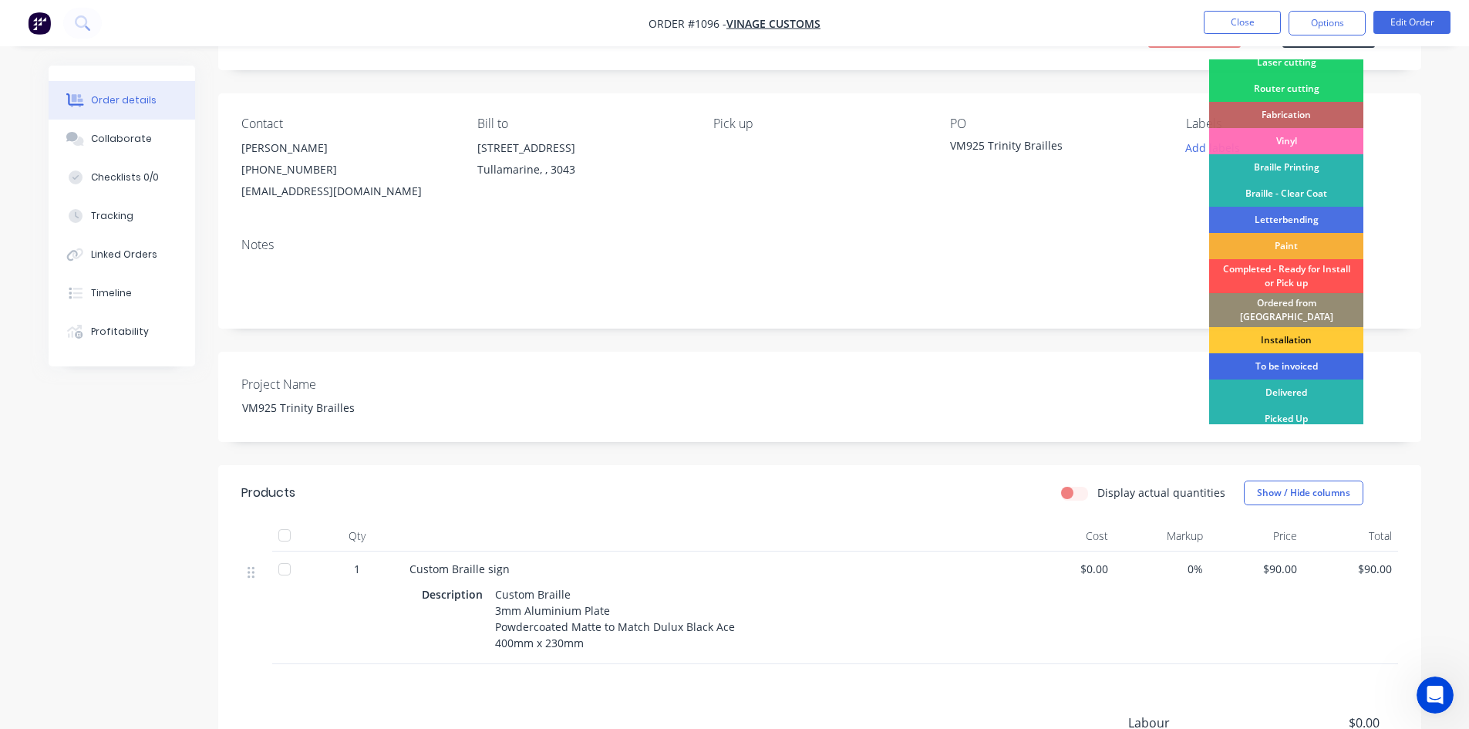
click at [1298, 353] on div "To be invoiced" at bounding box center [1286, 366] width 154 height 26
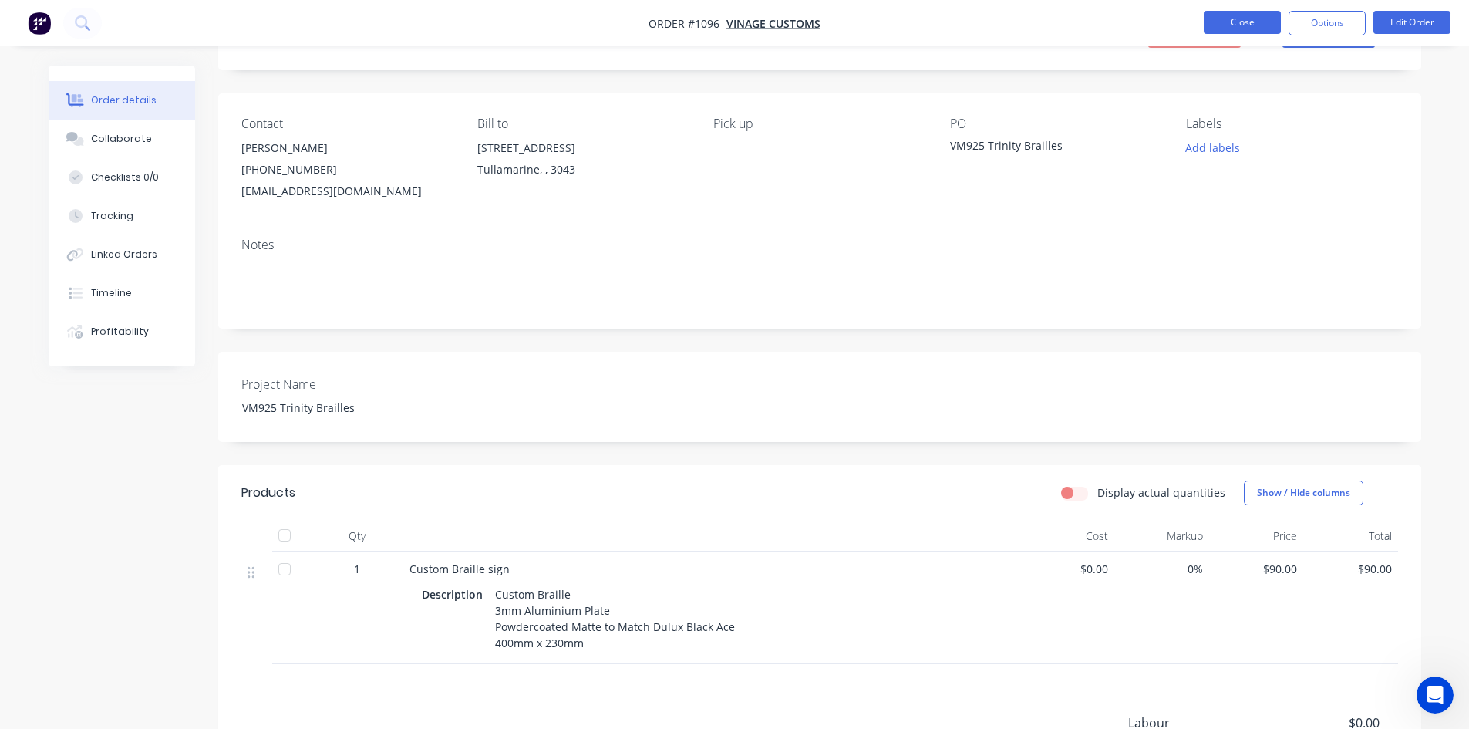
click at [1251, 22] on button "Close" at bounding box center [1242, 22] width 77 height 23
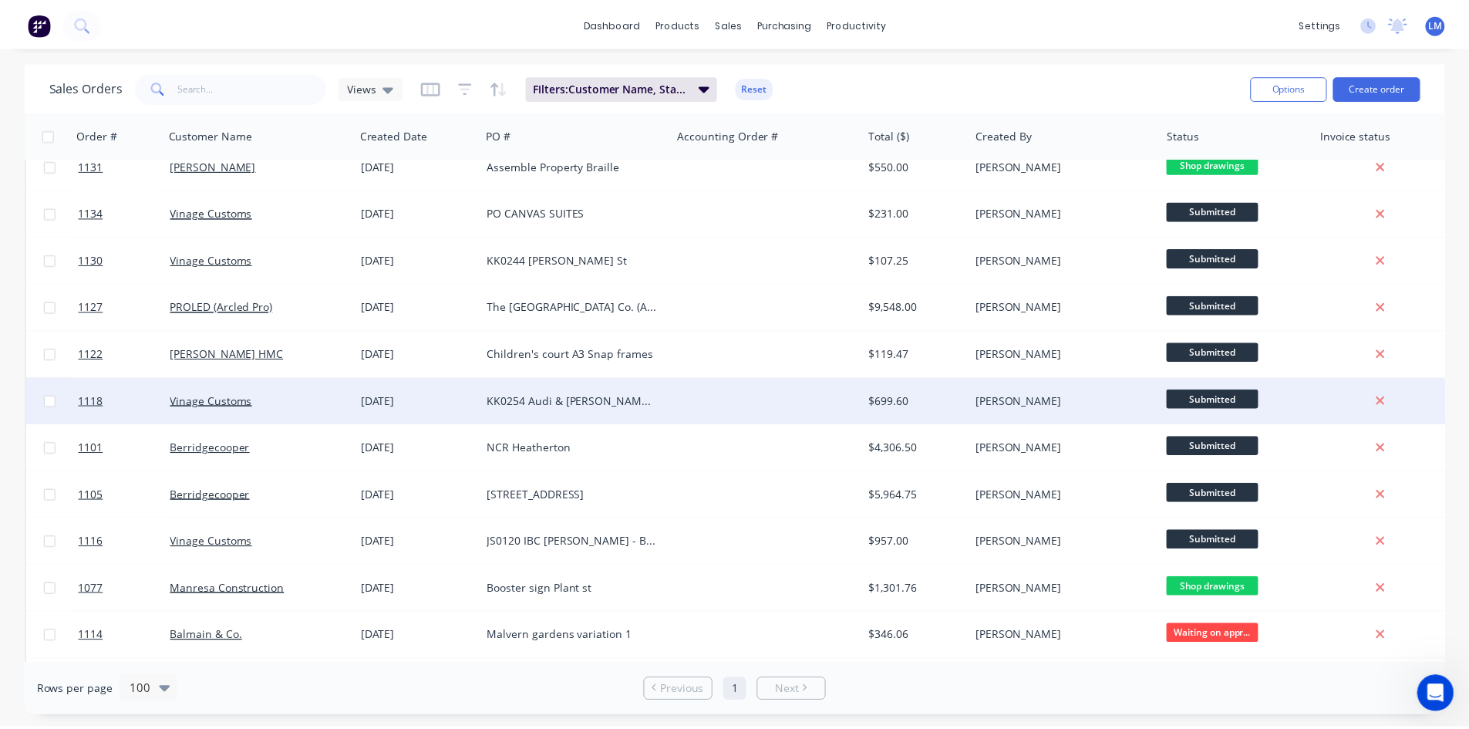
scroll to position [386, 0]
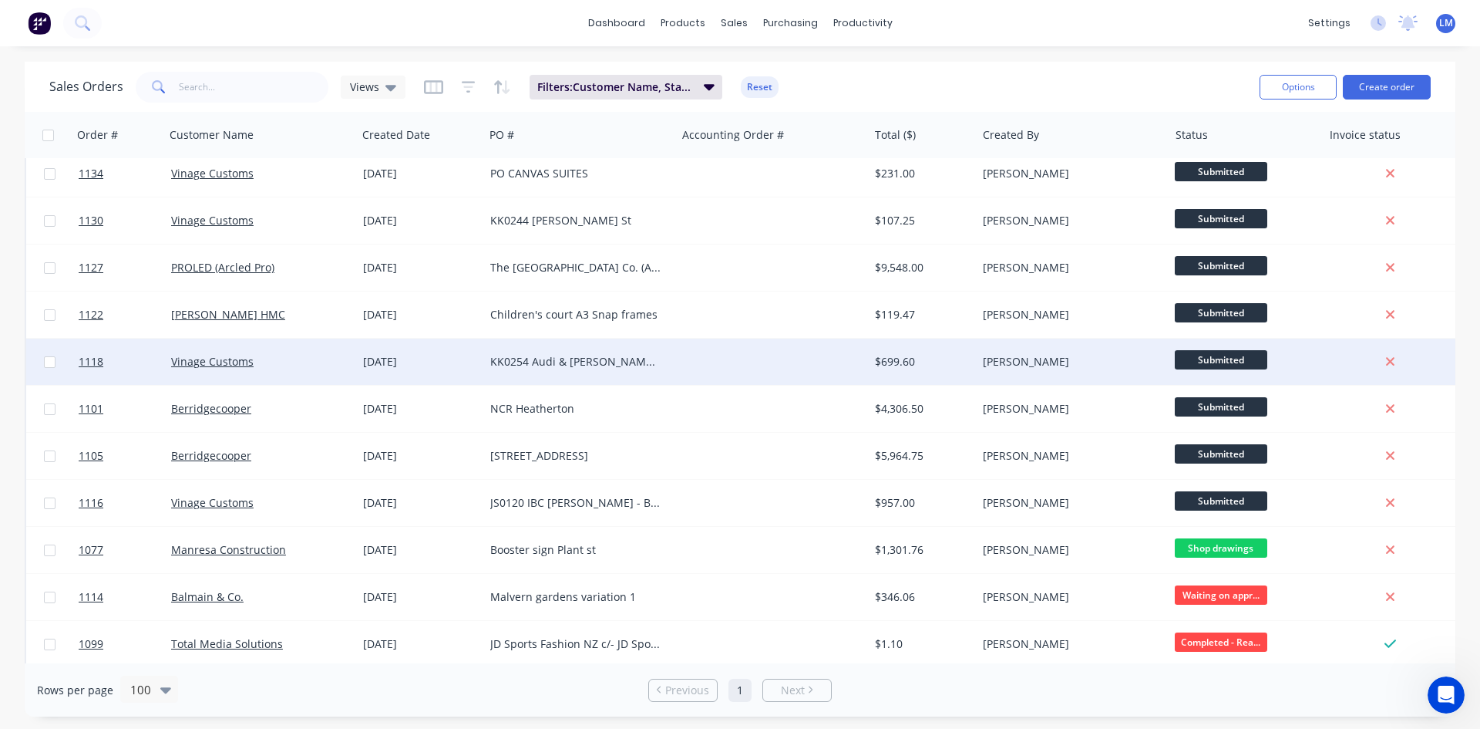
click at [836, 359] on div at bounding box center [772, 362] width 192 height 46
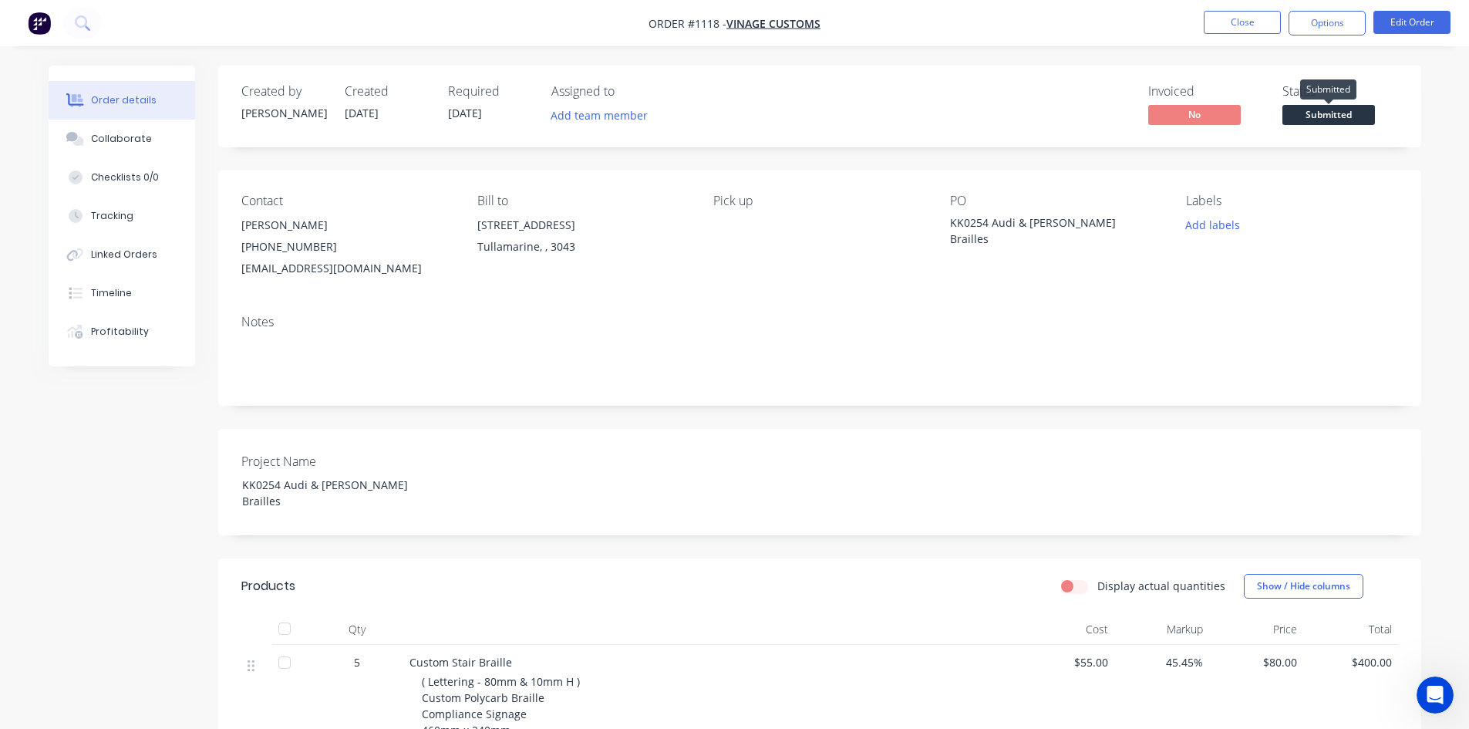
click at [1334, 120] on span "Submitted" at bounding box center [1328, 114] width 93 height 19
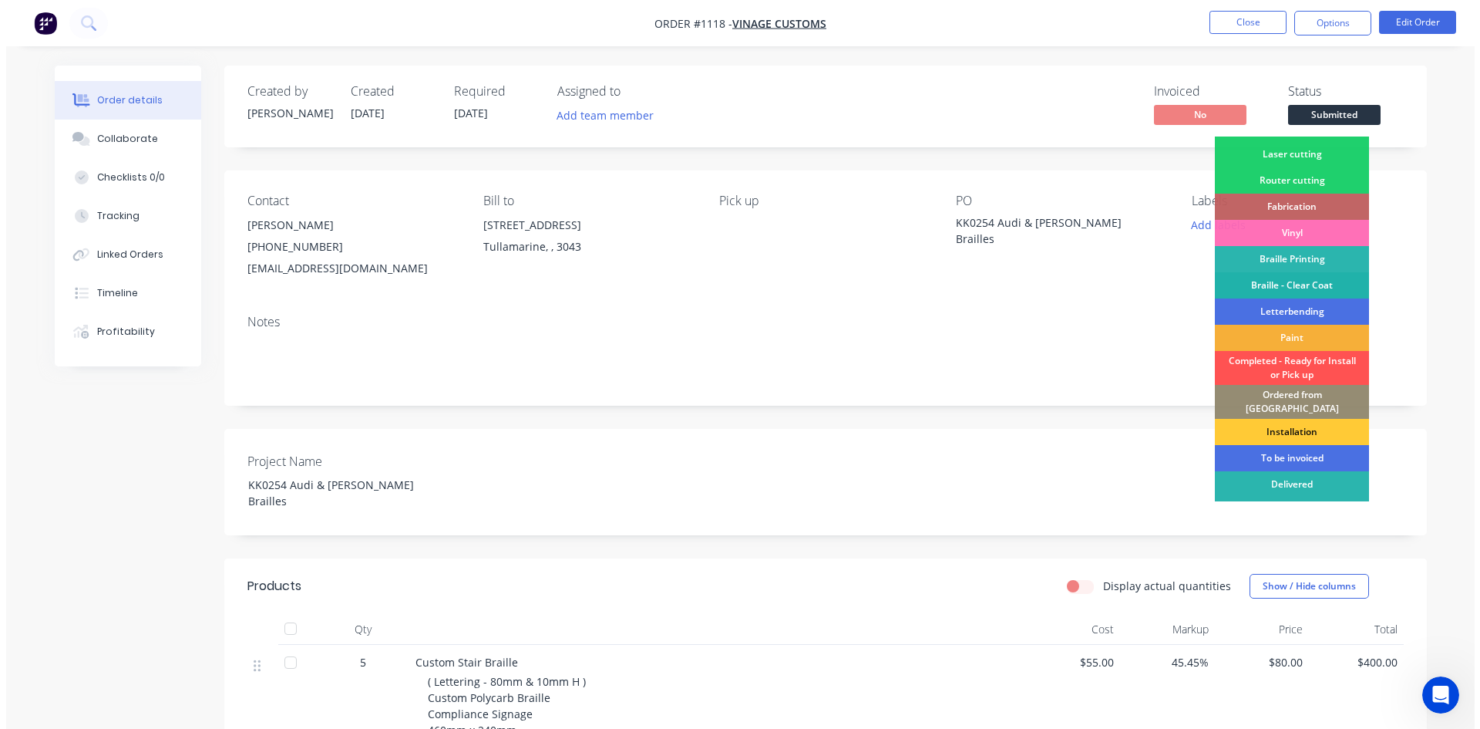
scroll to position [62, 0]
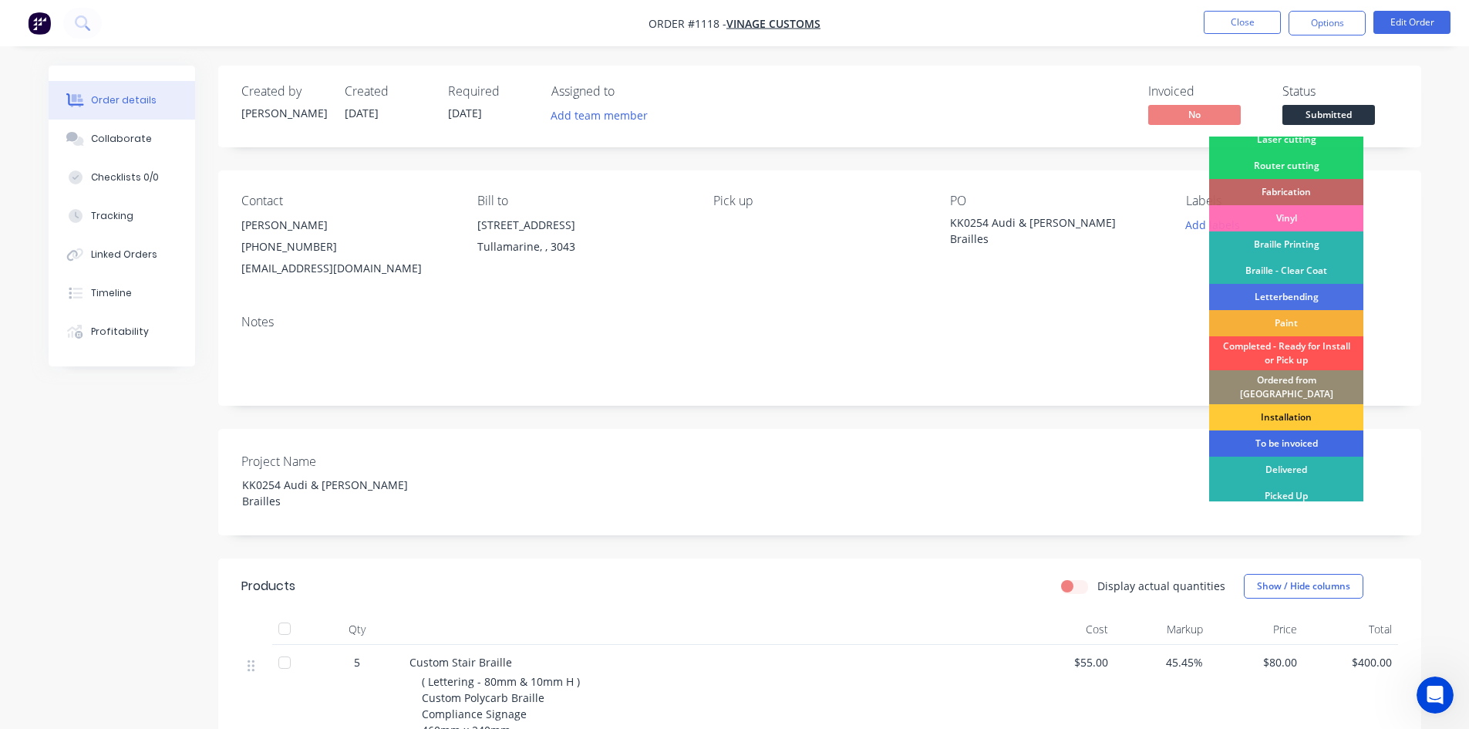
click at [1304, 436] on div "To be invoiced" at bounding box center [1286, 443] width 154 height 26
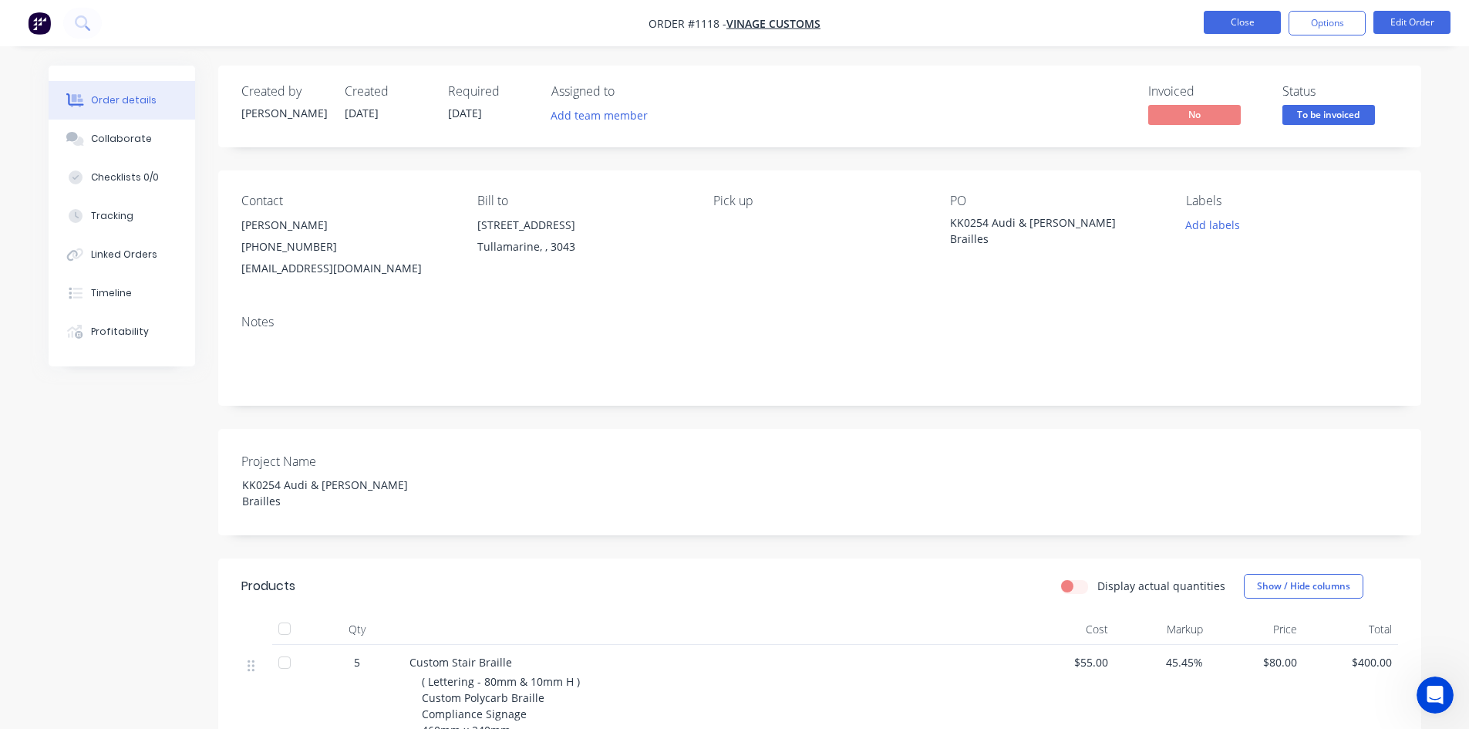
click at [1238, 25] on button "Close" at bounding box center [1242, 22] width 77 height 23
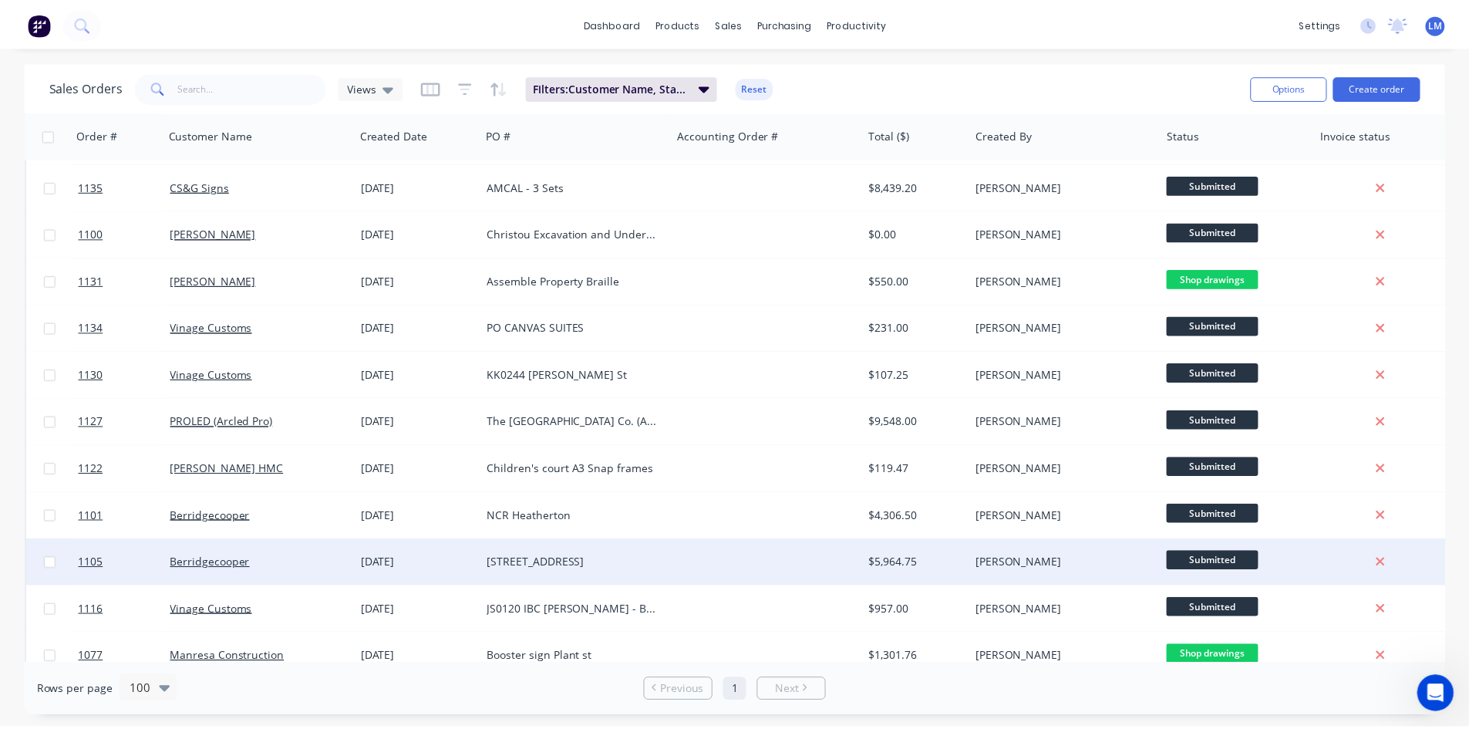
scroll to position [308, 0]
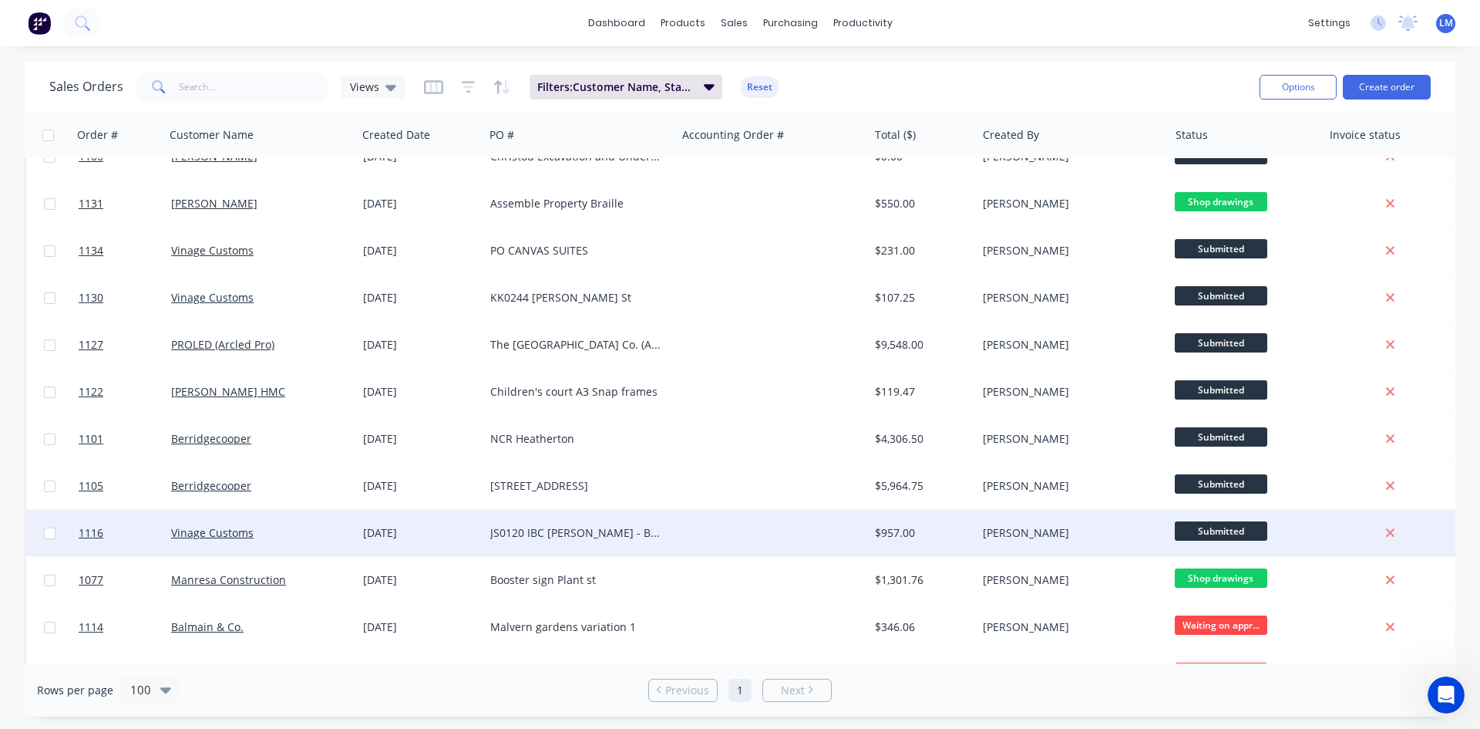
click at [949, 536] on div "$957.00" at bounding box center [920, 532] width 90 height 15
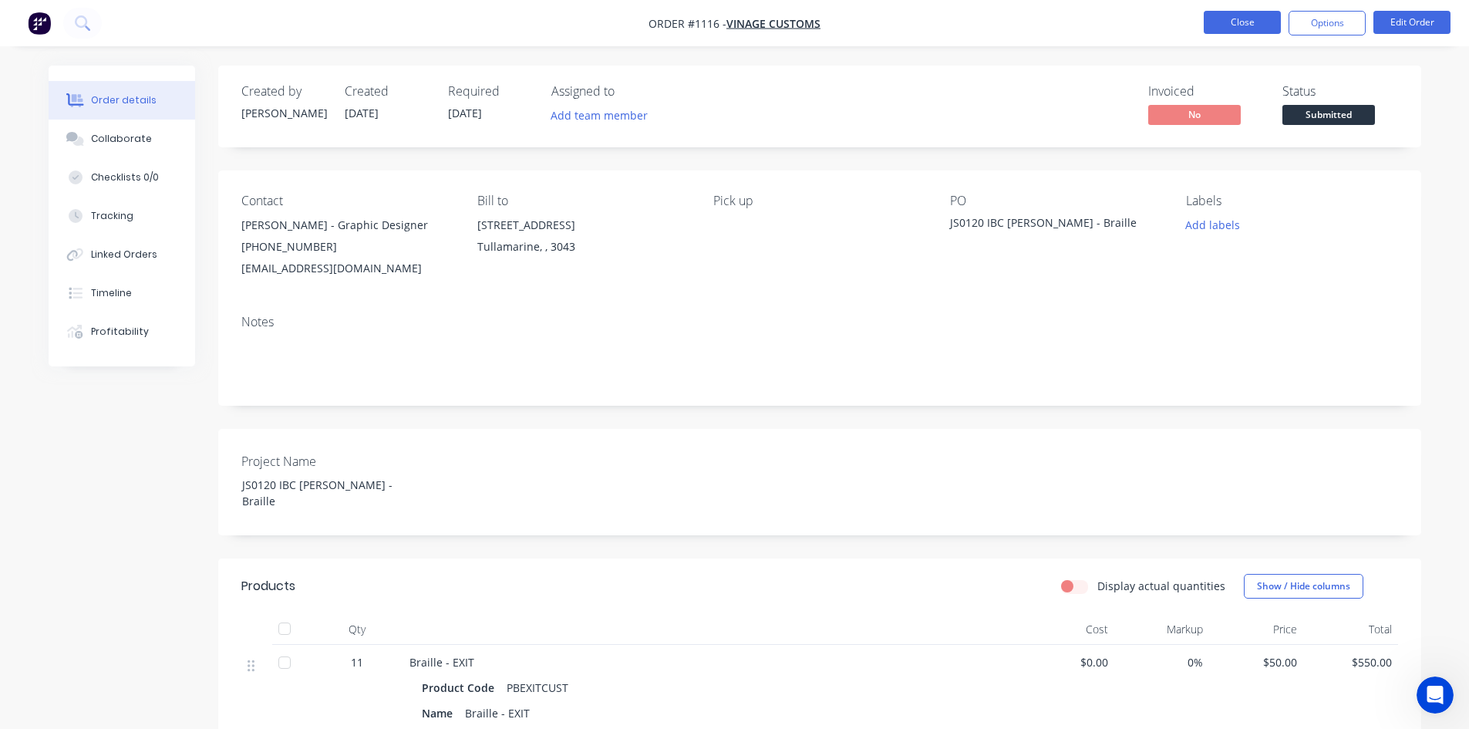
click at [1250, 19] on button "Close" at bounding box center [1242, 22] width 77 height 23
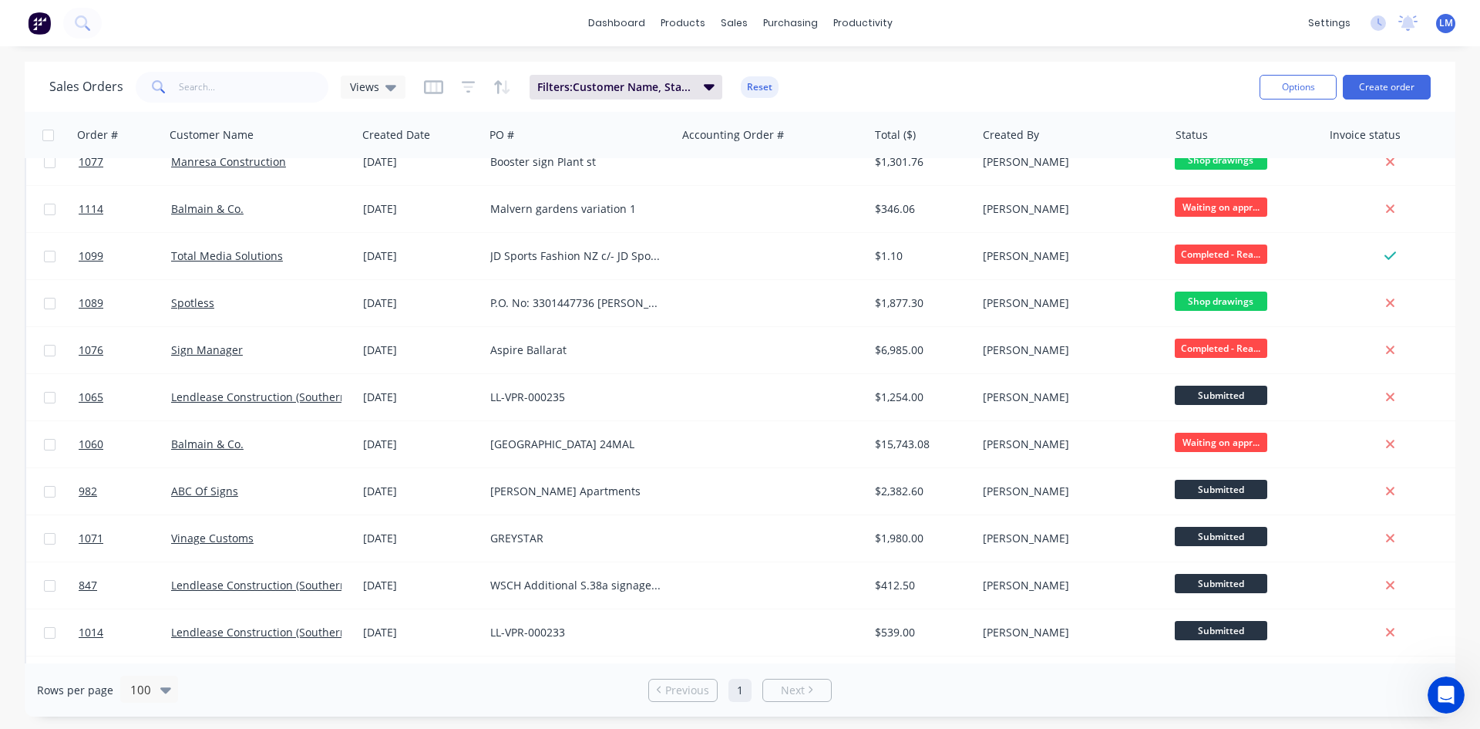
scroll to position [771, 0]
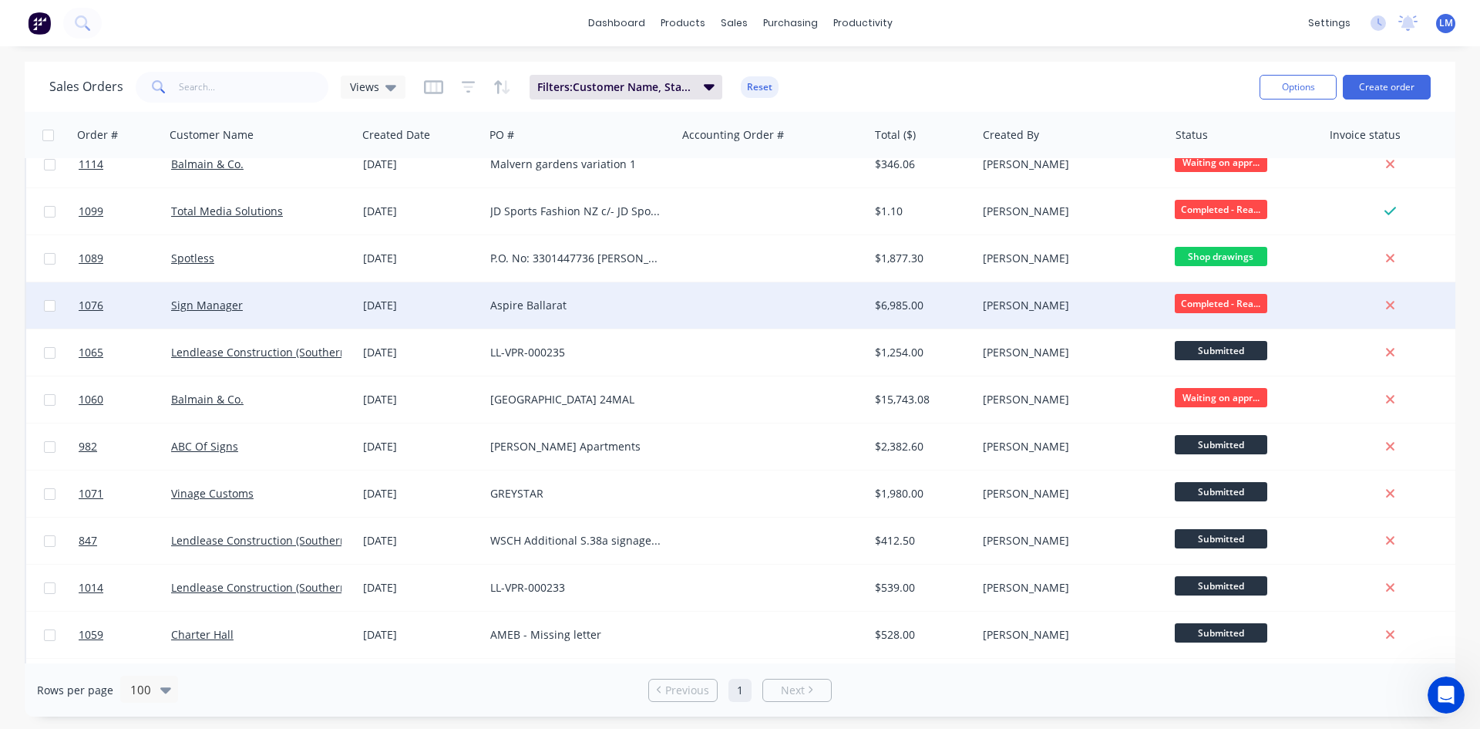
click at [1207, 299] on span "Completed - Rea..." at bounding box center [1221, 303] width 93 height 19
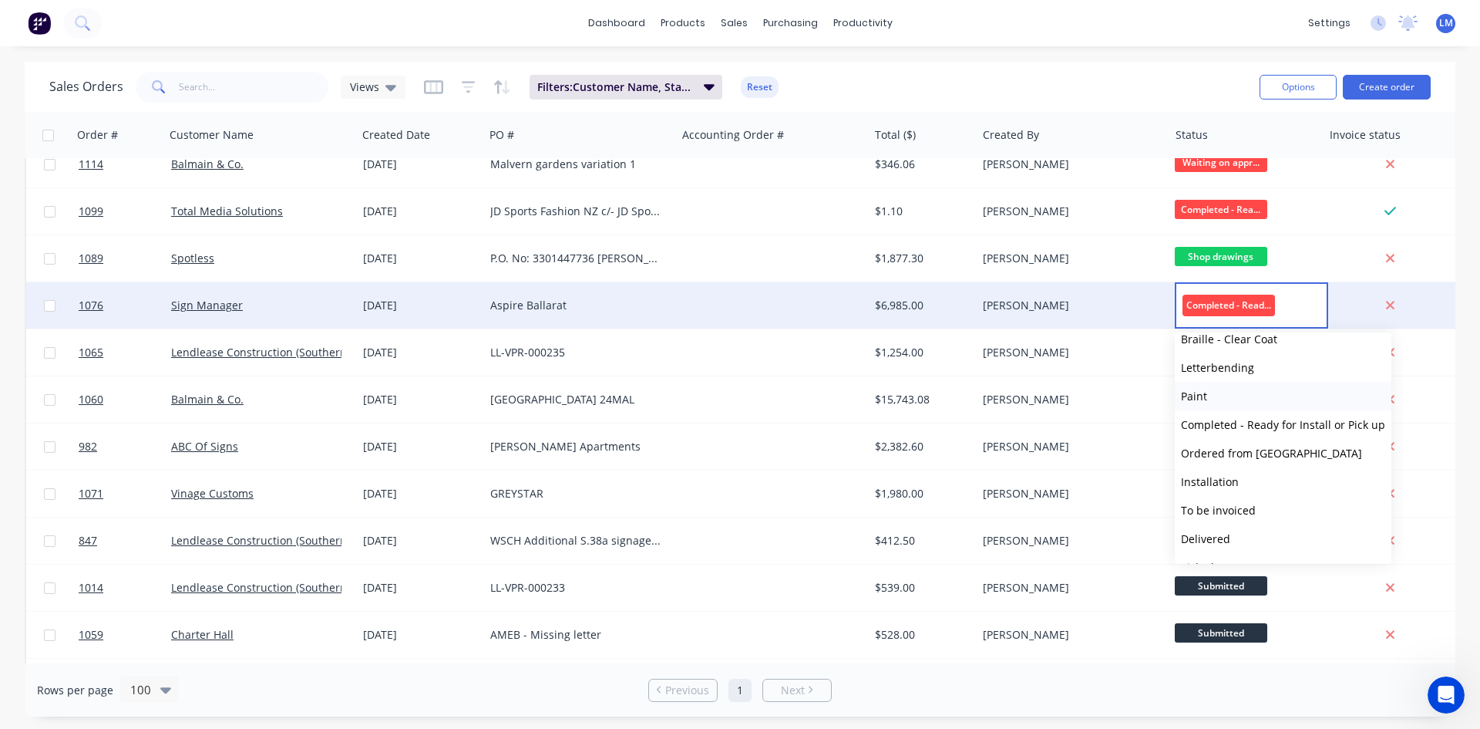
scroll to position [266, 0]
click at [1276, 485] on button "To be invoiced" at bounding box center [1283, 486] width 217 height 29
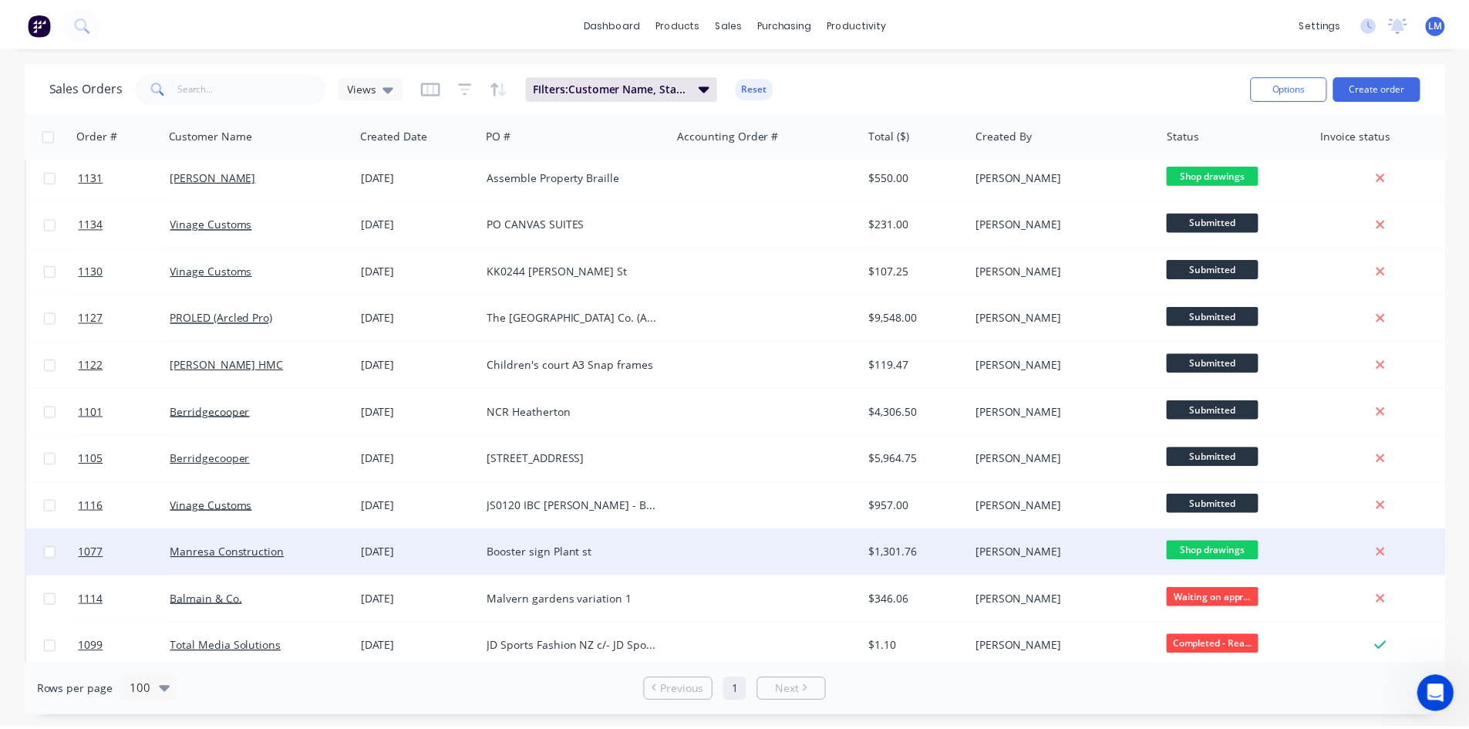
scroll to position [308, 0]
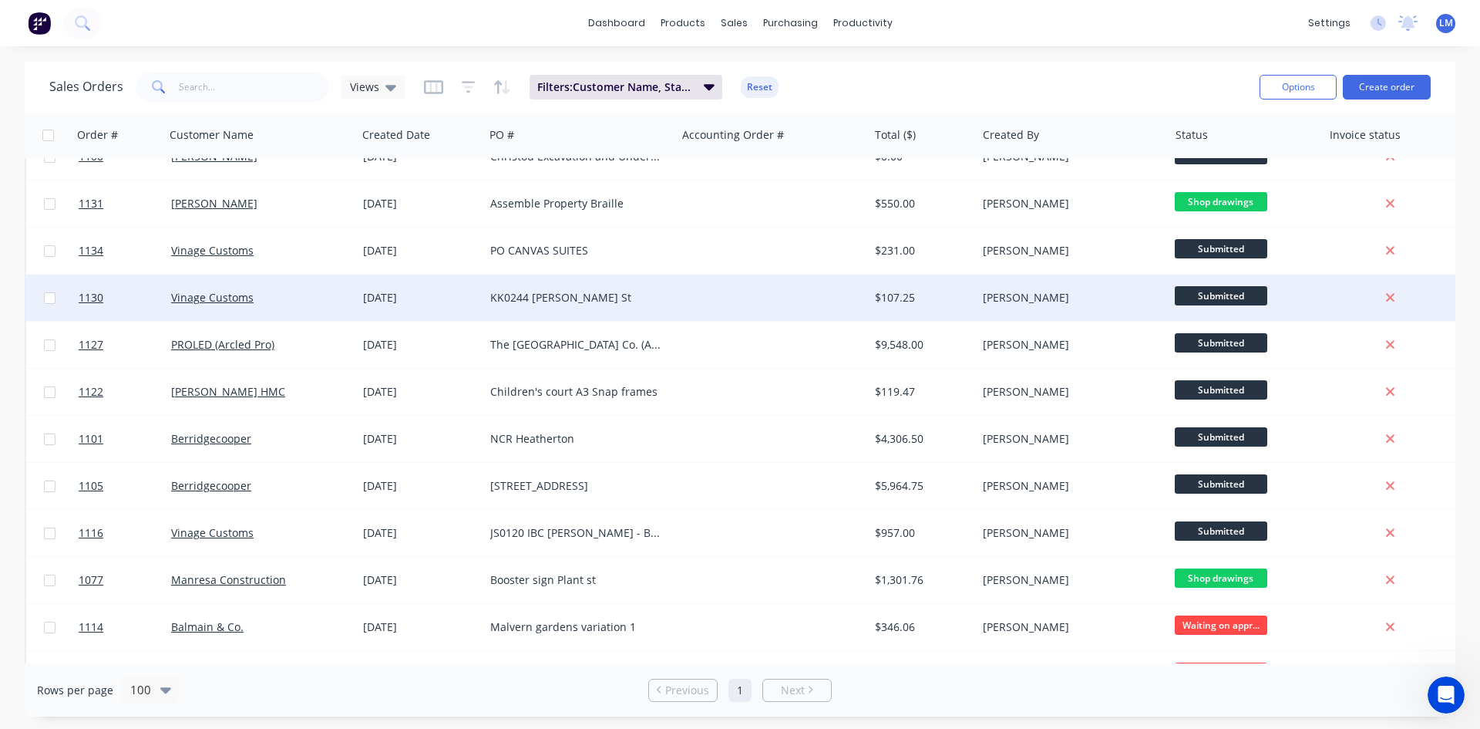
click at [798, 306] on div at bounding box center [772, 298] width 192 height 46
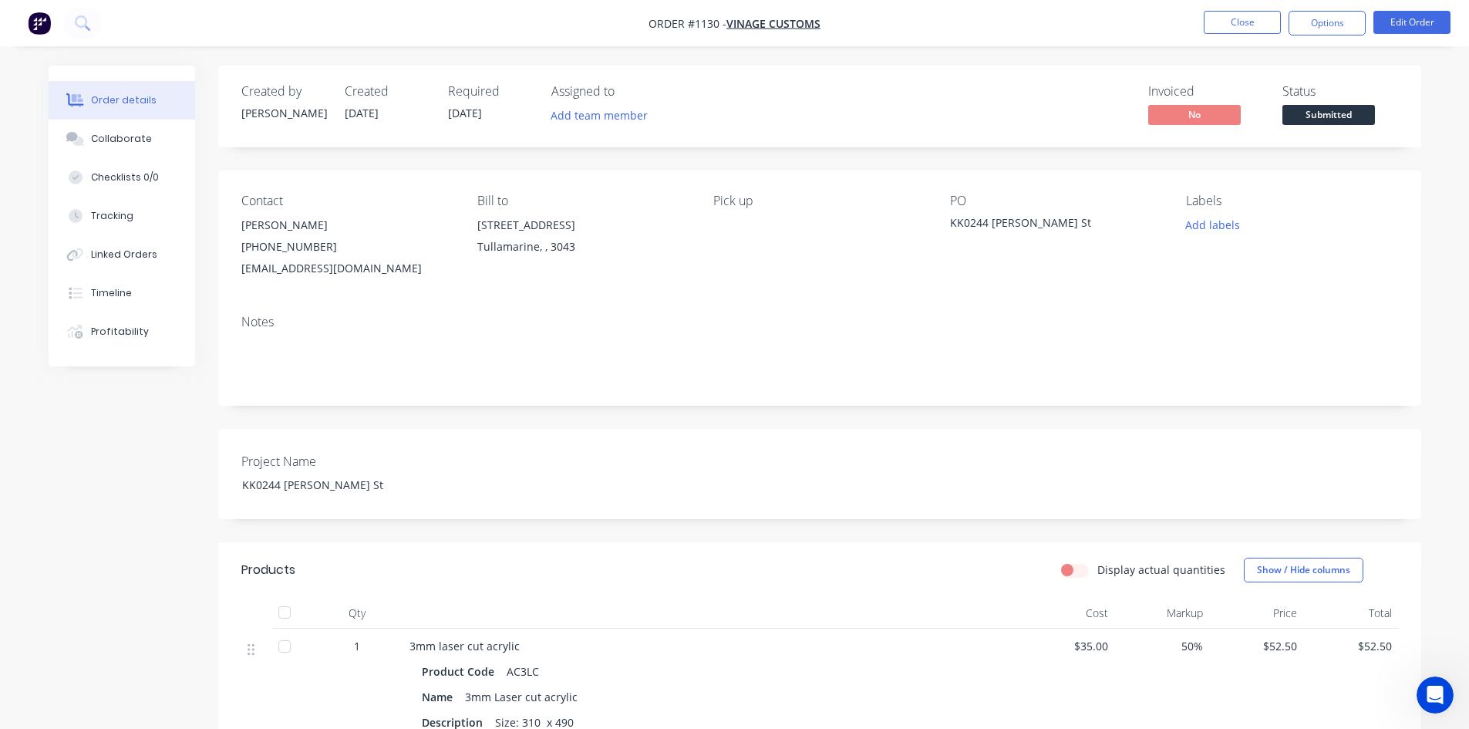
click at [1325, 111] on span "Submitted" at bounding box center [1328, 114] width 93 height 19
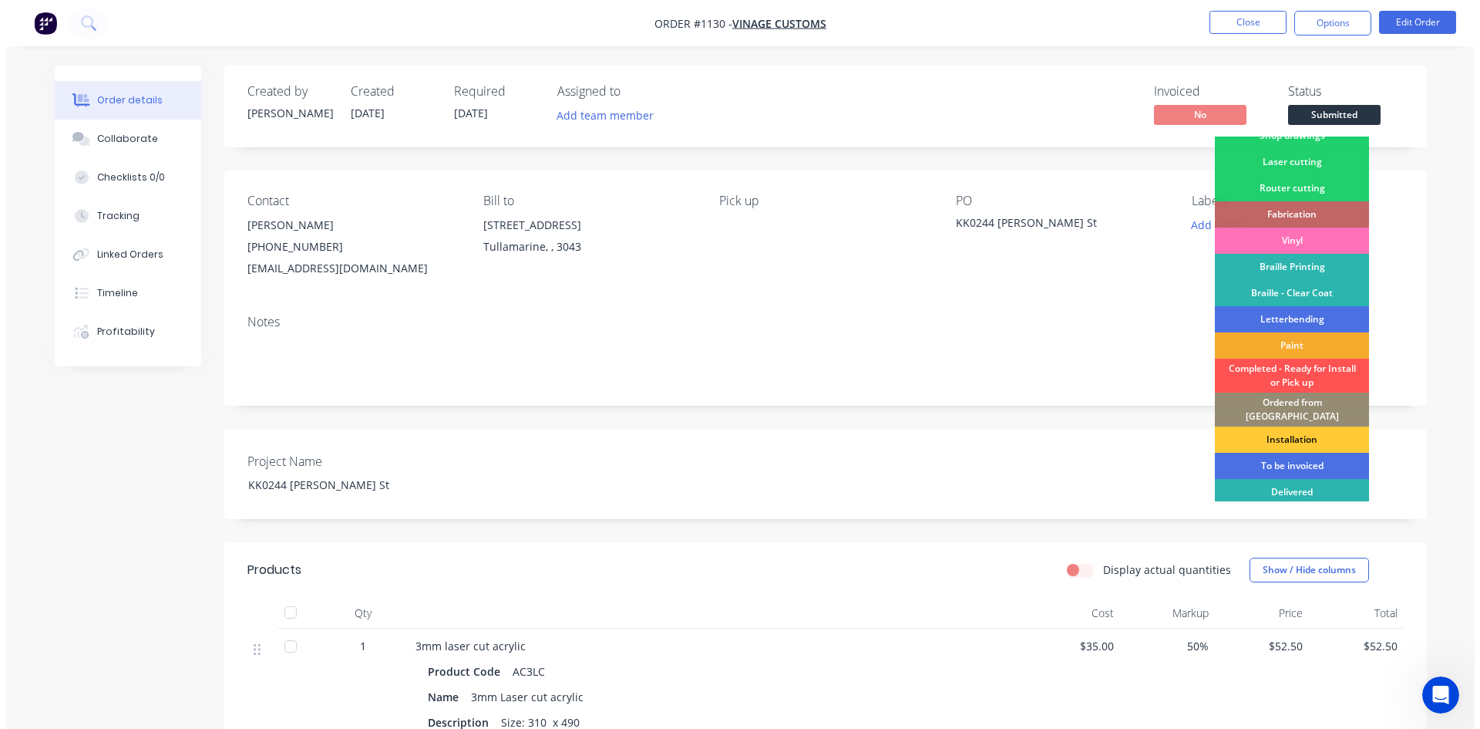
scroll to position [62, 0]
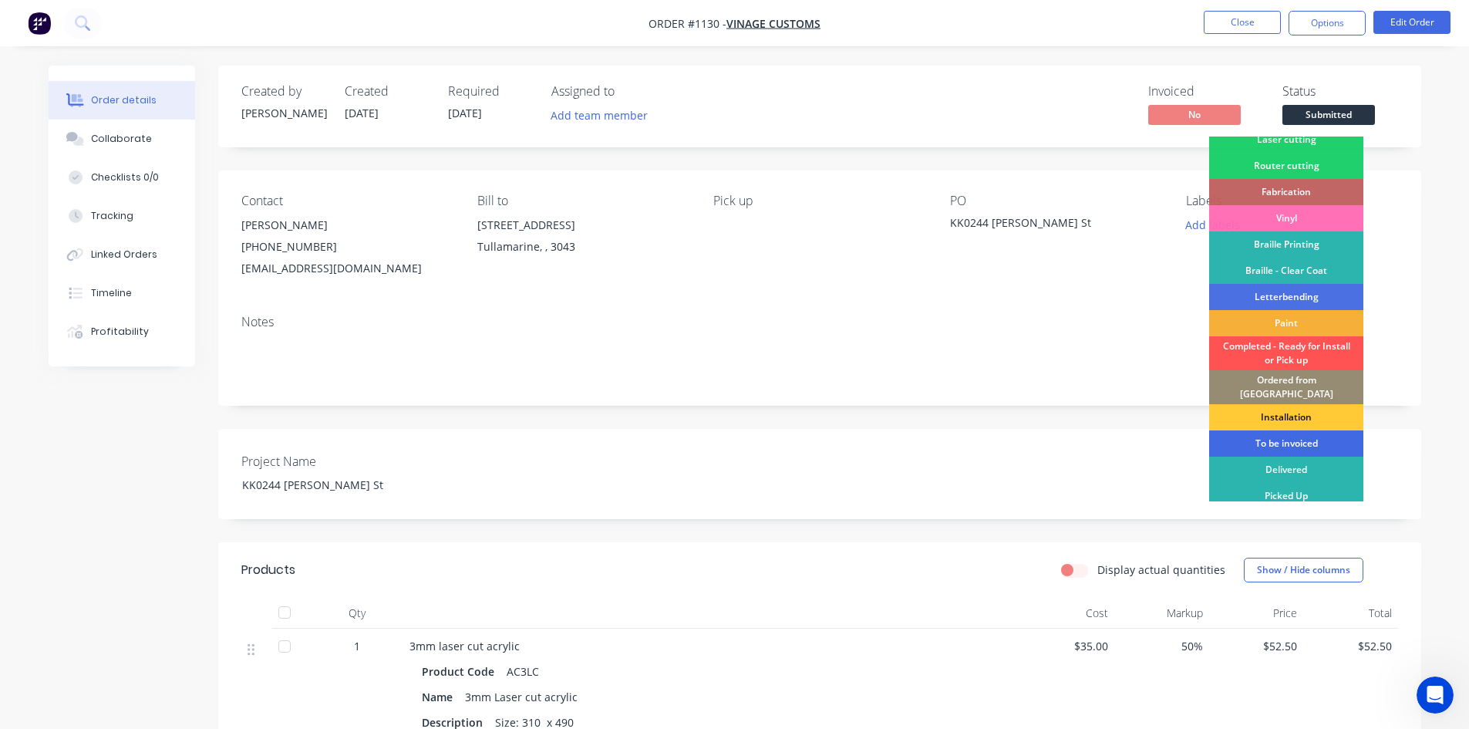
click at [1288, 432] on div "To be invoiced" at bounding box center [1286, 443] width 154 height 26
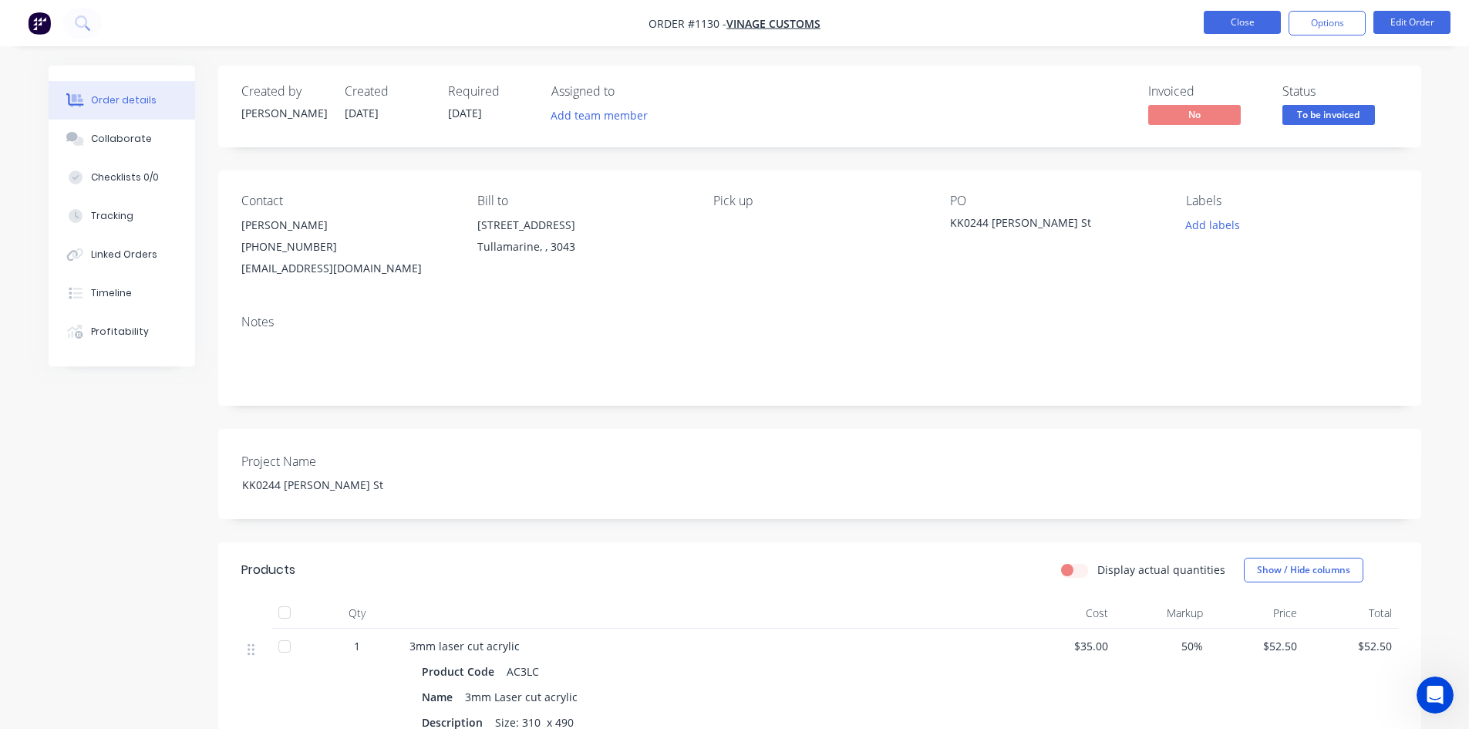
click at [1239, 19] on button "Close" at bounding box center [1242, 22] width 77 height 23
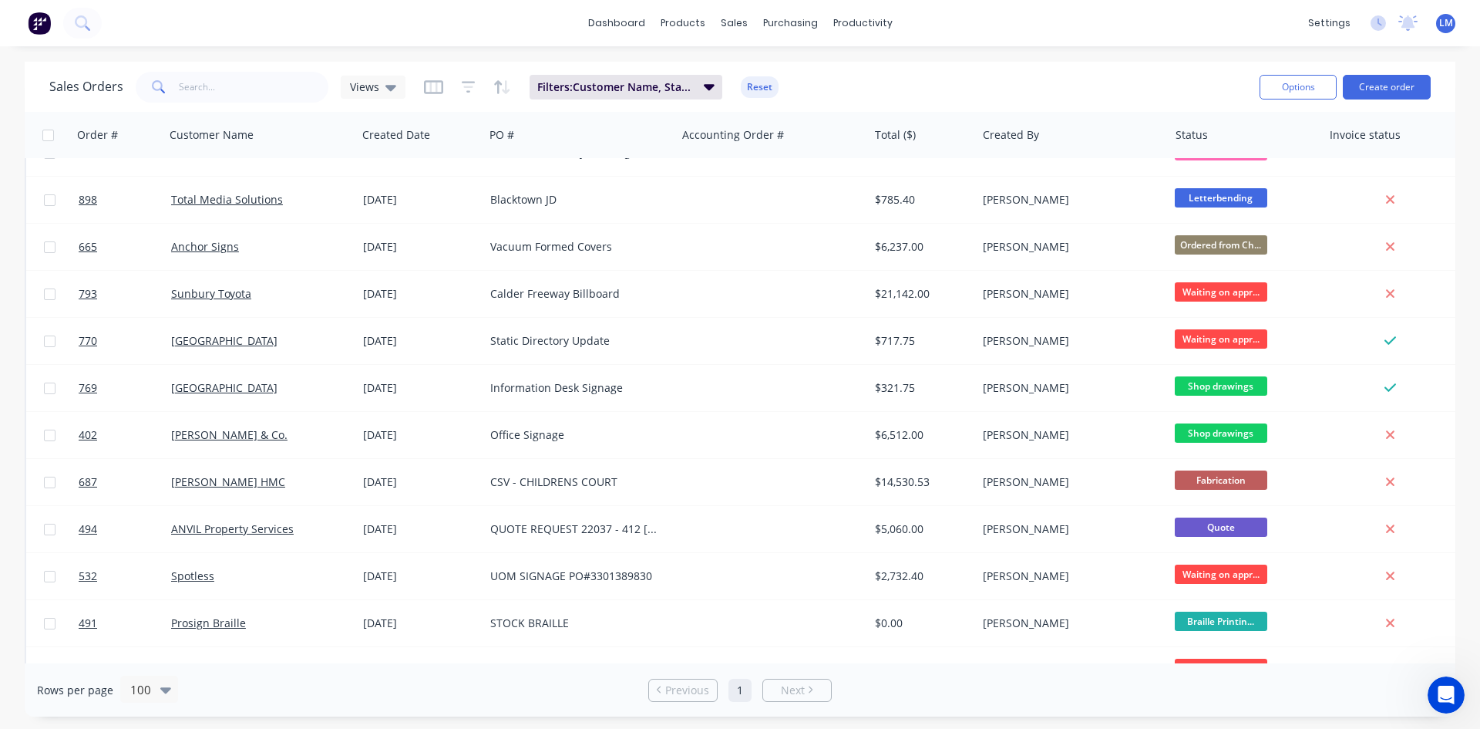
scroll to position [1337, 0]
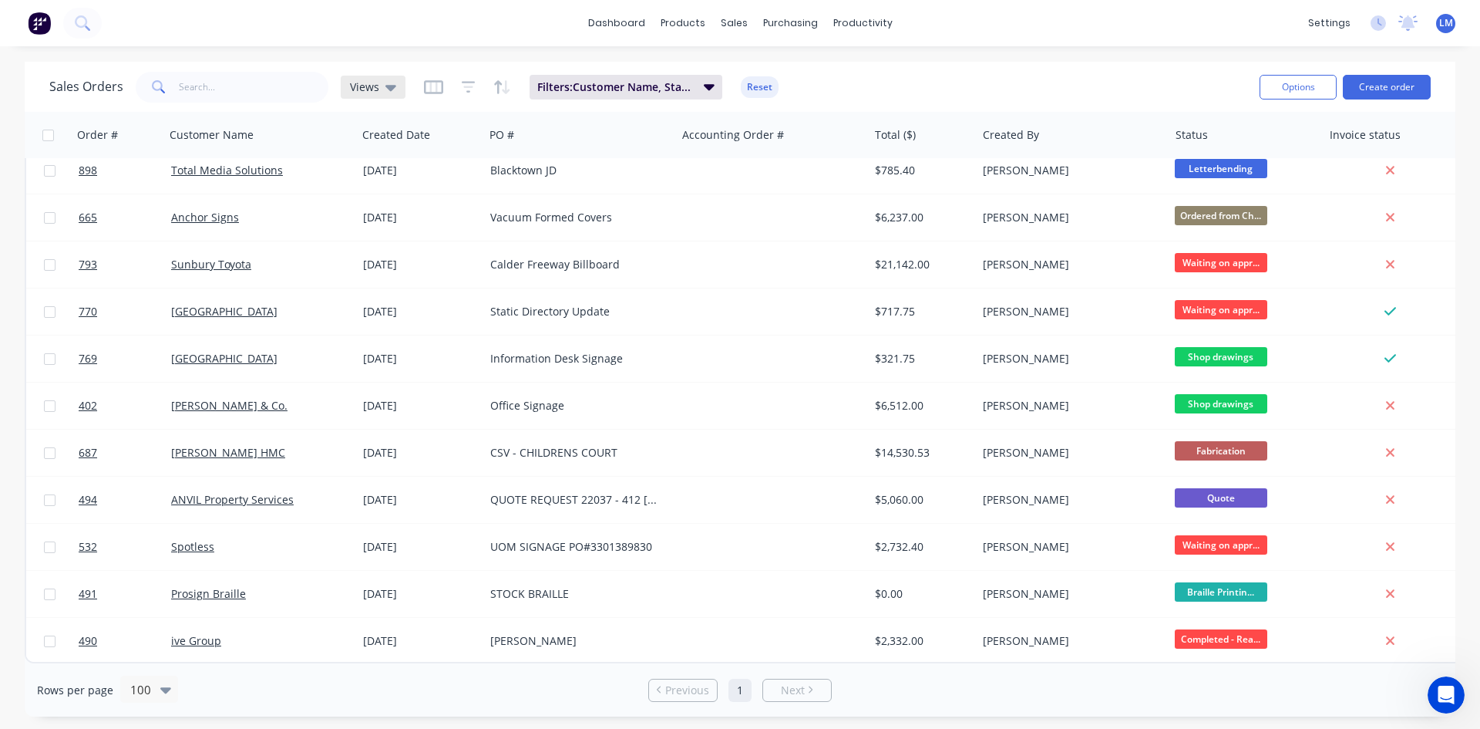
click at [386, 89] on icon at bounding box center [391, 87] width 11 height 17
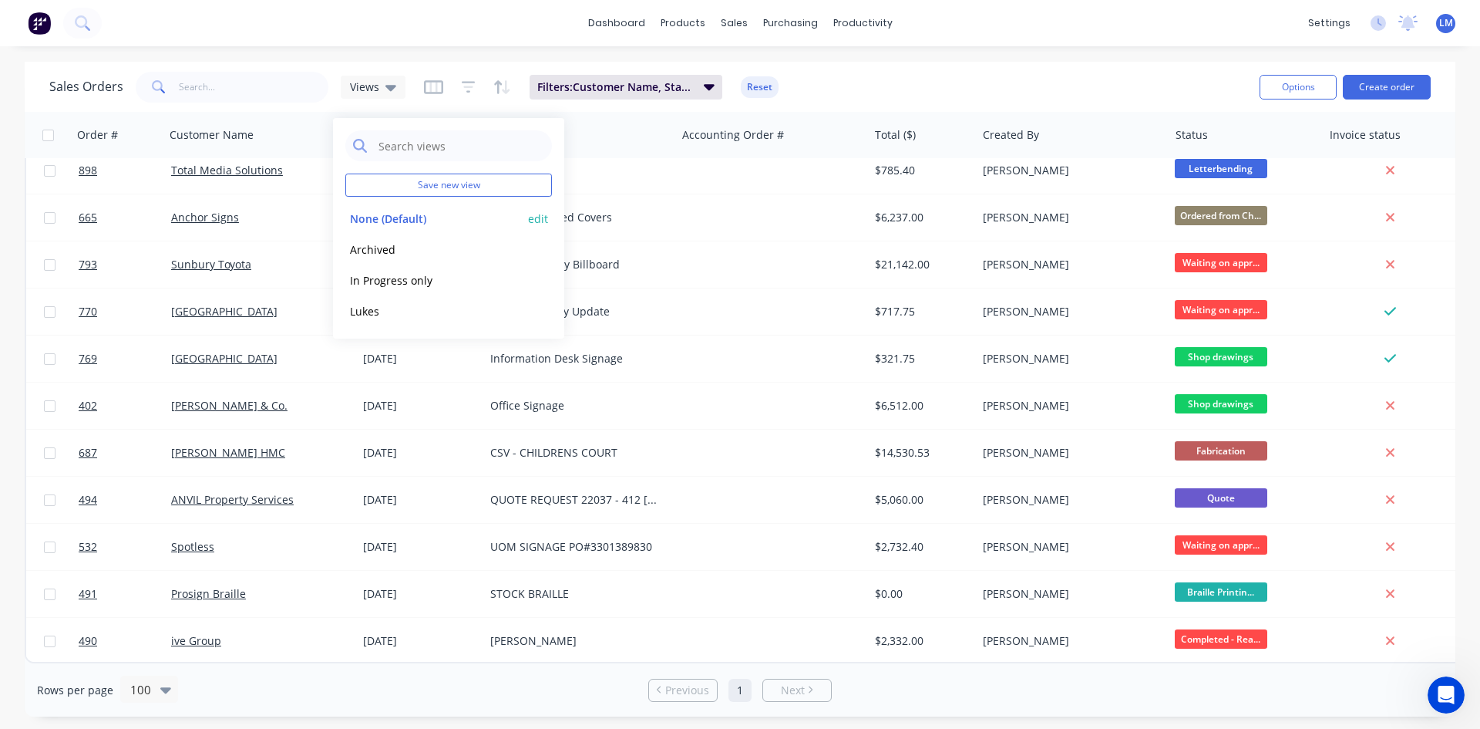
click at [422, 220] on button "None (Default)" at bounding box center [433, 219] width 176 height 18
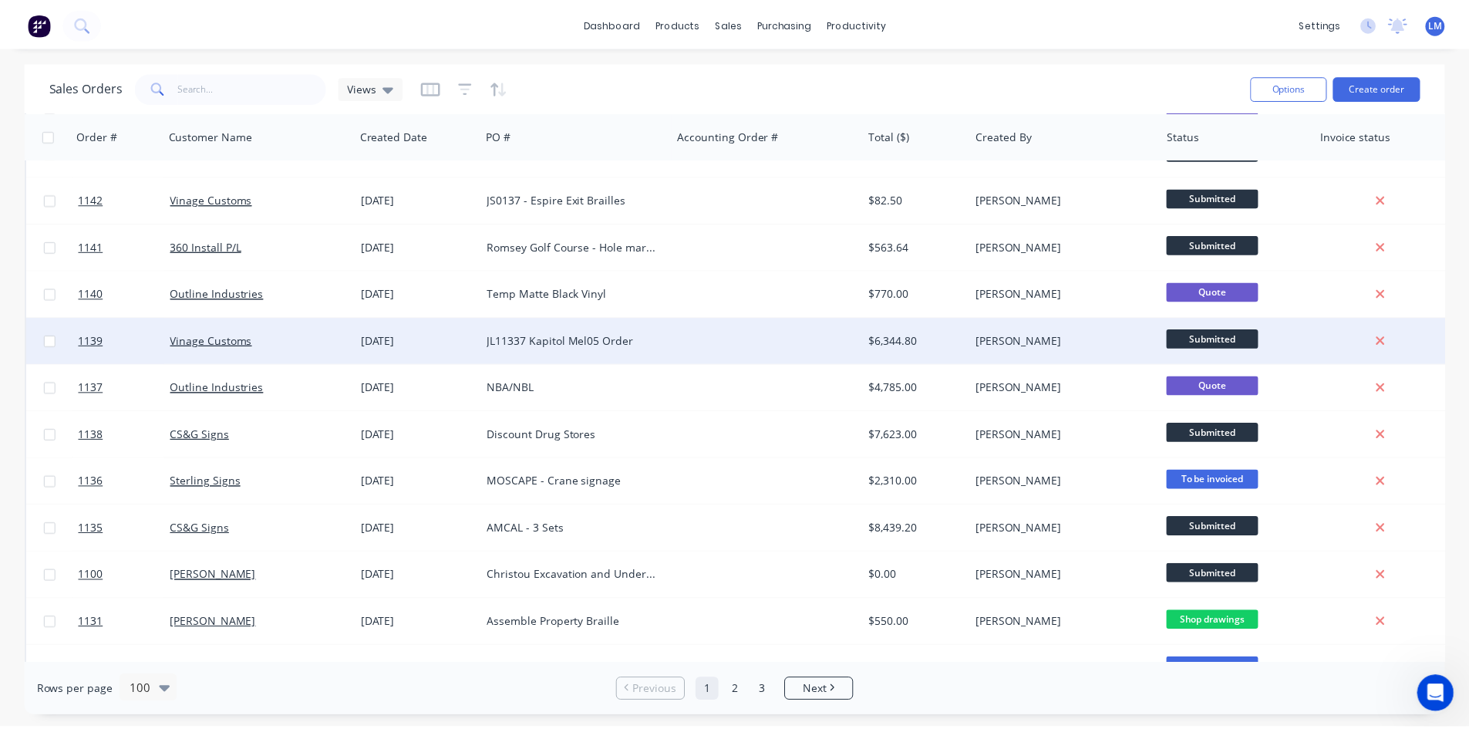
scroll to position [0, 0]
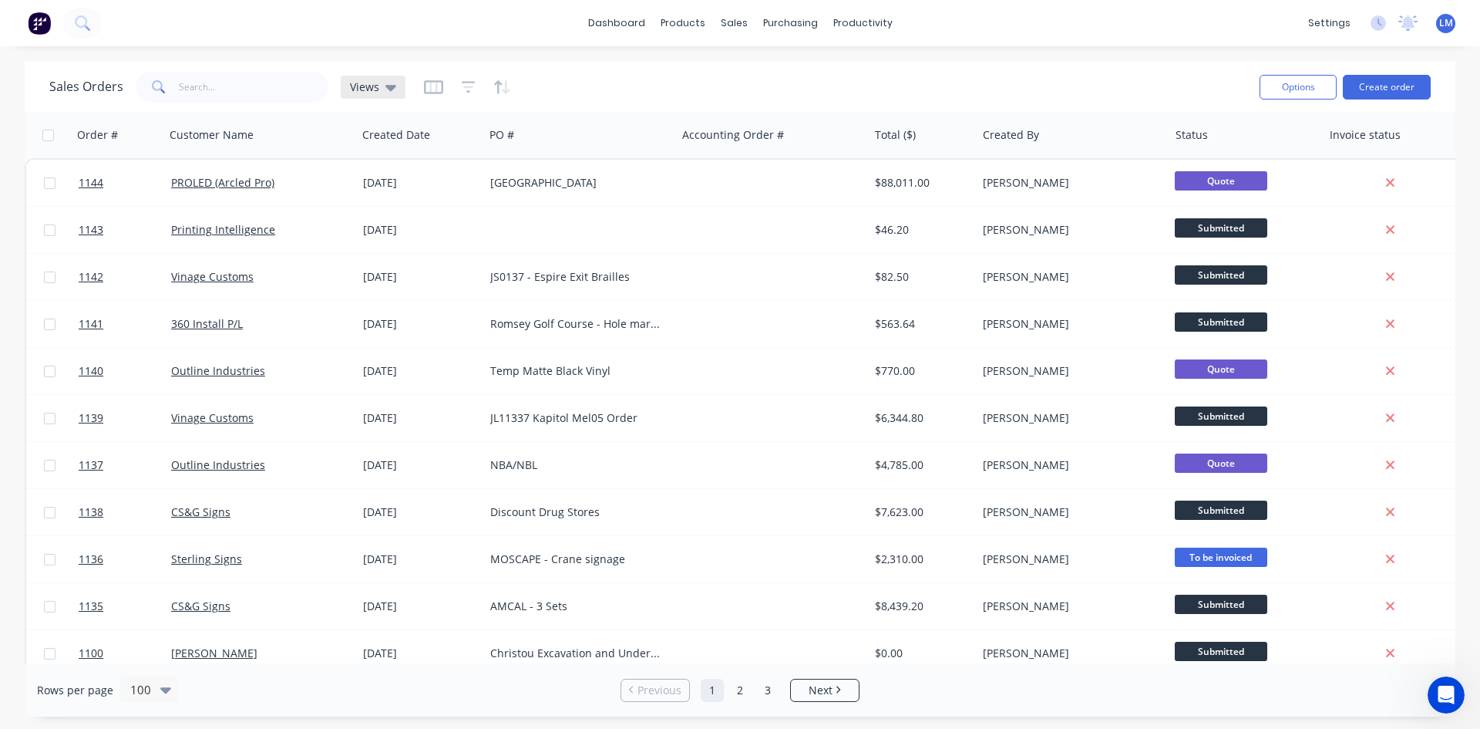
click at [387, 89] on icon at bounding box center [391, 88] width 11 height 6
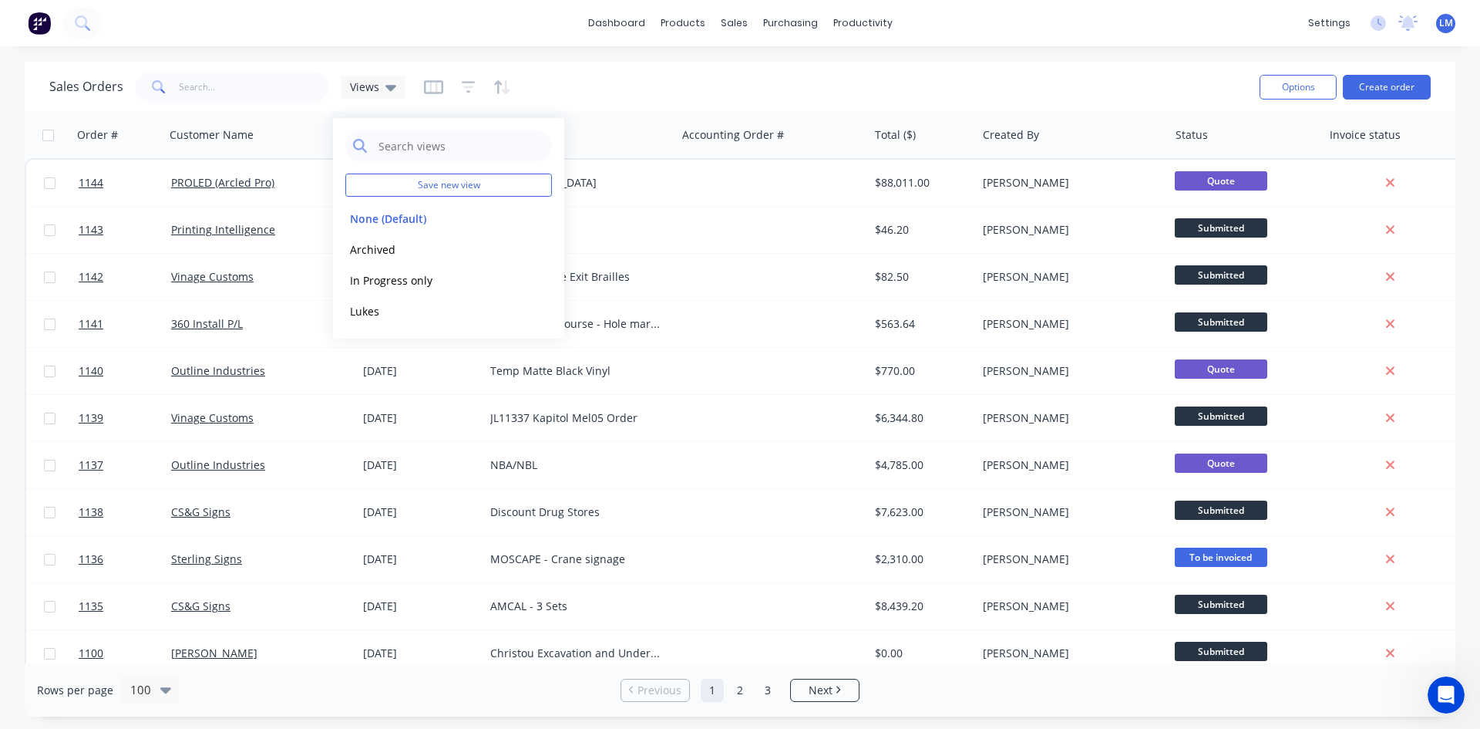
click at [597, 81] on div "Sales Orders Views" at bounding box center [648, 87] width 1198 height 38
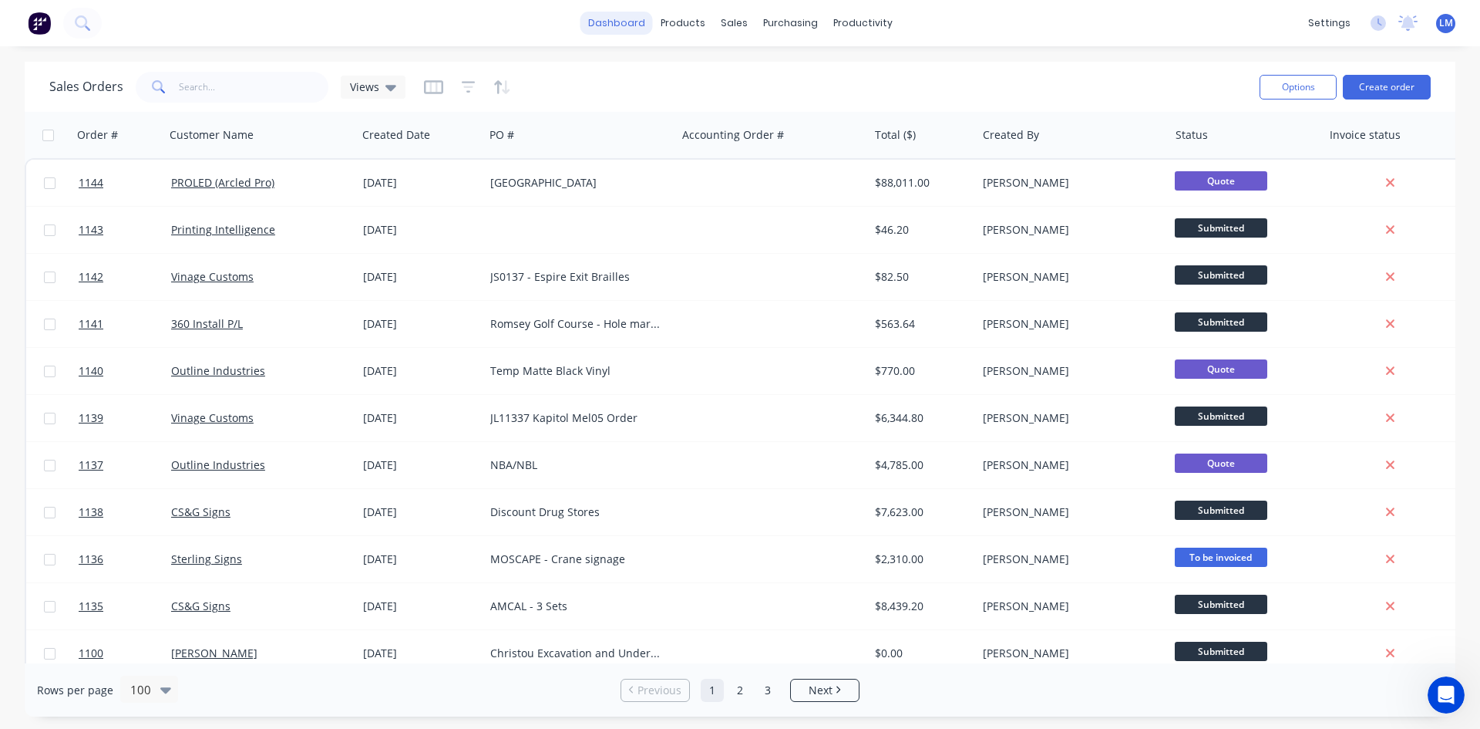
click at [625, 30] on link "dashboard" at bounding box center [617, 23] width 72 height 23
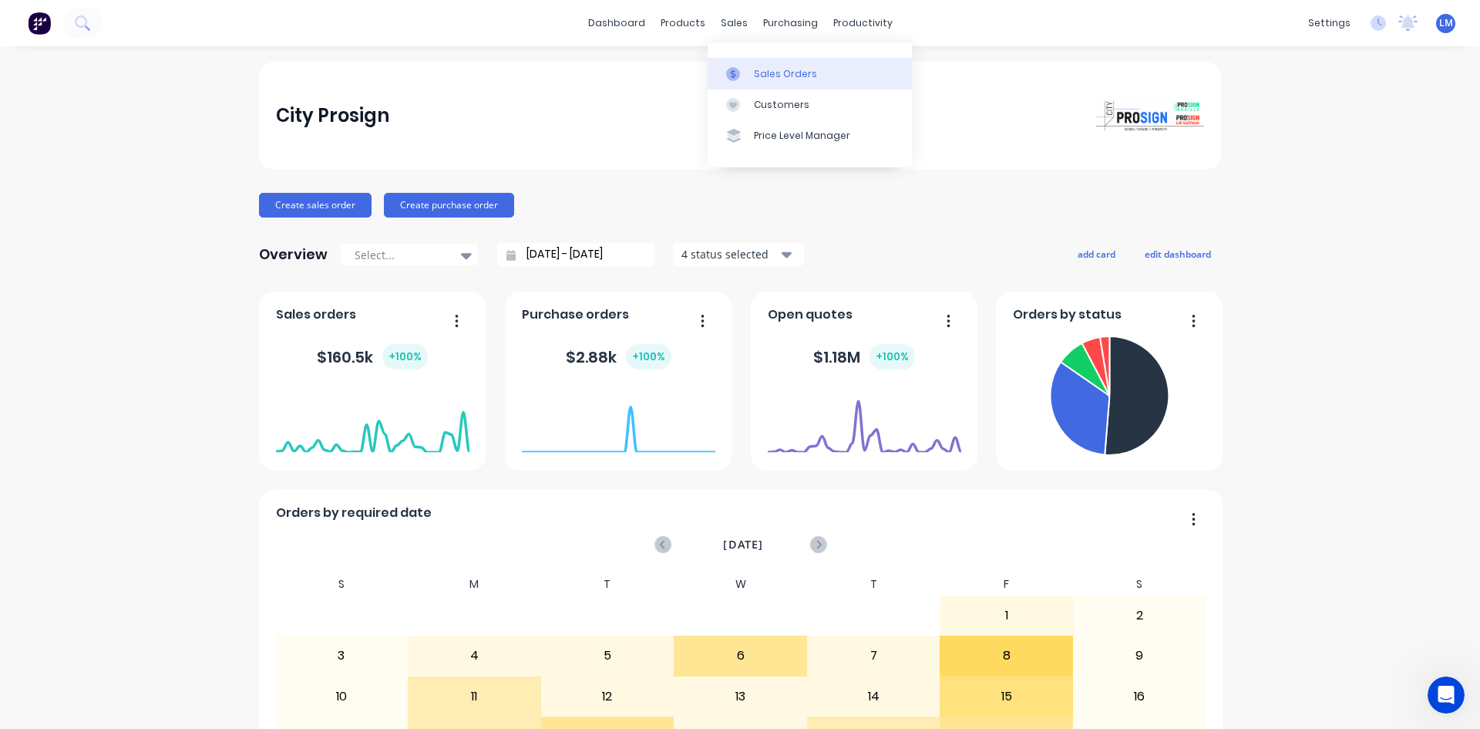
click at [764, 74] on div "Sales Orders" at bounding box center [785, 74] width 63 height 14
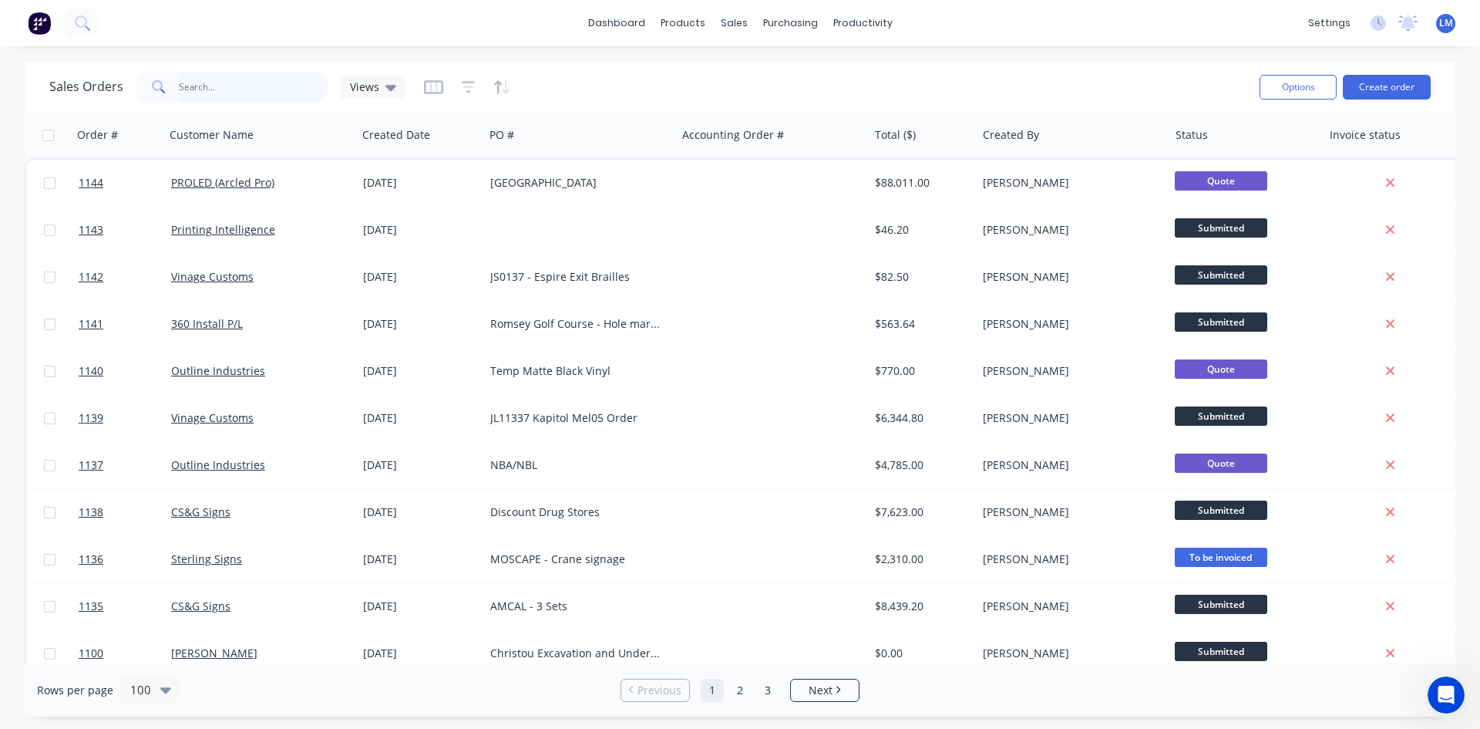
click at [250, 79] on input "text" at bounding box center [254, 87] width 150 height 31
type input "sign man"
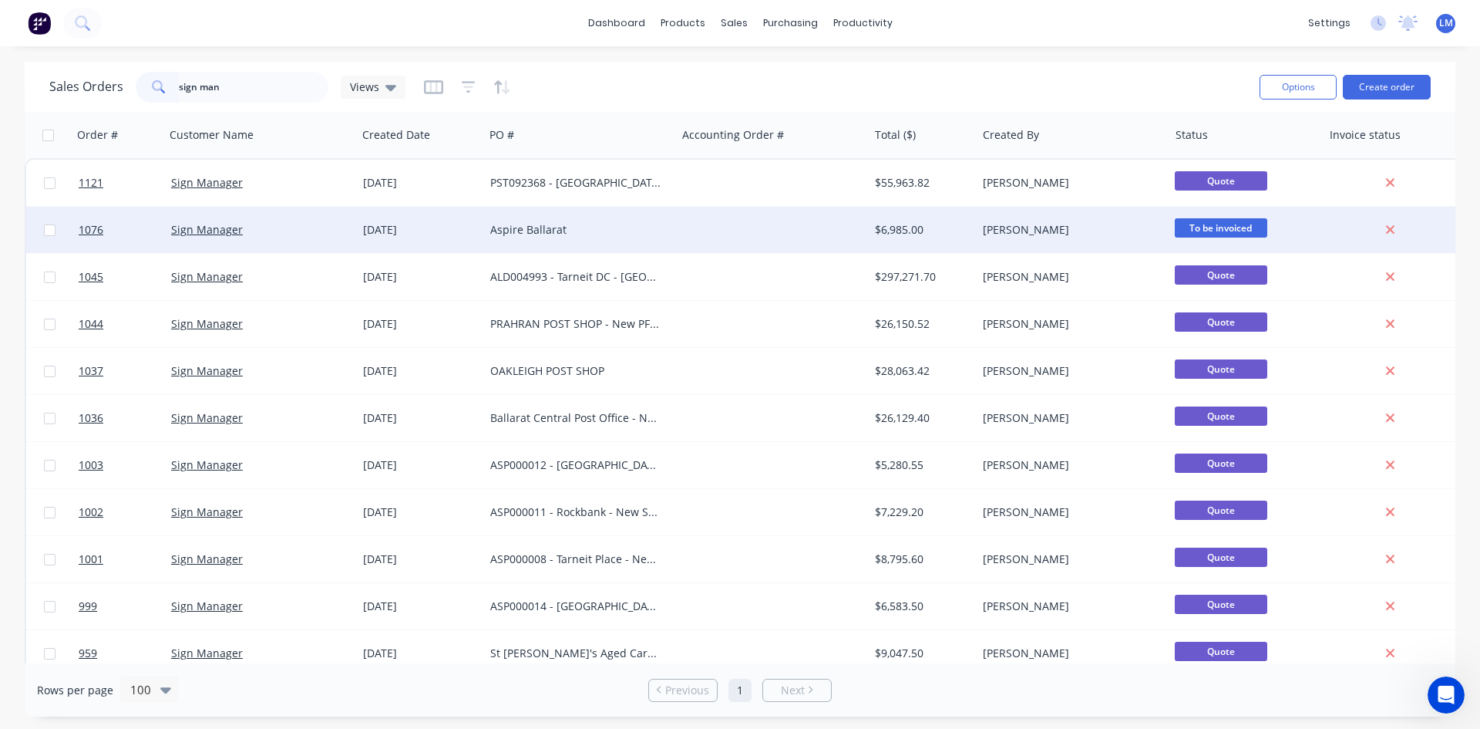
click at [542, 227] on div "Aspire Ballarat" at bounding box center [575, 229] width 171 height 15
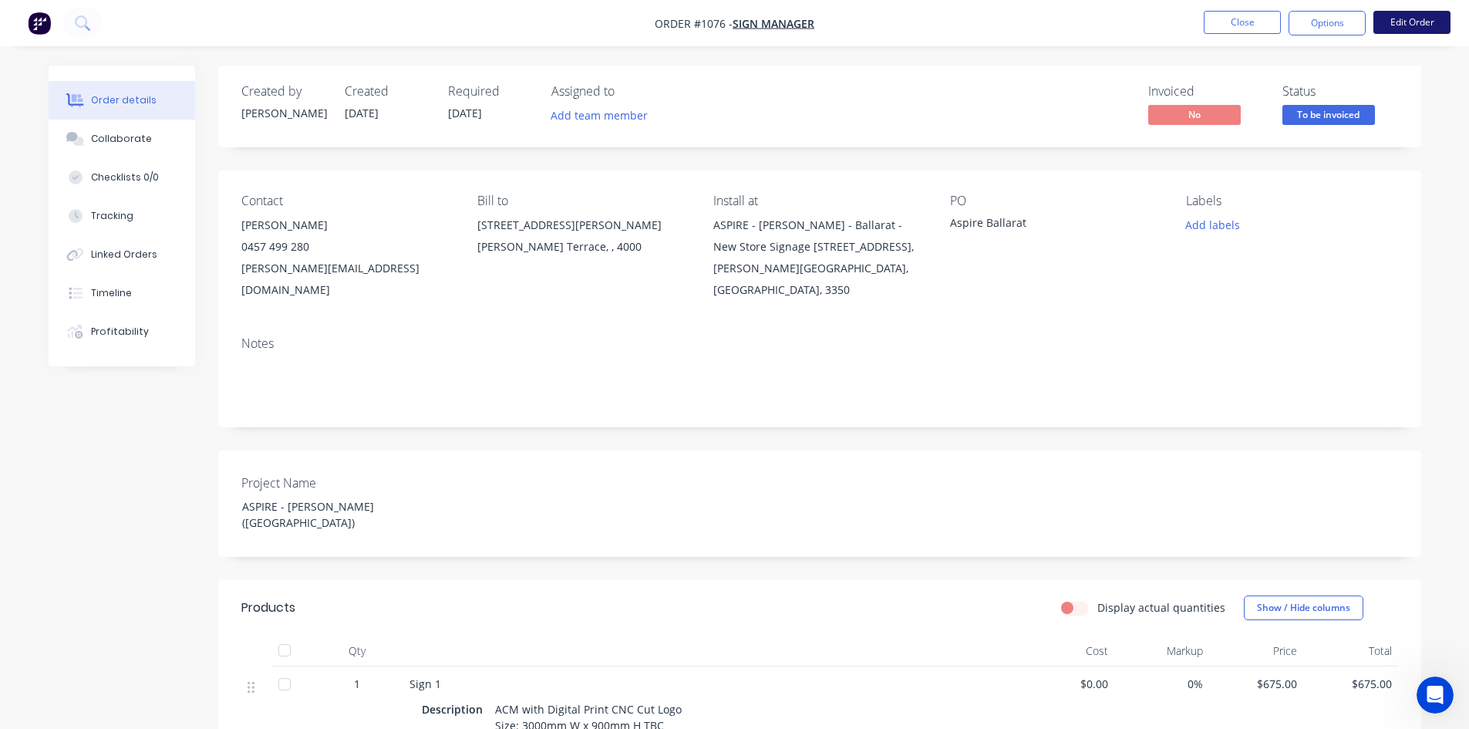
click at [1421, 17] on button "Edit Order" at bounding box center [1411, 22] width 77 height 23
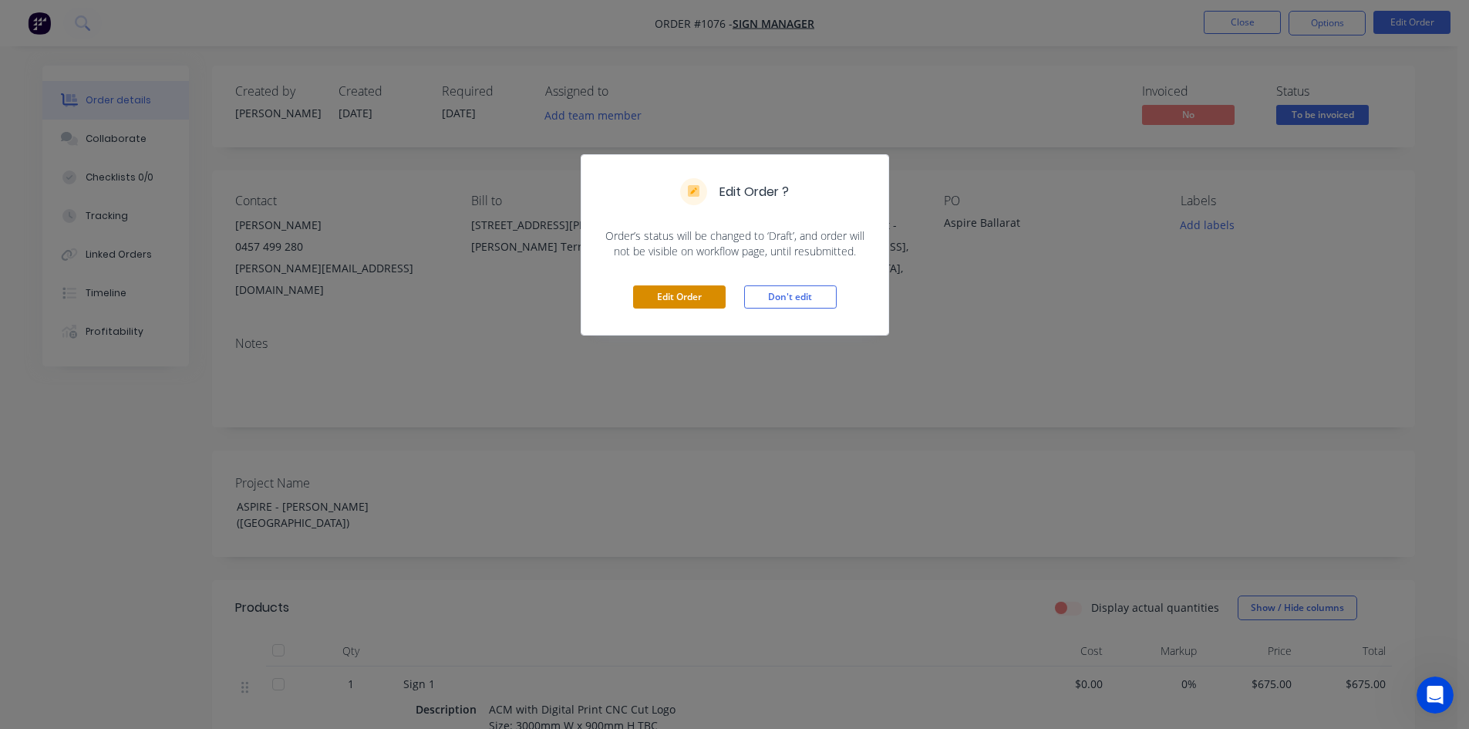
click at [668, 301] on button "Edit Order" at bounding box center [679, 296] width 93 height 23
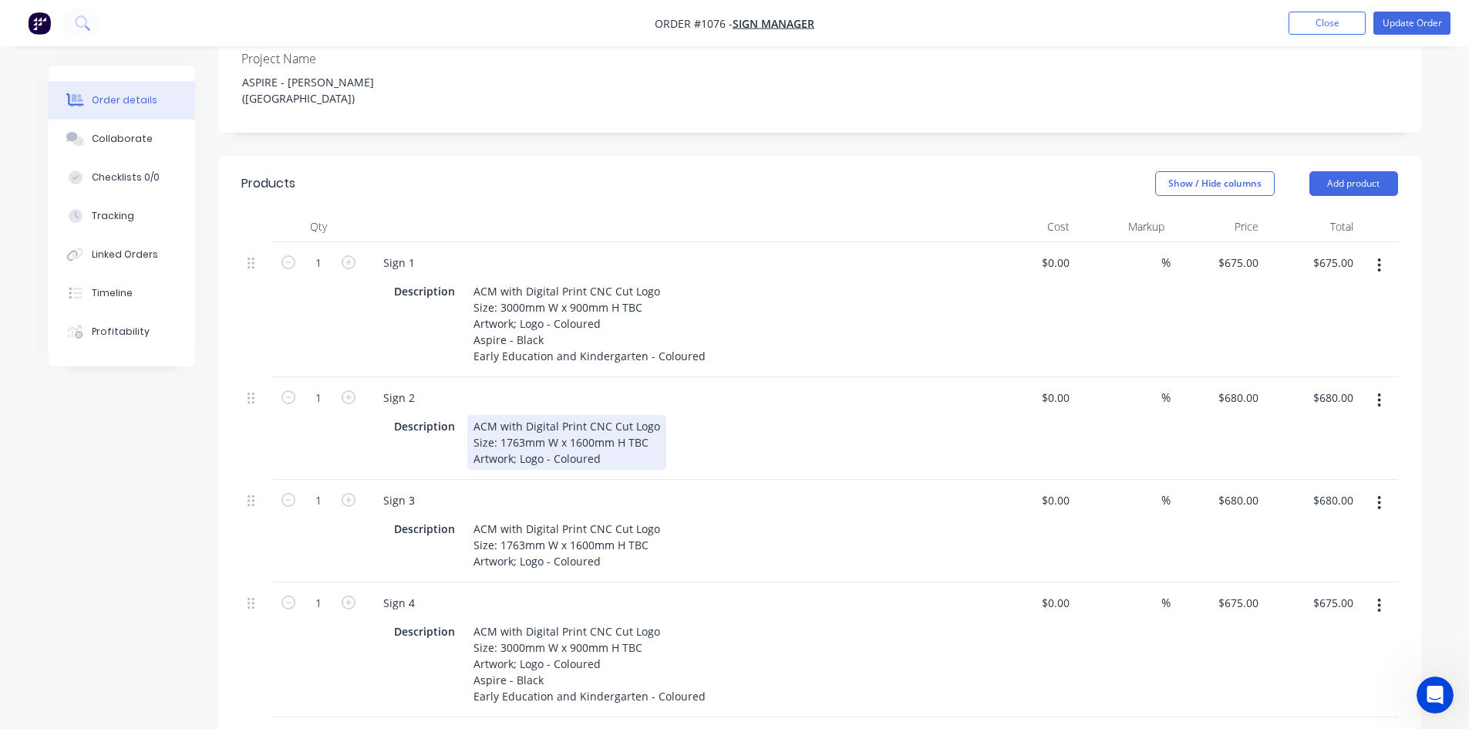
scroll to position [540, 0]
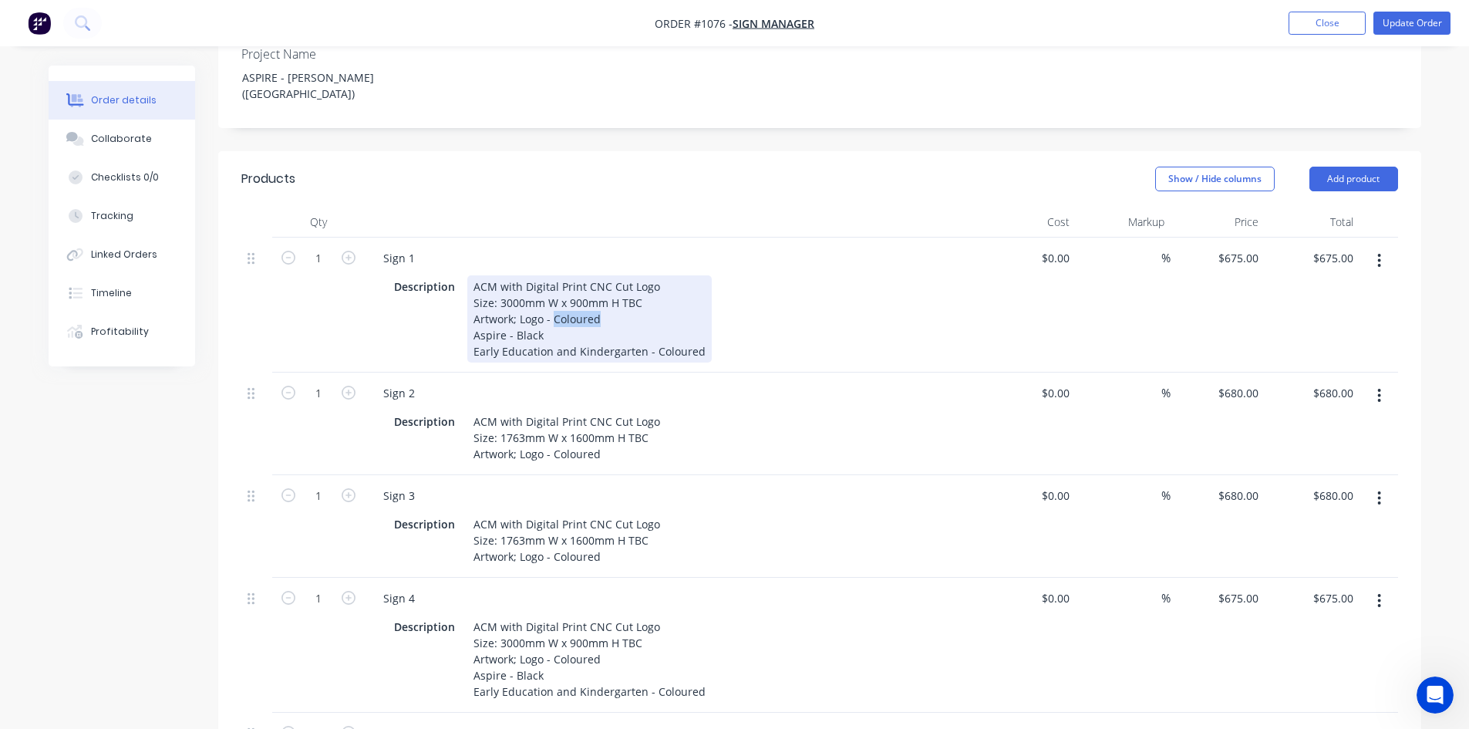
drag, startPoint x: 553, startPoint y: 217, endPoint x: 639, endPoint y: 220, distance: 86.4
click at [639, 275] on div "ACM with Digital Print CNC Cut Logo Size: 3000mm W x 900mm H TBC Artwork; Logo …" at bounding box center [589, 318] width 244 height 87
drag, startPoint x: 555, startPoint y: 214, endPoint x: 595, endPoint y: 214, distance: 39.3
click at [595, 275] on div "ACM with Digital Print CNC Cut Logo Size: 3000mm W x 900mm H TBC Artwork; Logo …" at bounding box center [589, 318] width 244 height 87
copy div "WHITE"
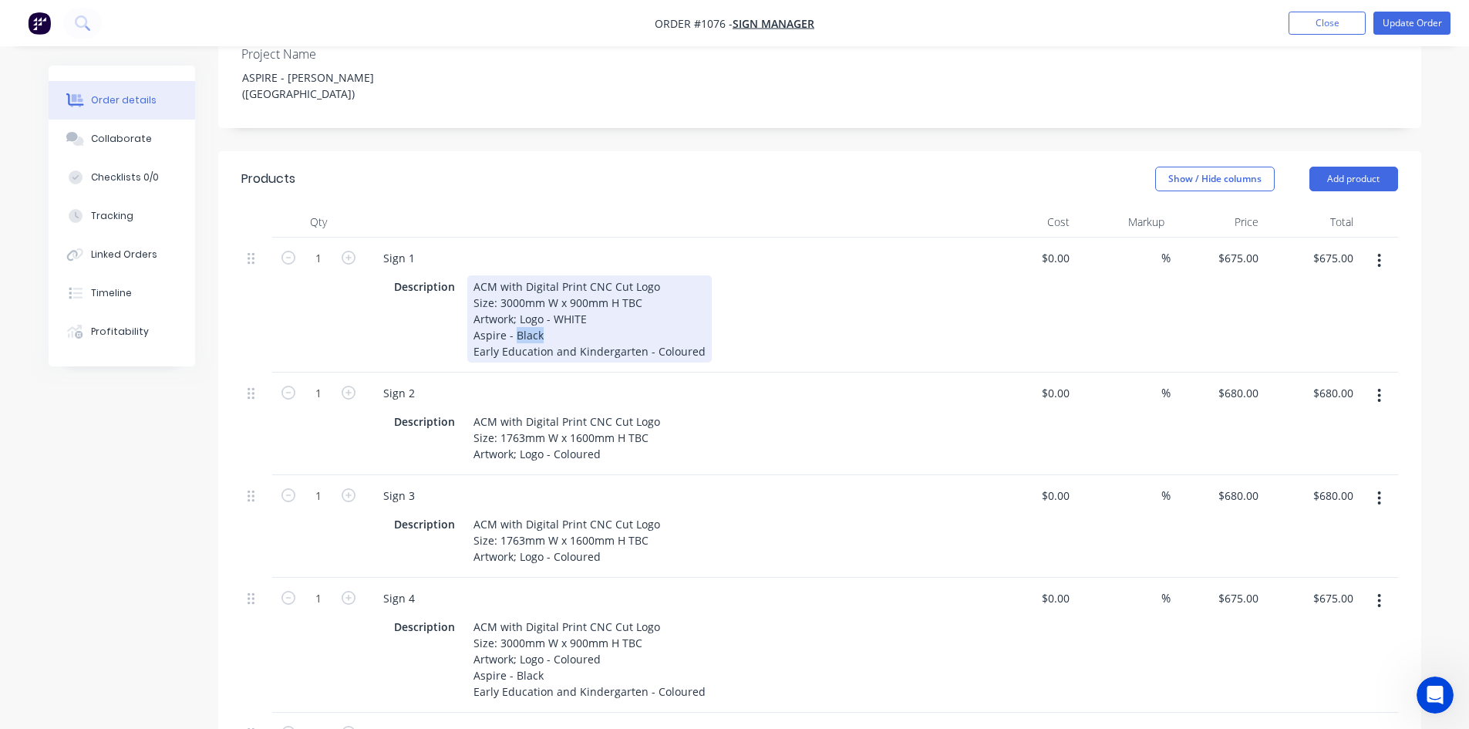
drag, startPoint x: 513, startPoint y: 234, endPoint x: 564, endPoint y: 232, distance: 51.7
click at [564, 275] on div "ACM with Digital Print CNC Cut Logo Size: 3000mm W x 900mm H TBC Artwork; Logo …" at bounding box center [589, 318] width 244 height 87
drag, startPoint x: 648, startPoint y: 248, endPoint x: 734, endPoint y: 253, distance: 86.5
click at [734, 275] on div "Description ACM with Digital Print CNC Cut Logo Size: 3000mm W x 900mm H TBC Ar…" at bounding box center [670, 318] width 564 height 87
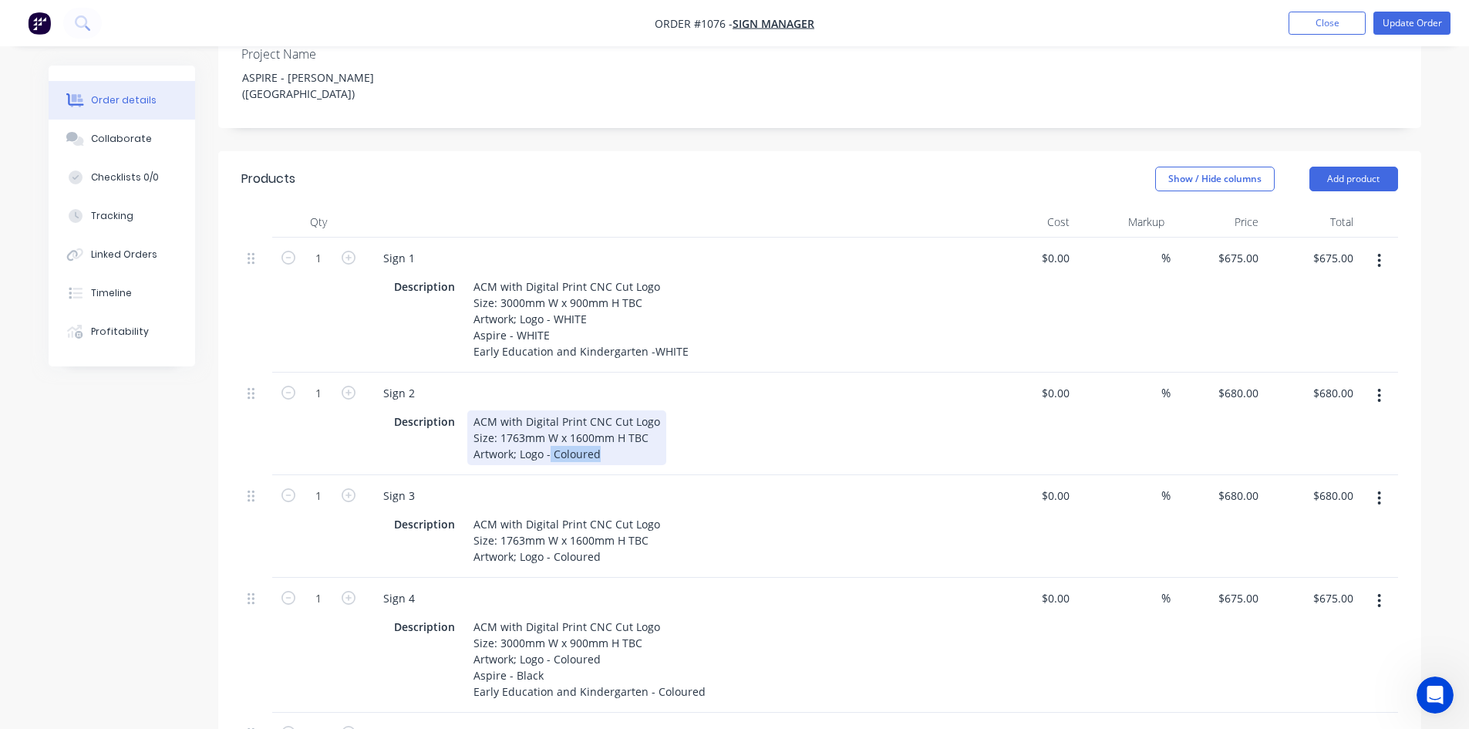
drag, startPoint x: 547, startPoint y: 351, endPoint x: 639, endPoint y: 348, distance: 91.8
click at [639, 410] on div "ACM with Digital Print CNC Cut Logo Size: 1763mm W x 1600mm H TBC Artwork; Logo…" at bounding box center [566, 437] width 199 height 55
paste div
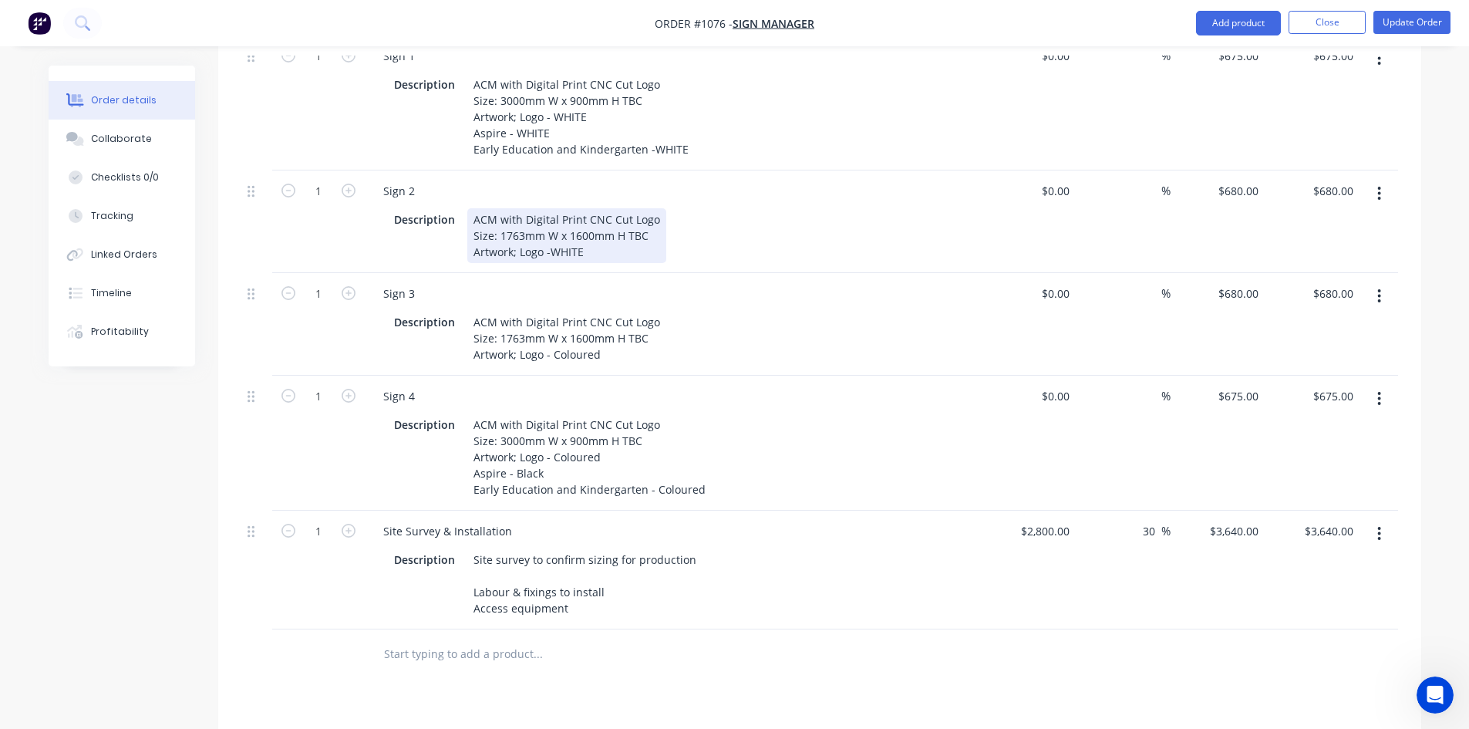
scroll to position [848, 0]
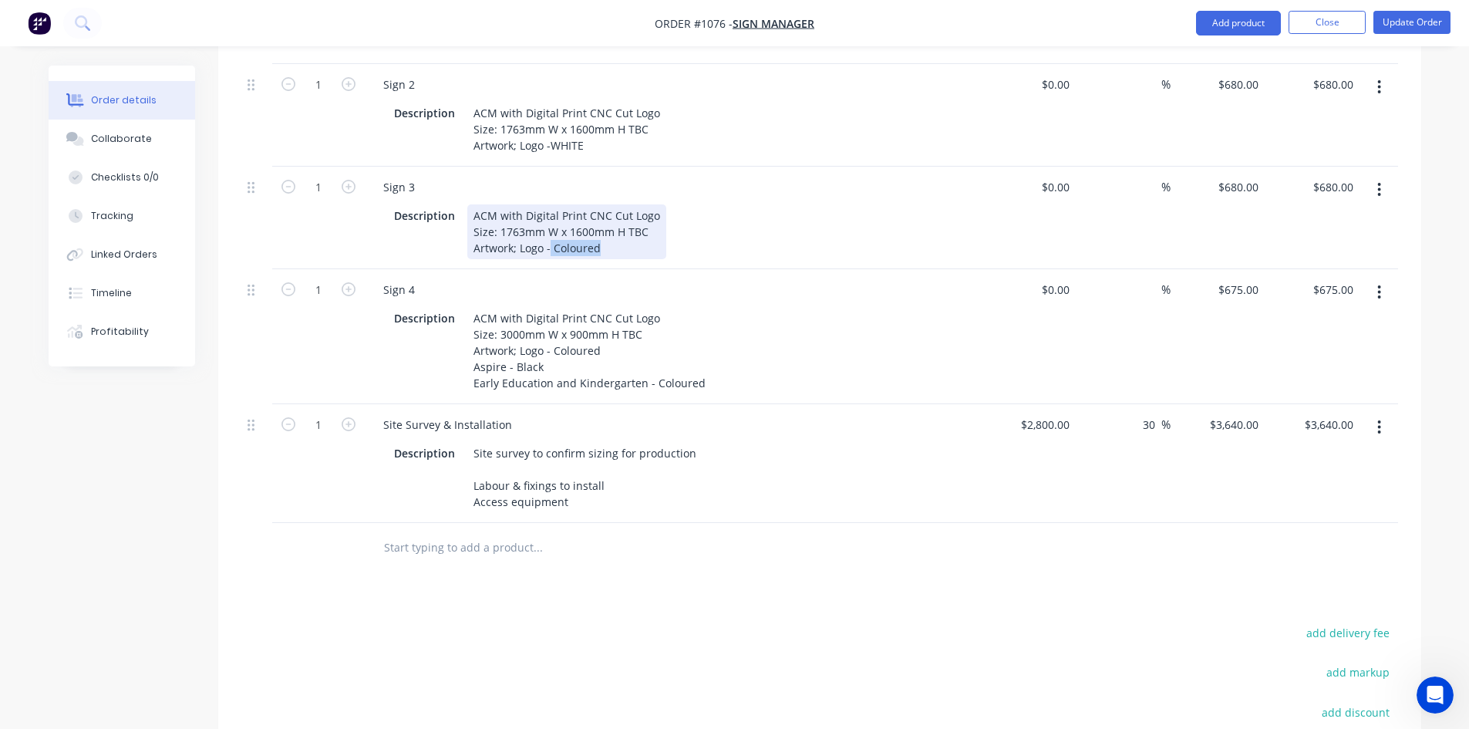
drag, startPoint x: 550, startPoint y: 163, endPoint x: 645, endPoint y: 163, distance: 94.8
click at [645, 204] on div "ACM with Digital Print CNC Cut Logo Size: 1763mm W x 1600mm H TBC Artwork; Logo…" at bounding box center [566, 231] width 199 height 55
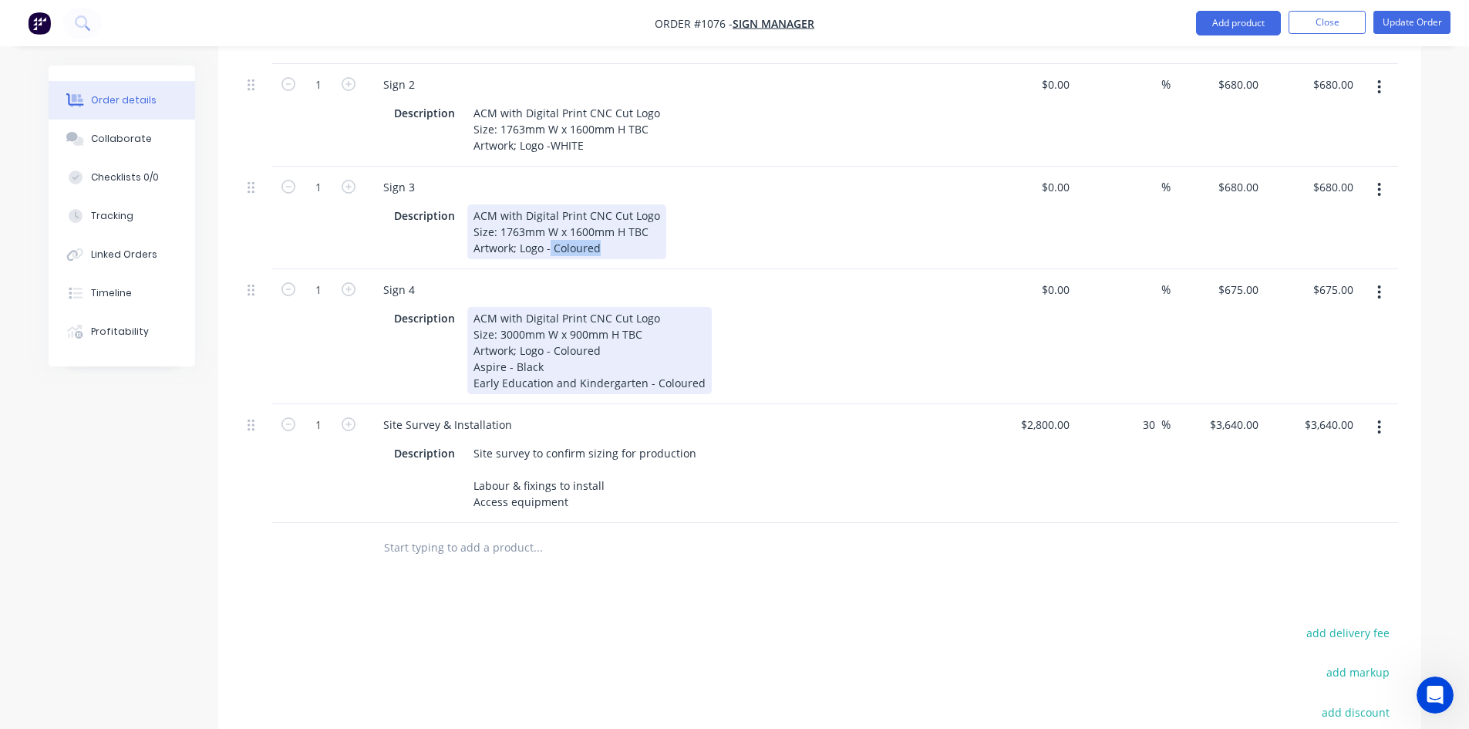
paste div
drag, startPoint x: 554, startPoint y: 266, endPoint x: 661, endPoint y: 266, distance: 106.4
click at [661, 307] on div "ACM with Digital Print CNC Cut Logo Size: 3000mm W x 900mm H TBC Artwork; Logo …" at bounding box center [589, 350] width 244 height 87
paste div
drag, startPoint x: 513, startPoint y: 278, endPoint x: 562, endPoint y: 281, distance: 49.5
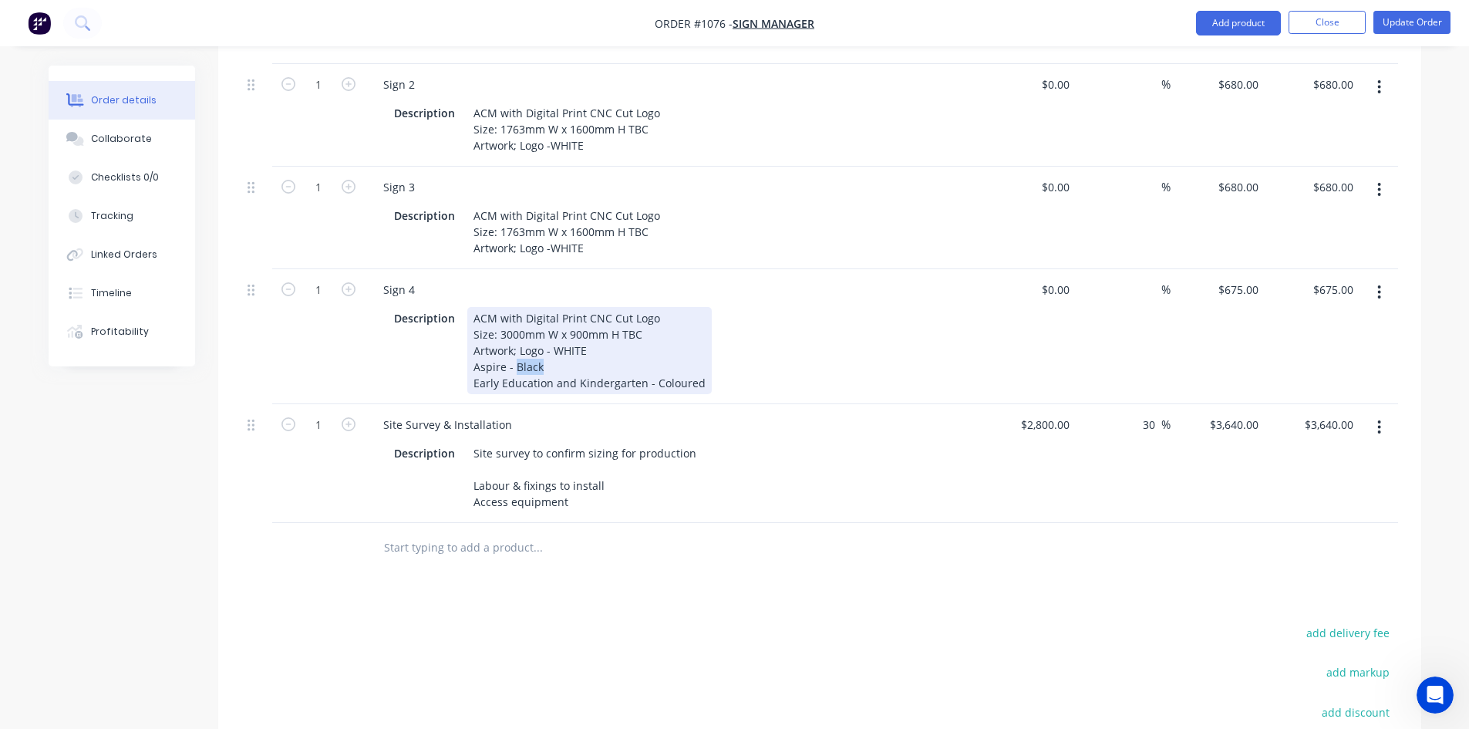
click at [562, 307] on div "ACM with Digital Print CNC Cut Logo Size: 3000mm W x 900mm H TBC Artwork; Logo …" at bounding box center [589, 350] width 244 height 87
drag, startPoint x: 651, startPoint y: 297, endPoint x: 737, endPoint y: 298, distance: 86.4
click at [736, 307] on div "Description ACM with Digital Print CNC Cut Logo Size: 3000mm W x 900mm H TBC Ar…" at bounding box center [670, 350] width 564 height 87
click at [822, 307] on div "Description ACM with Digital Print CNC Cut Logo Size: 3000mm W x 900mm H TBC Ar…" at bounding box center [670, 350] width 564 height 87
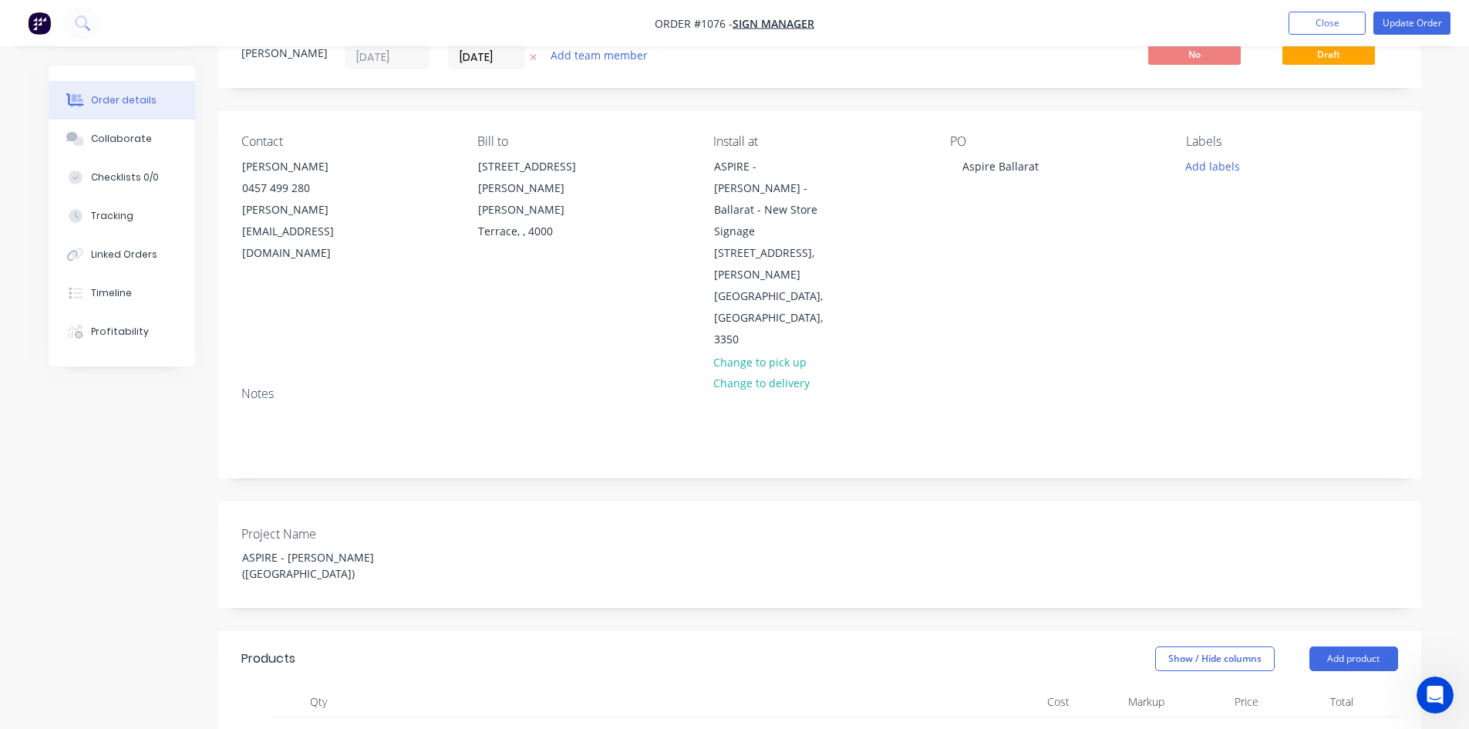
scroll to position [0, 0]
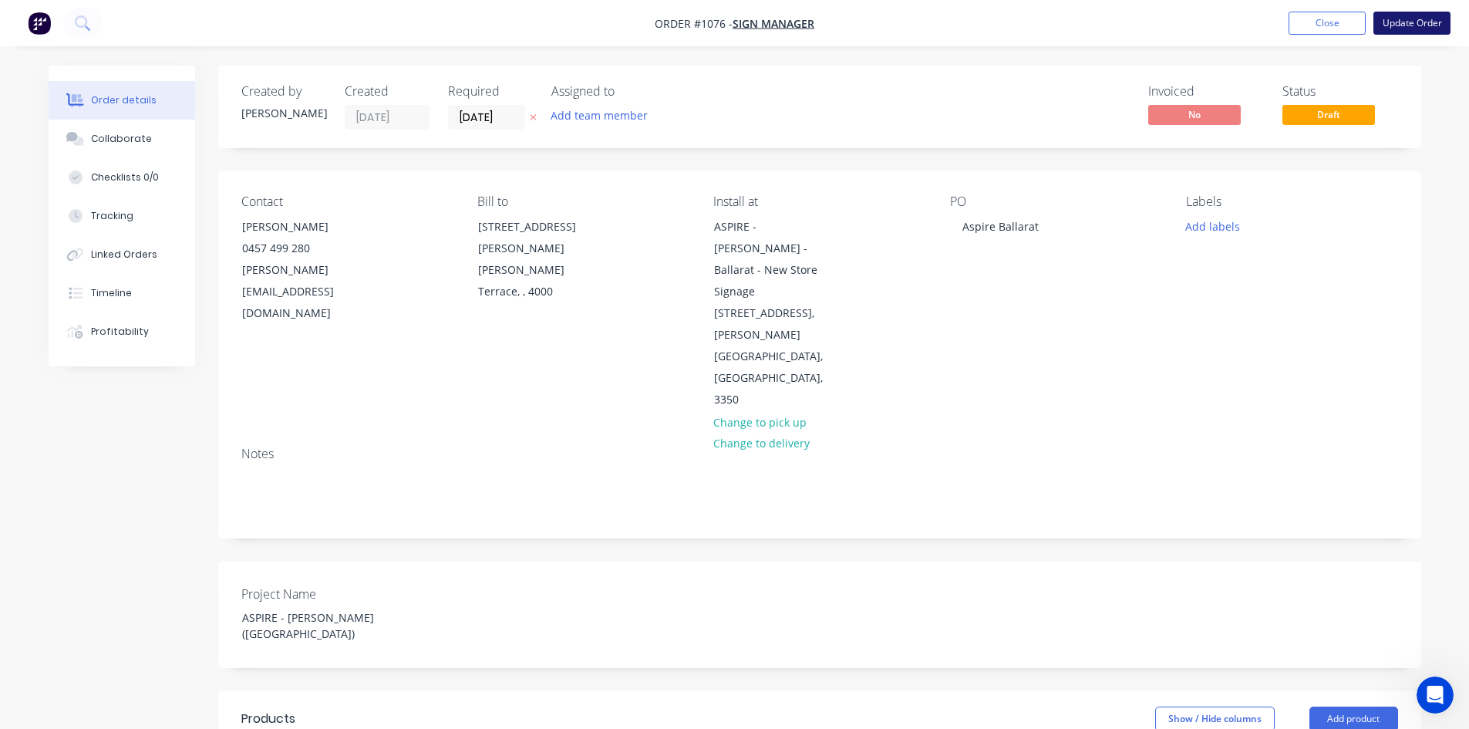
click at [1423, 27] on button "Update Order" at bounding box center [1411, 23] width 77 height 23
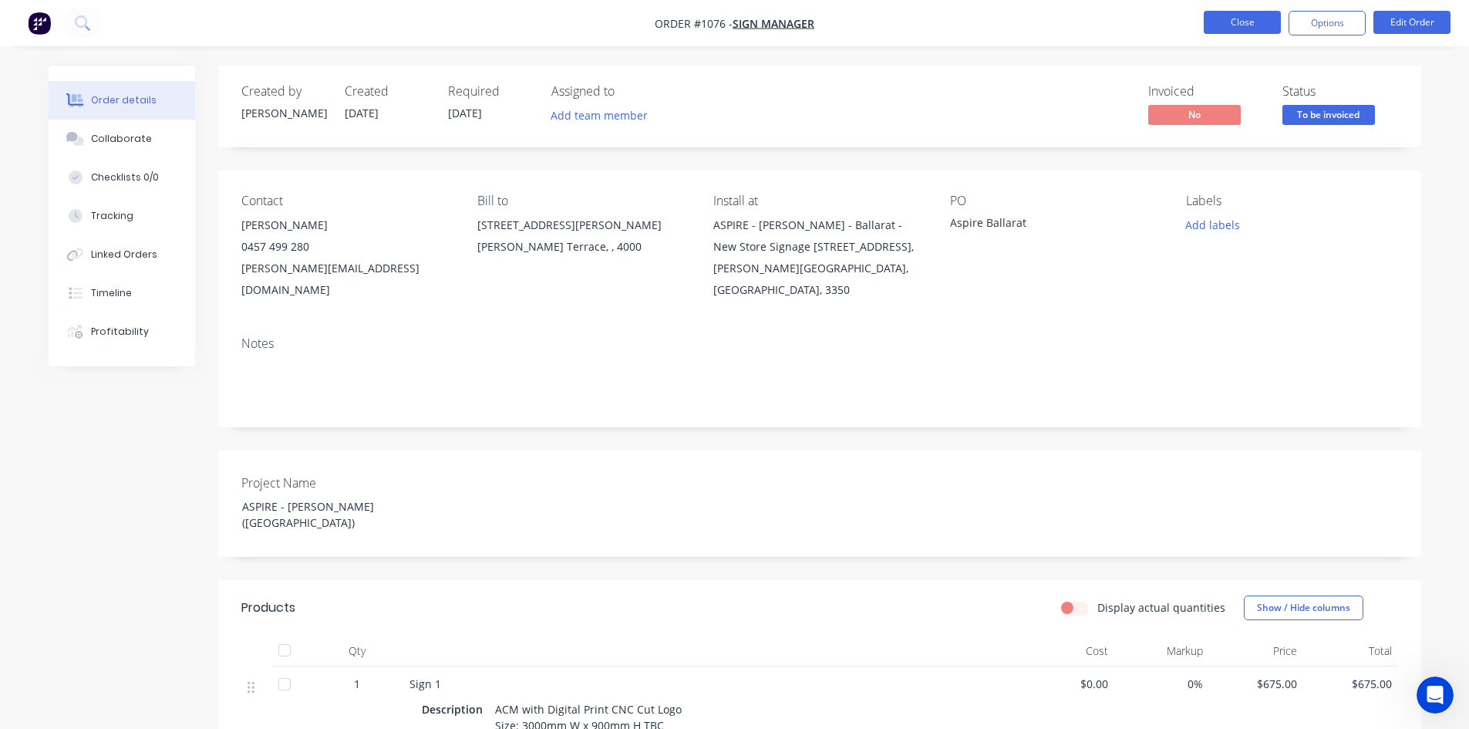
click at [1237, 25] on button "Close" at bounding box center [1242, 22] width 77 height 23
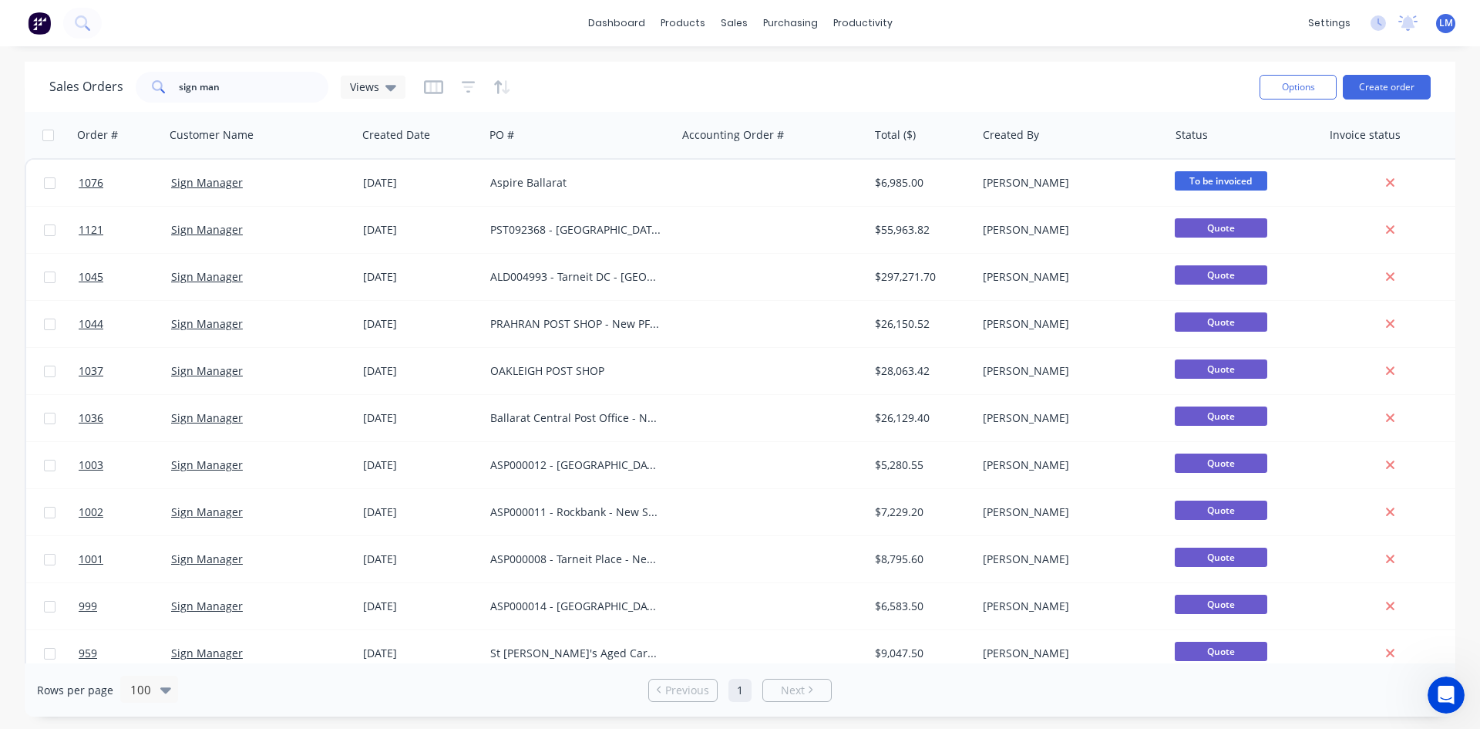
click at [846, 72] on div "Sales Orders sign man Views" at bounding box center [648, 87] width 1198 height 38
click at [387, 86] on icon at bounding box center [391, 88] width 11 height 6
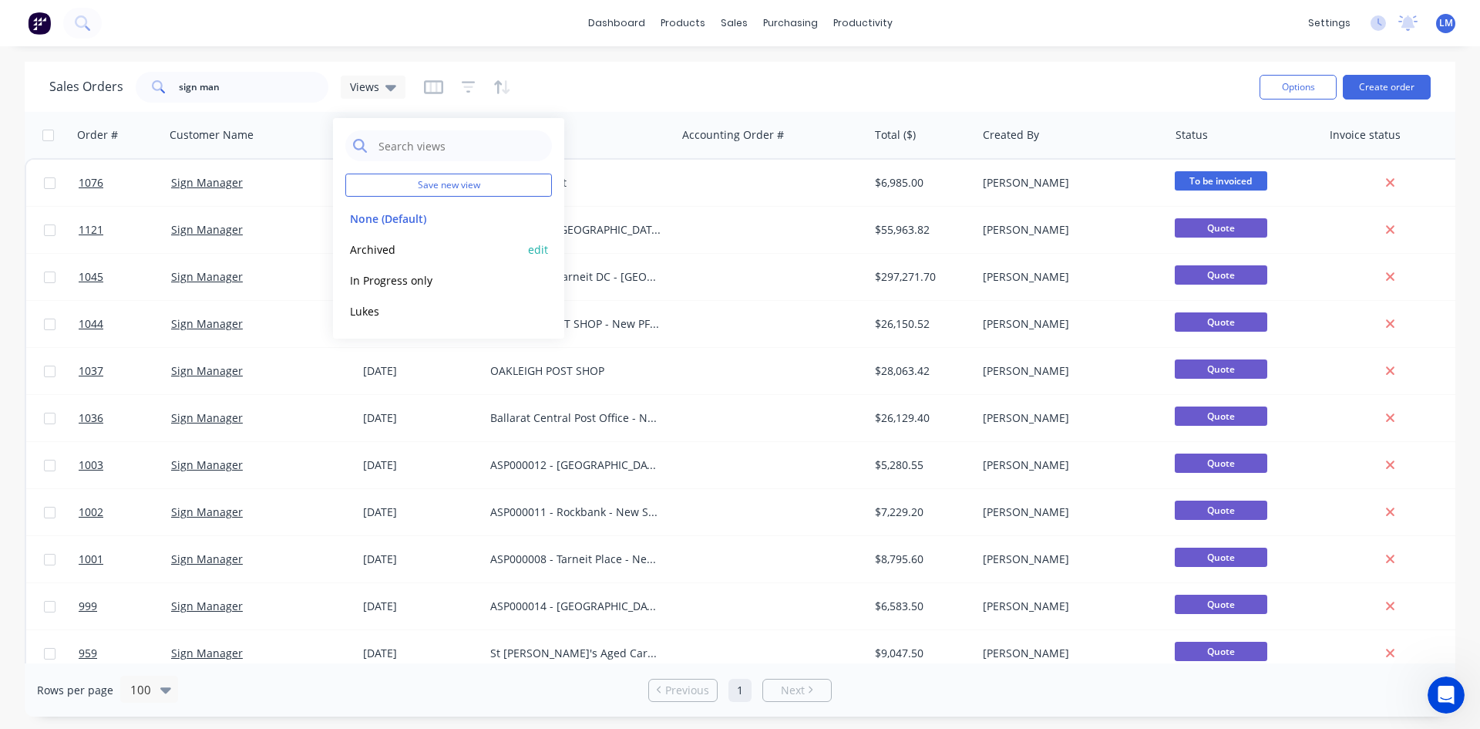
click at [413, 252] on button "Archived" at bounding box center [433, 250] width 176 height 18
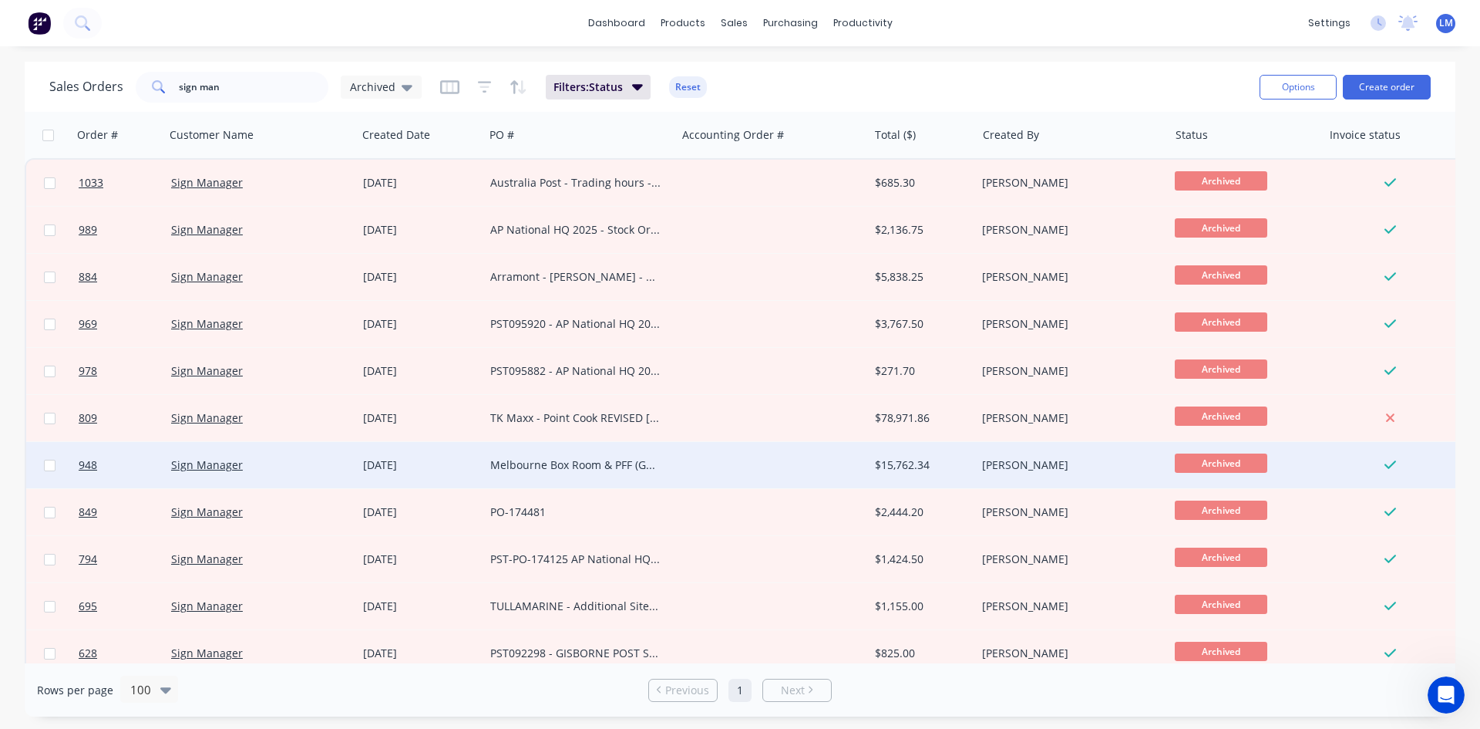
click at [746, 477] on div at bounding box center [772, 465] width 192 height 46
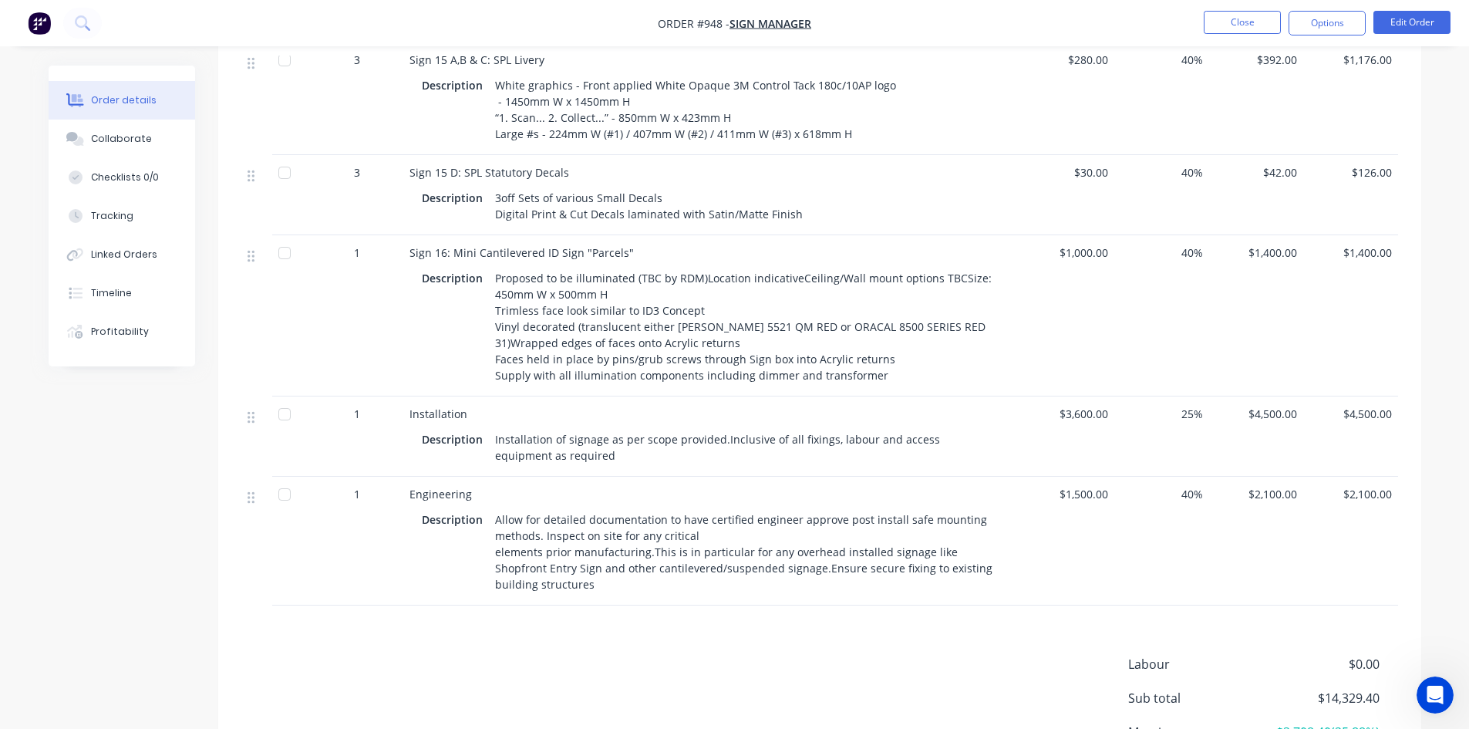
scroll to position [2236, 0]
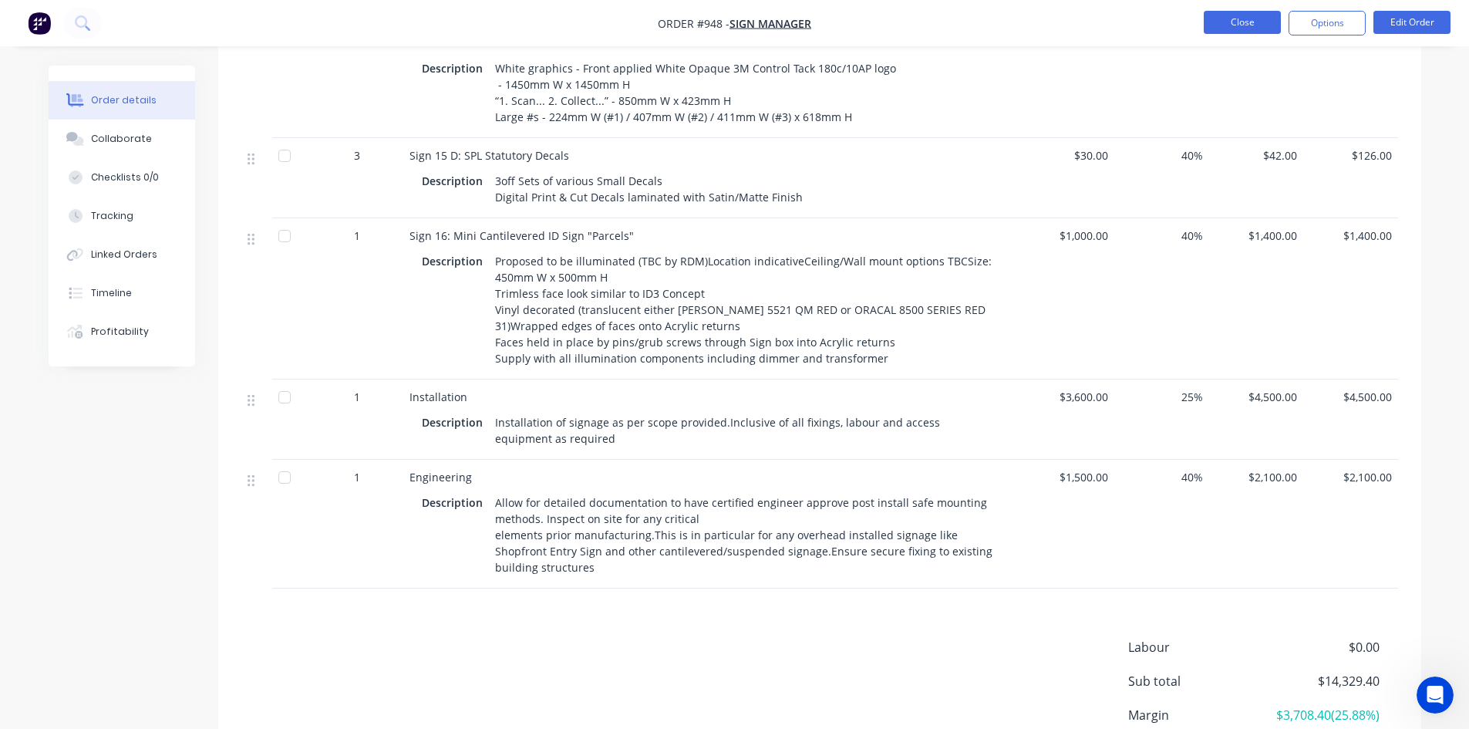
click at [1258, 24] on button "Close" at bounding box center [1242, 22] width 77 height 23
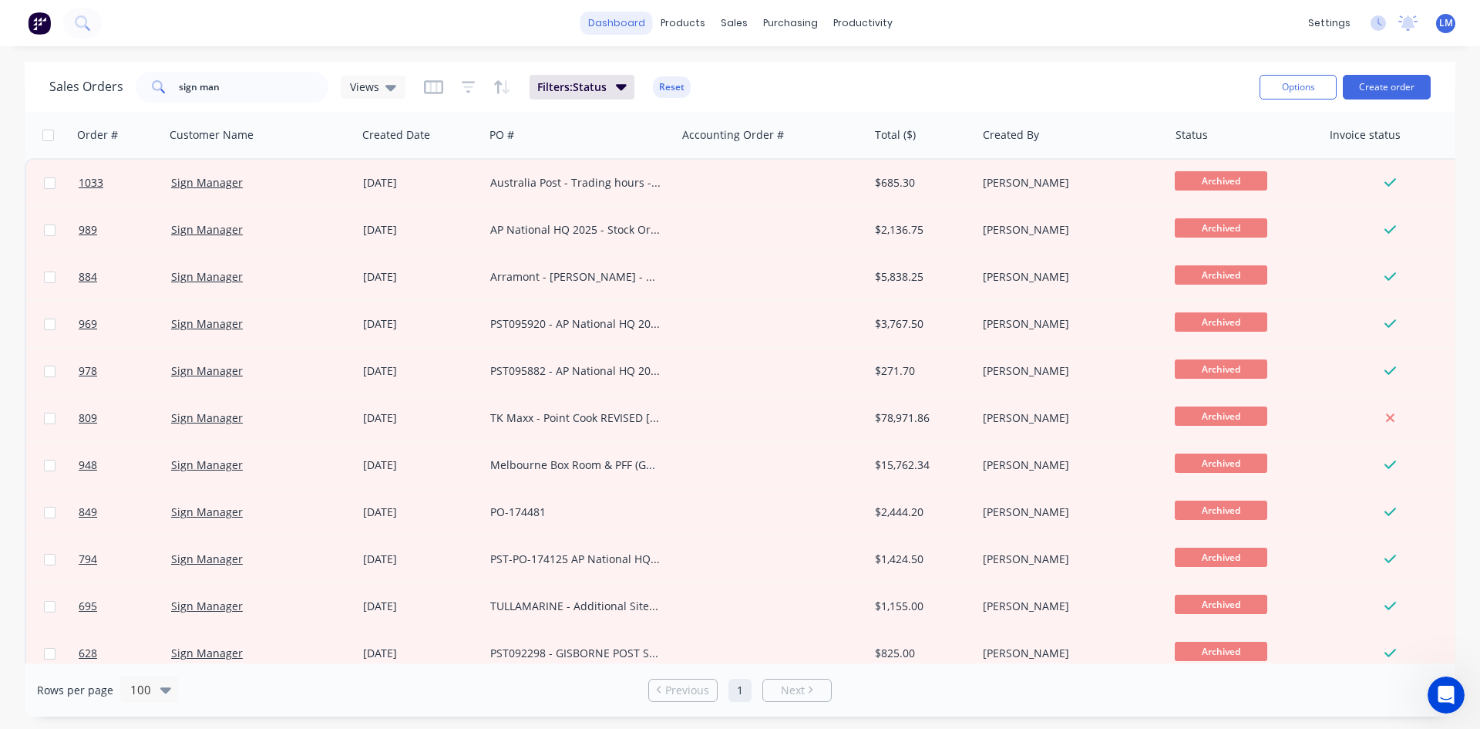
click at [631, 18] on link "dashboard" at bounding box center [617, 23] width 72 height 23
